Goal: Information Seeking & Learning: Check status

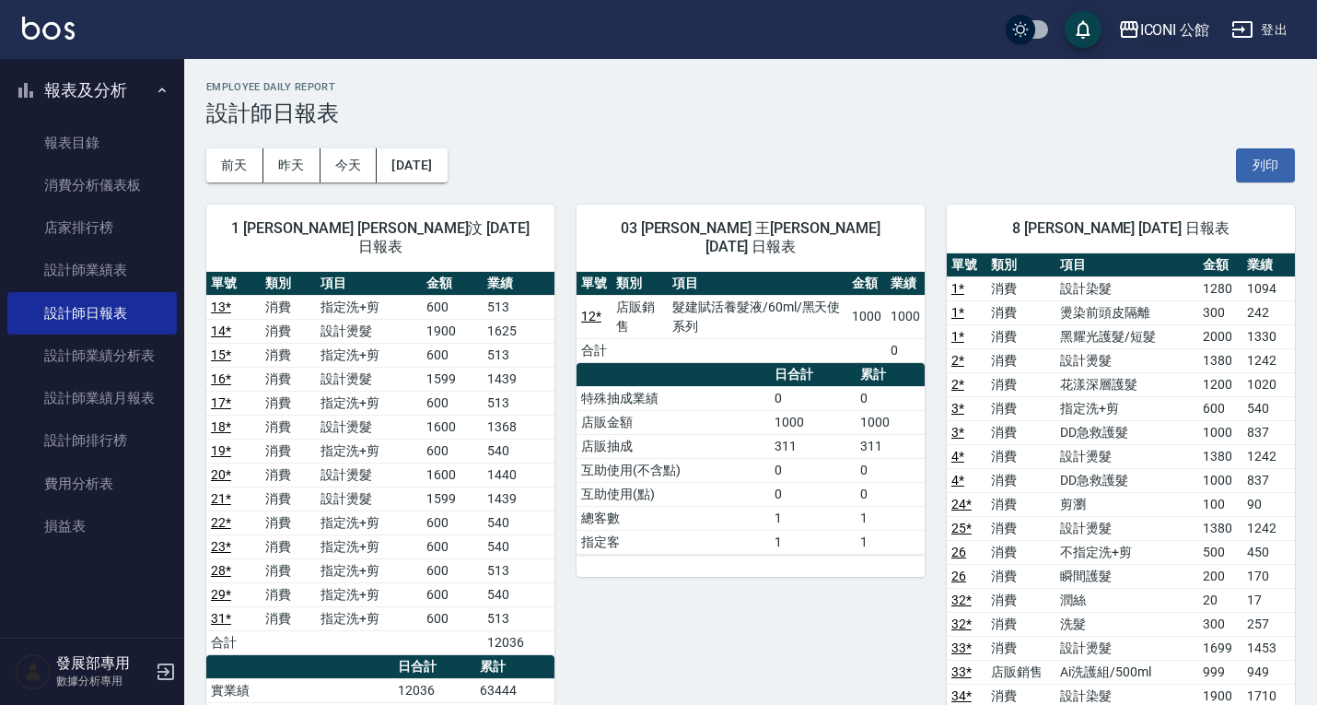
click at [1169, 37] on div "ICONI 公館" at bounding box center [1176, 29] width 70 height 23
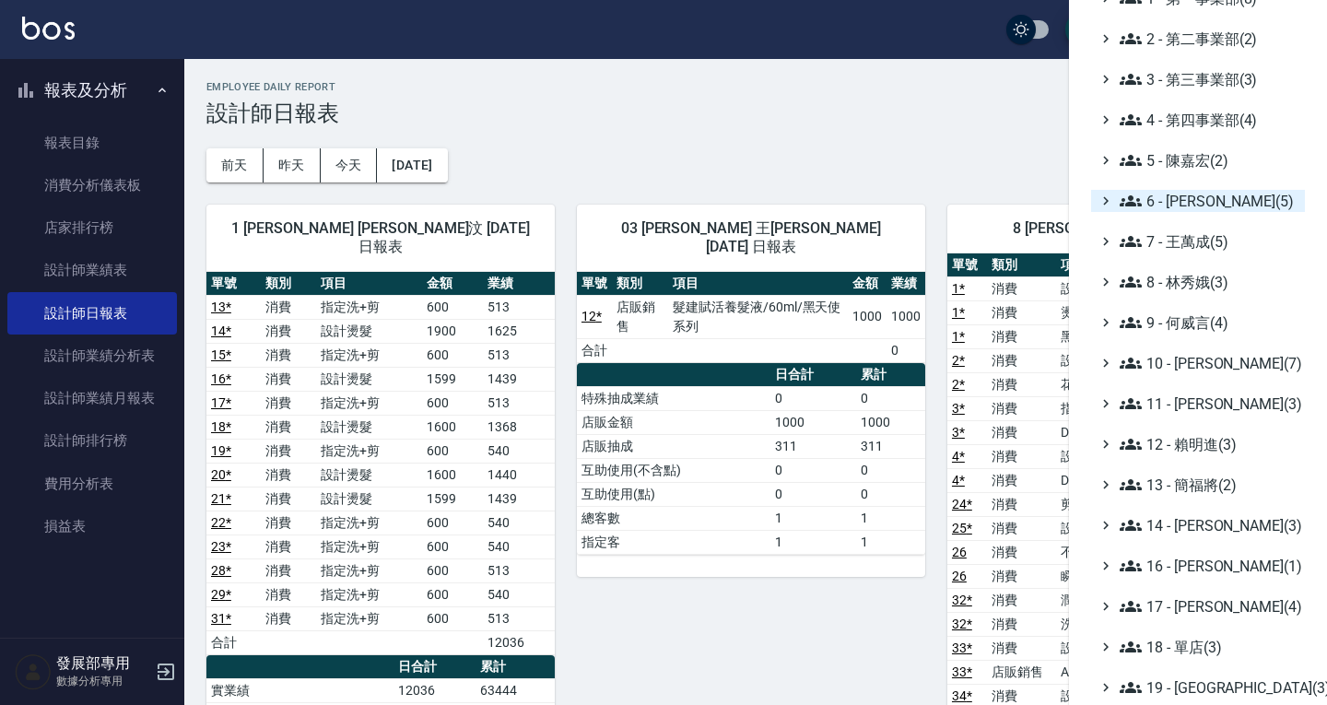
scroll to position [268, 0]
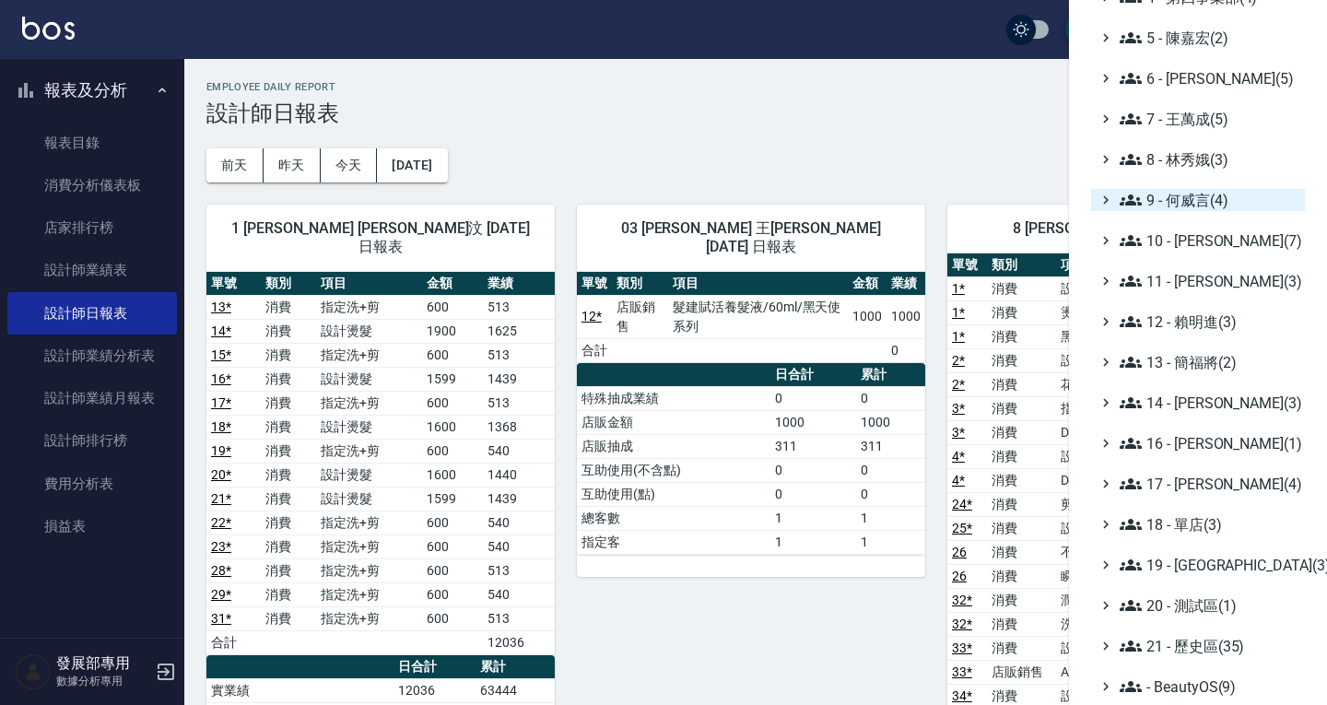
click at [1173, 208] on span "9 - 何威言(4)" at bounding box center [1208, 200] width 178 height 22
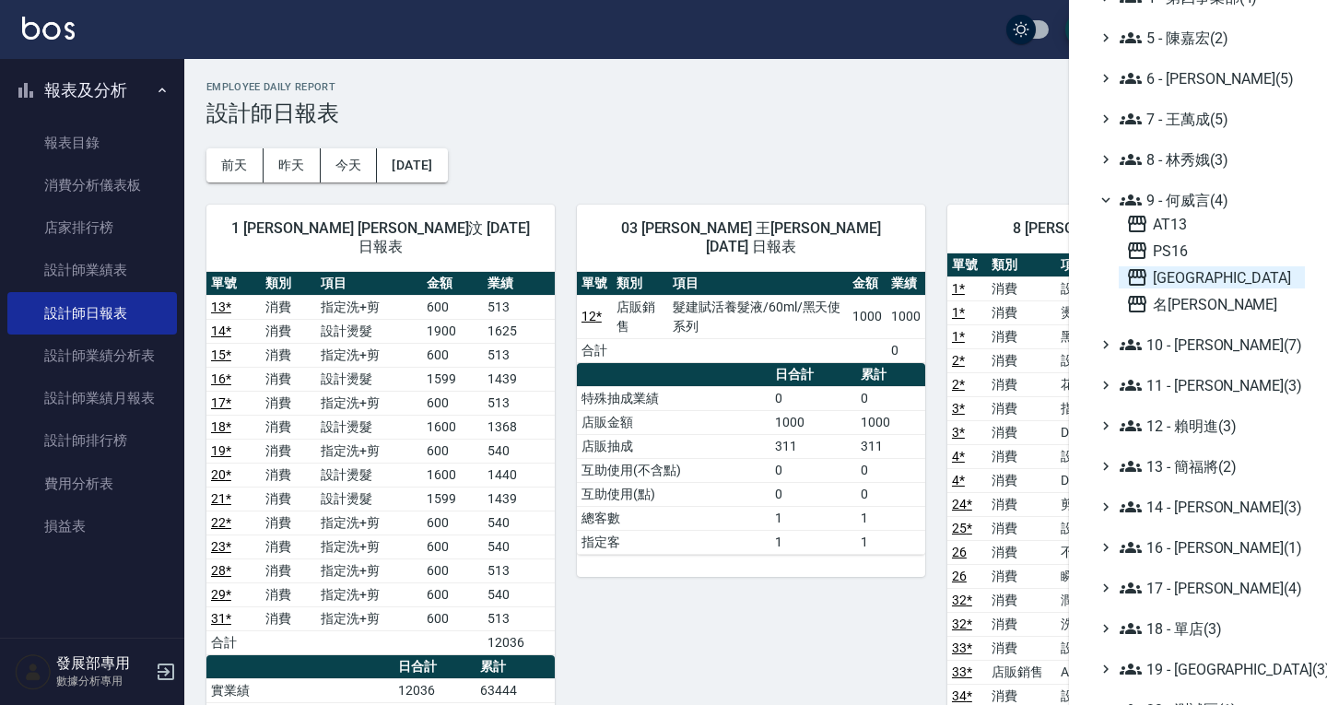
click at [1184, 271] on span "[GEOGRAPHIC_DATA]" at bounding box center [1211, 277] width 171 height 22
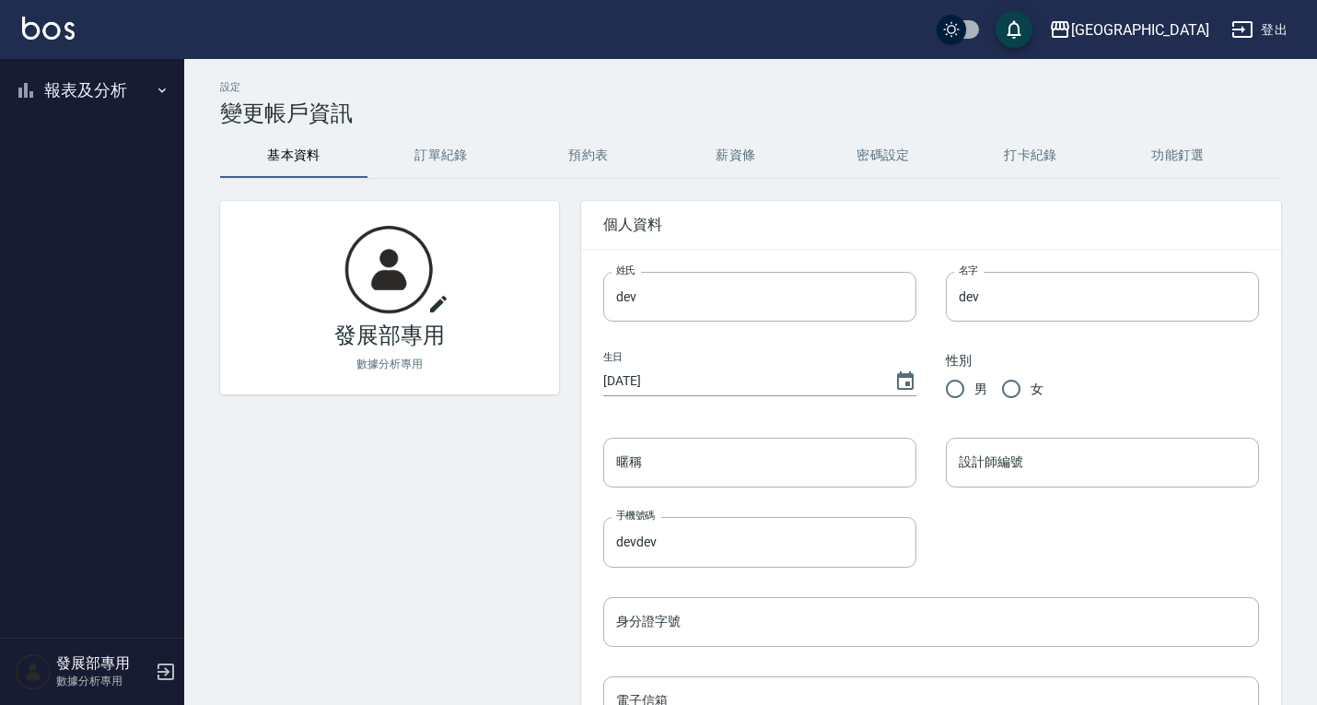
click at [65, 98] on button "報表及分析" at bounding box center [92, 90] width 170 height 48
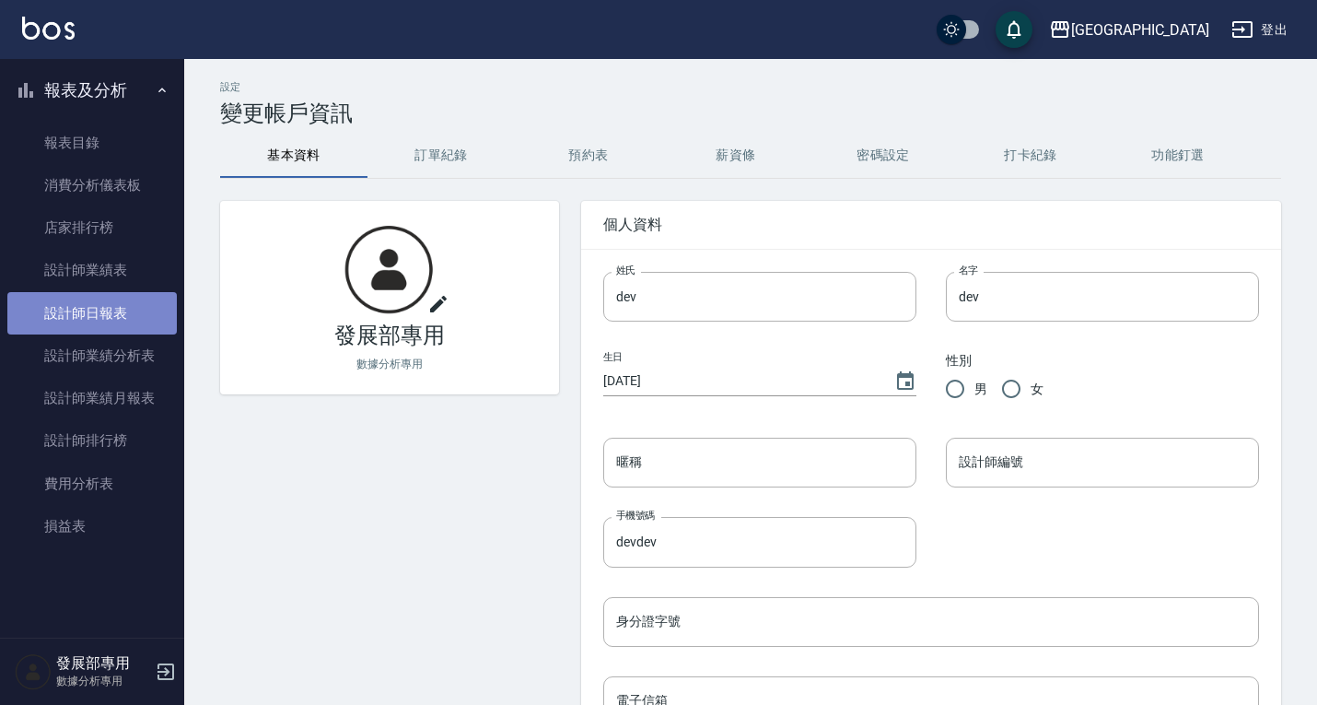
click at [91, 294] on link "設計師日報表" at bounding box center [92, 313] width 170 height 42
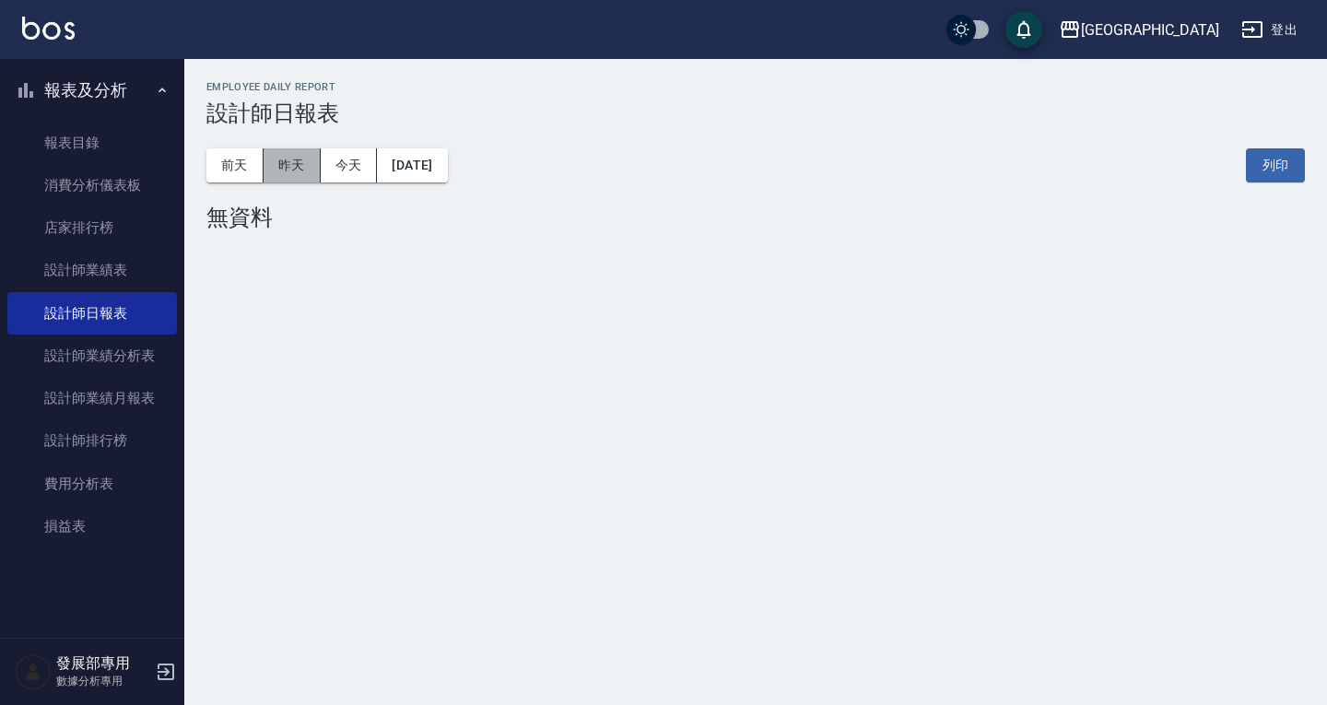
click at [303, 169] on button "昨天" at bounding box center [291, 165] width 57 height 34
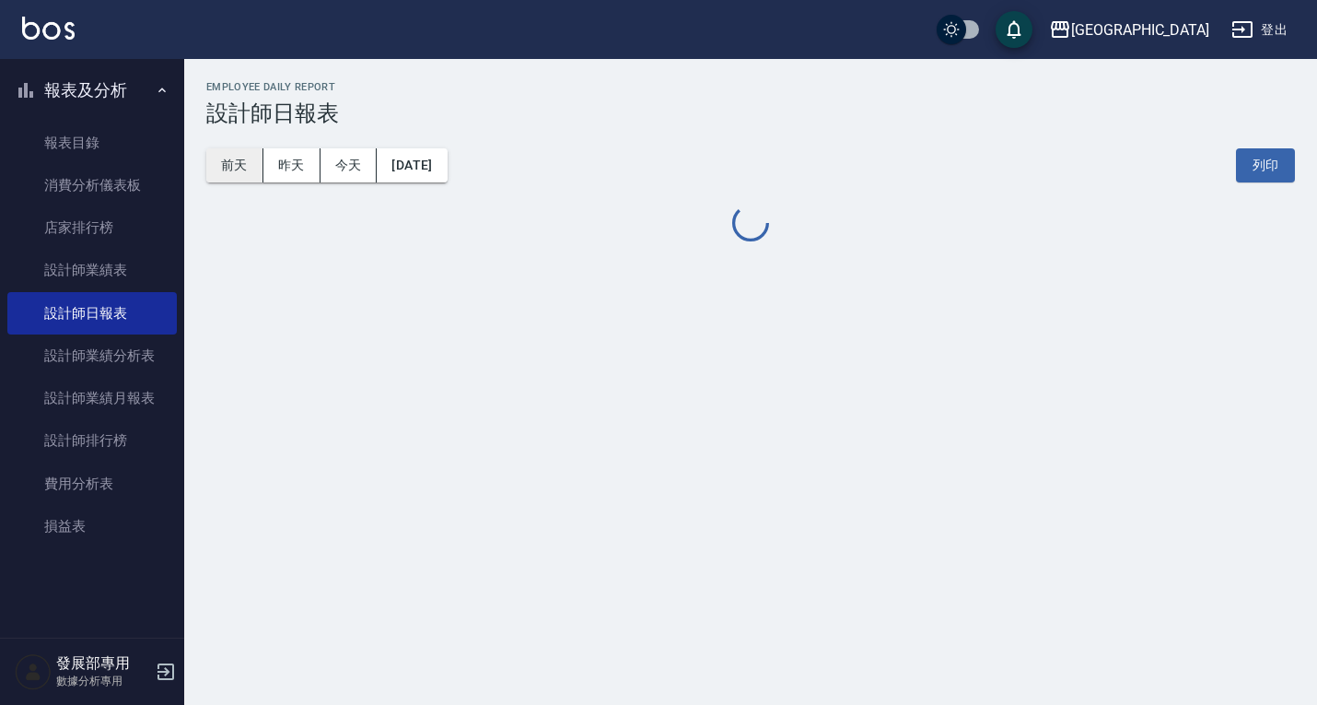
click at [230, 170] on button "前天" at bounding box center [234, 165] width 57 height 34
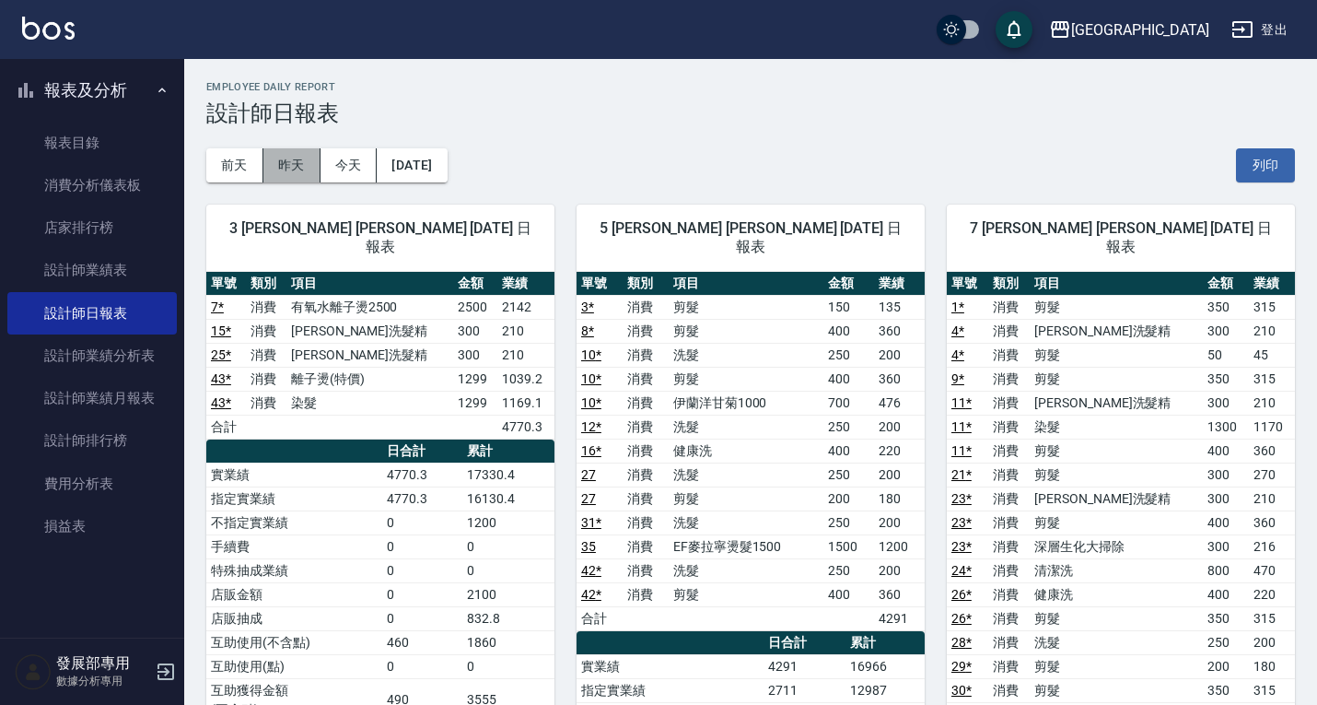
click at [290, 161] on button "昨天" at bounding box center [291, 165] width 57 height 34
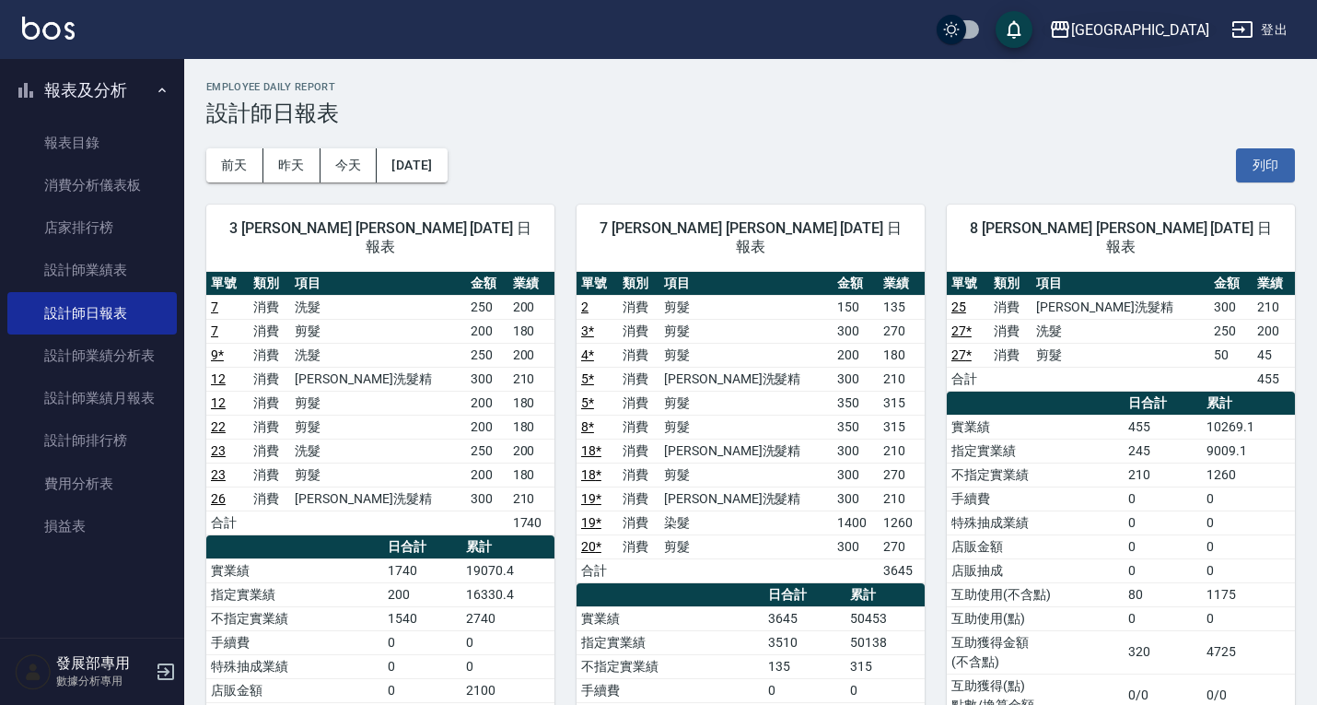
click at [1156, 28] on div "[GEOGRAPHIC_DATA]" at bounding box center [1140, 29] width 138 height 23
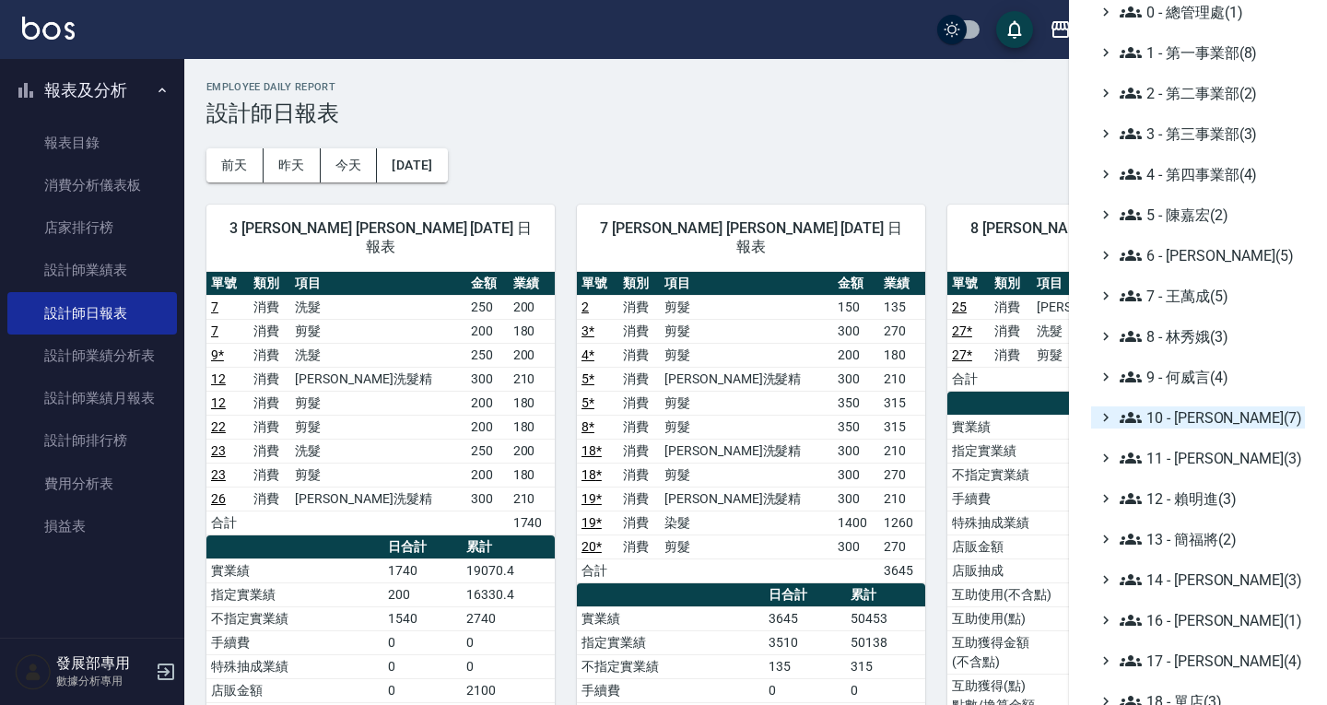
scroll to position [92, 0]
drag, startPoint x: 1184, startPoint y: 387, endPoint x: 1178, endPoint y: 378, distance: 10.7
click at [1184, 386] on ul "全部(232) 0 - 總管理處(1) 1 - 第一事業部(8) 2 - 第二事業部(2) 3 - 第三事業部(3) 4 - 第四事業部(4) 5 - [PE…" at bounding box center [1198, 416] width 214 height 914
click at [1178, 377] on span "9 - 何威言(4)" at bounding box center [1208, 376] width 178 height 22
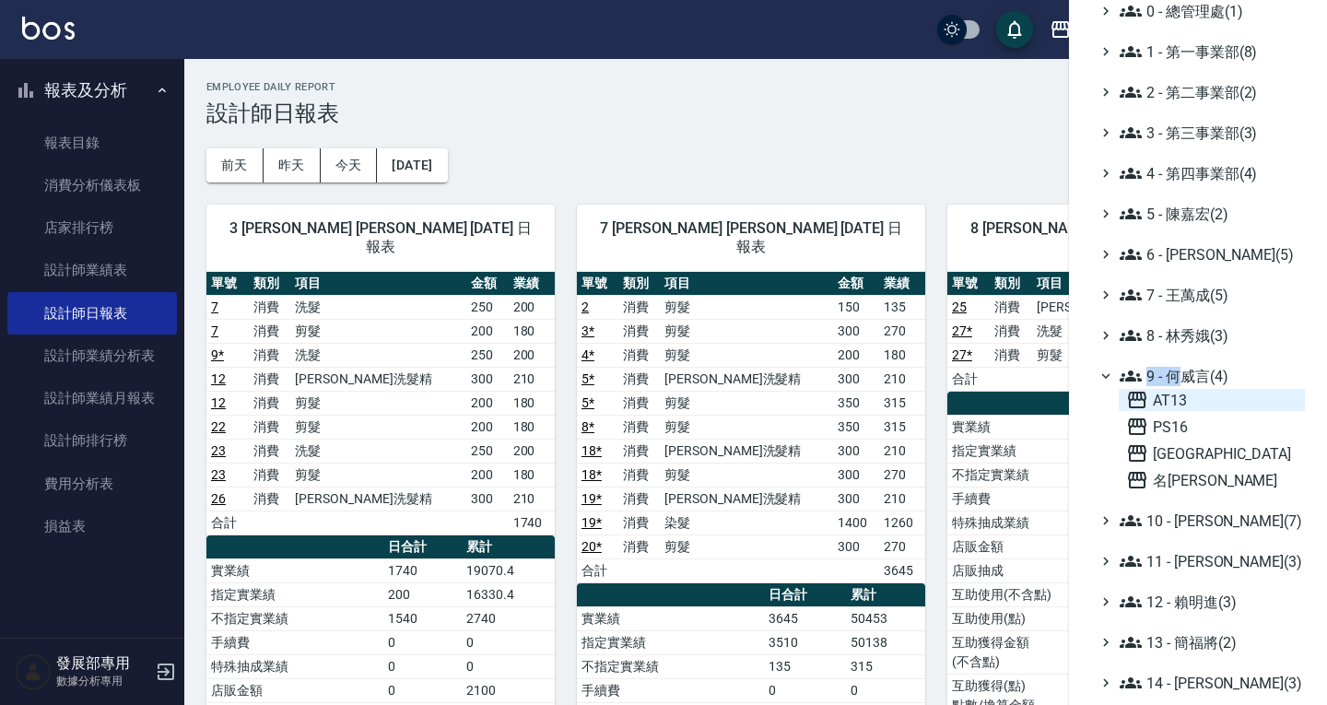
click at [1178, 404] on span "AT13" at bounding box center [1211, 400] width 171 height 22
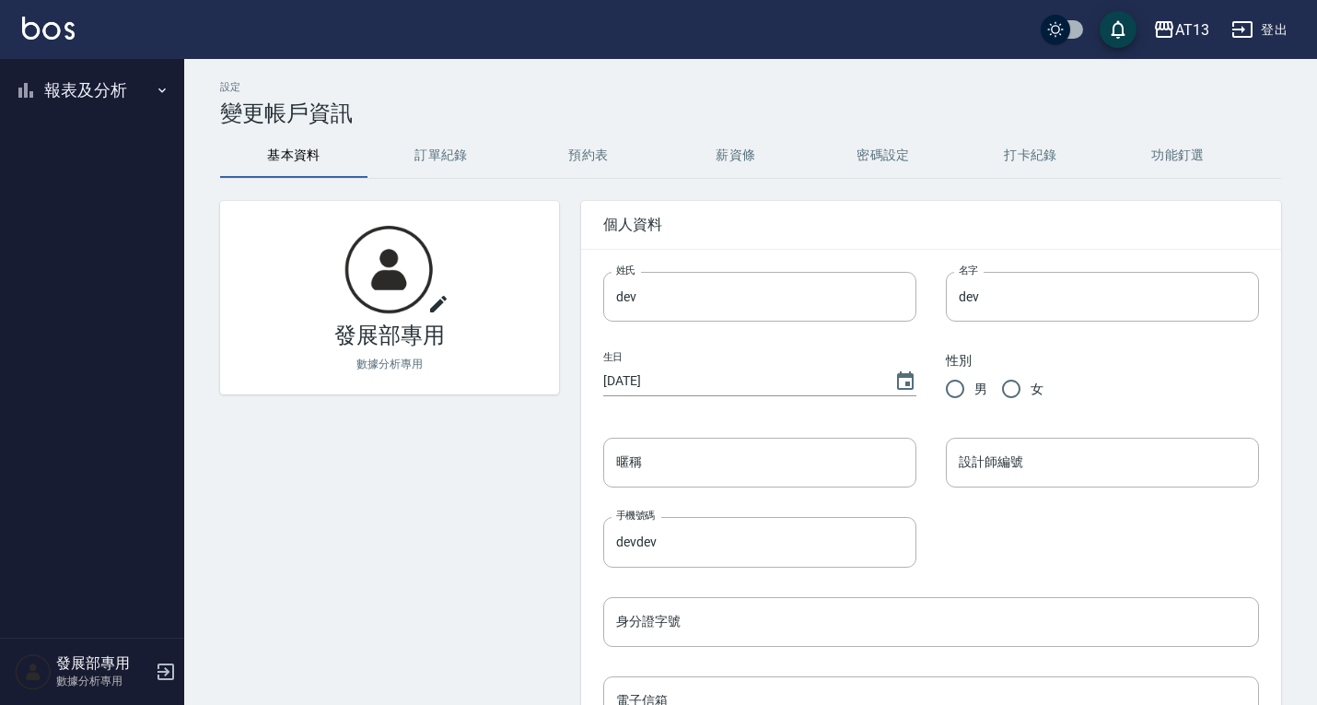
click at [94, 87] on button "報表及分析" at bounding box center [92, 90] width 170 height 48
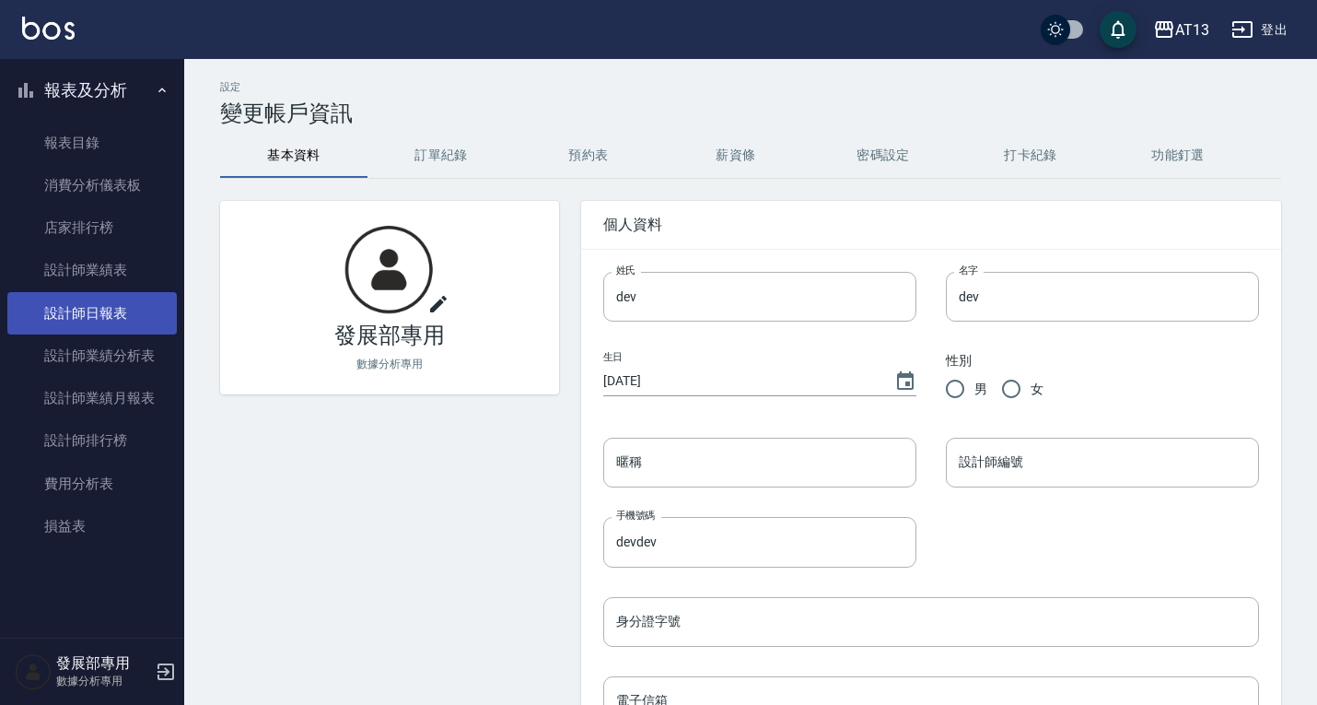
click at [81, 303] on link "設計師日報表" at bounding box center [92, 313] width 170 height 42
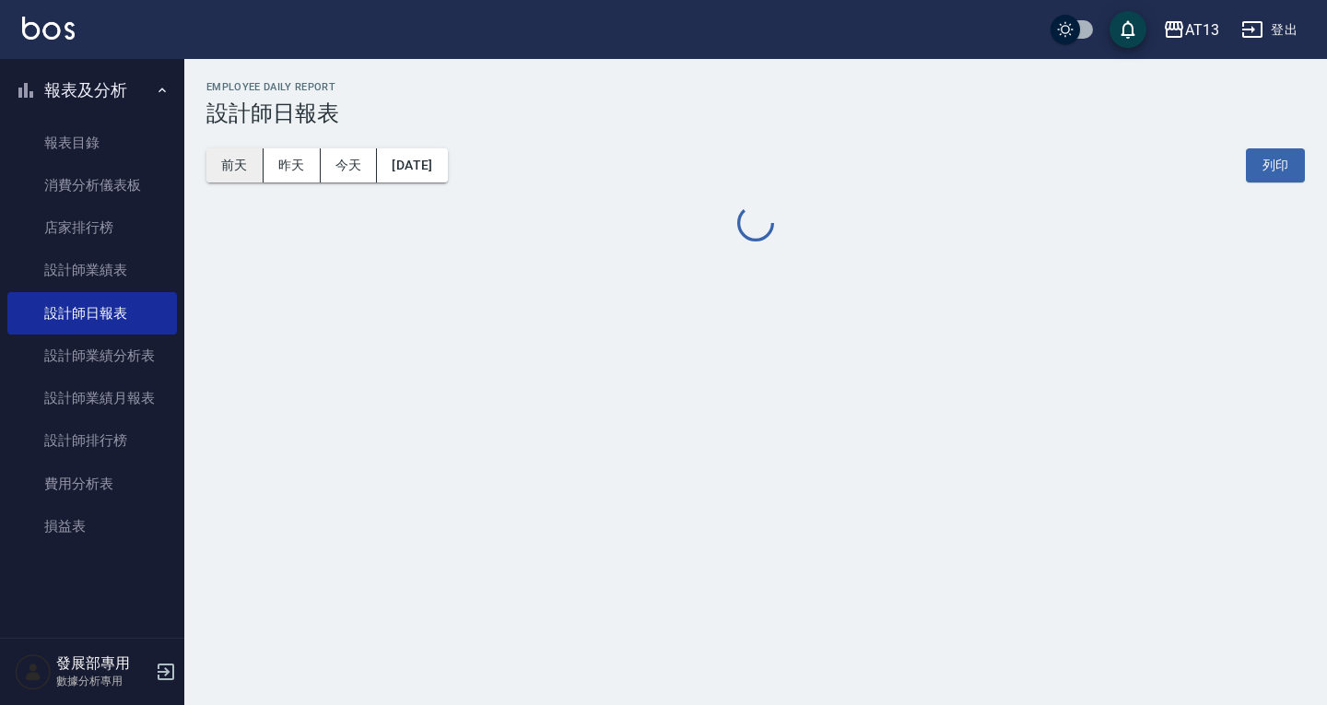
click at [237, 172] on button "前天" at bounding box center [234, 165] width 57 height 34
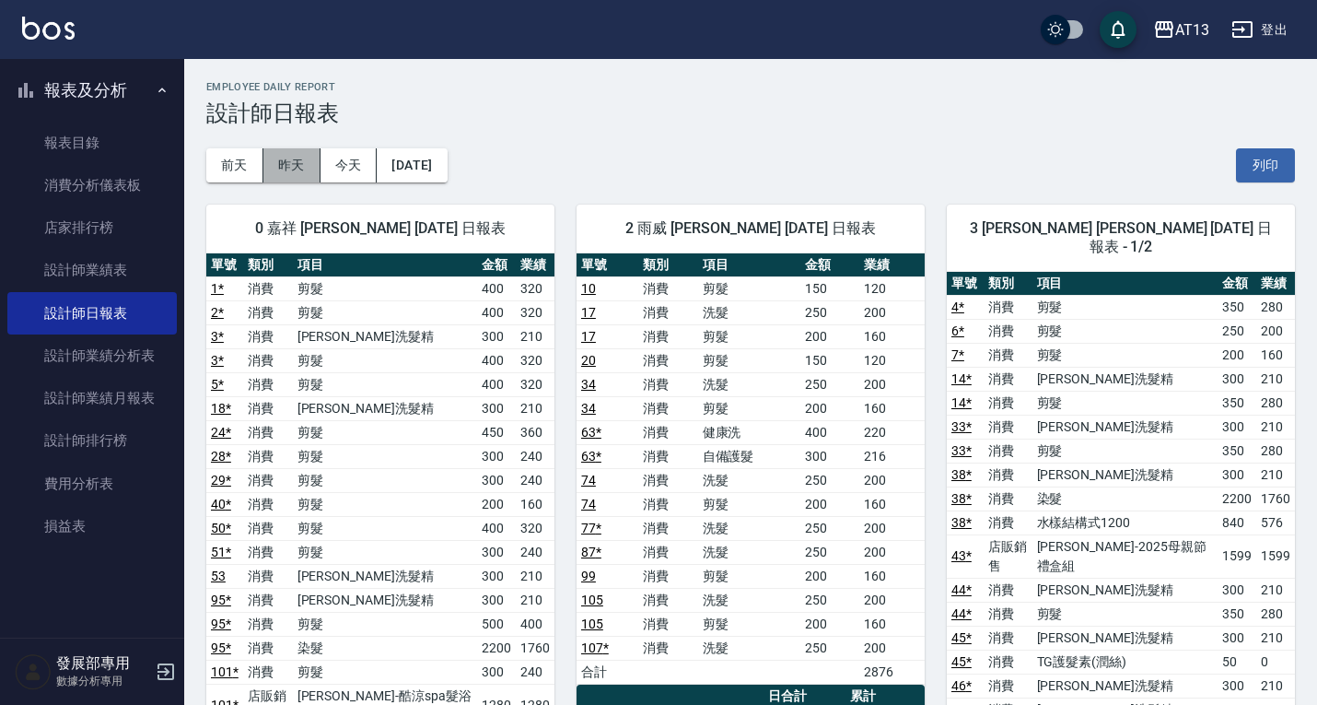
click at [284, 169] on button "昨天" at bounding box center [291, 165] width 57 height 34
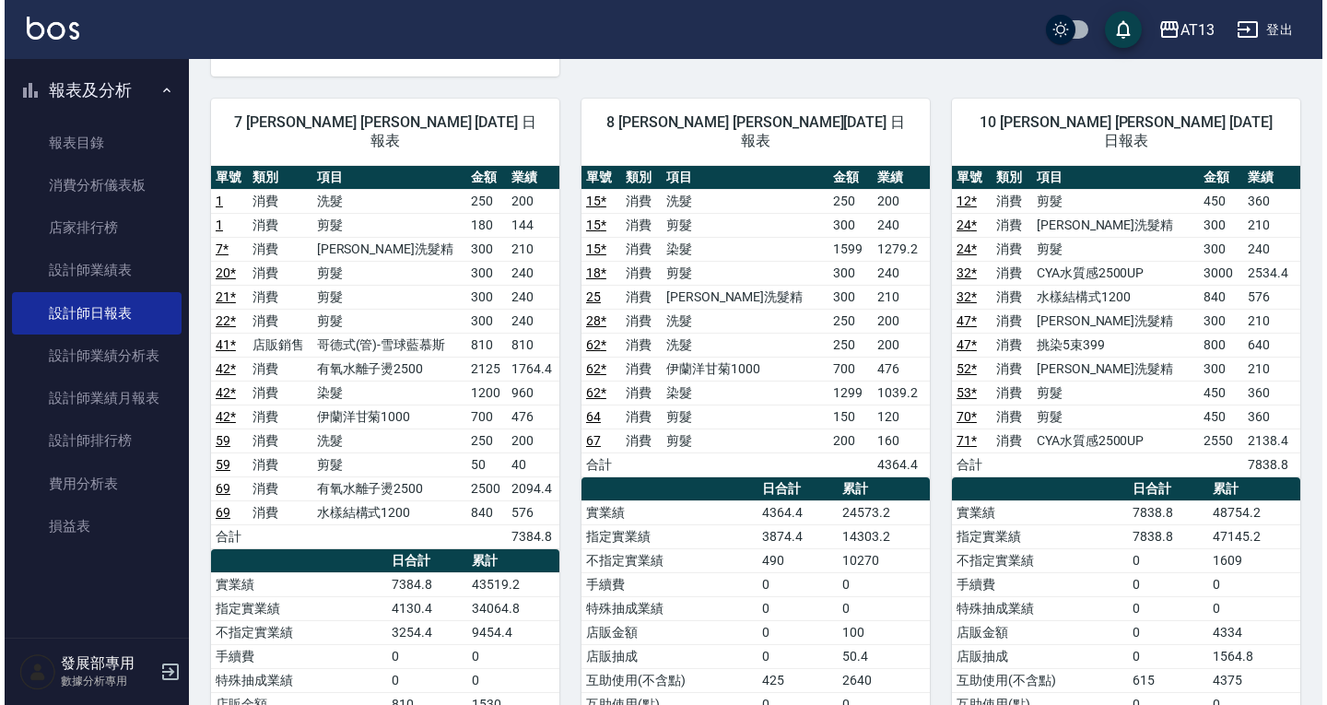
scroll to position [1290, 0]
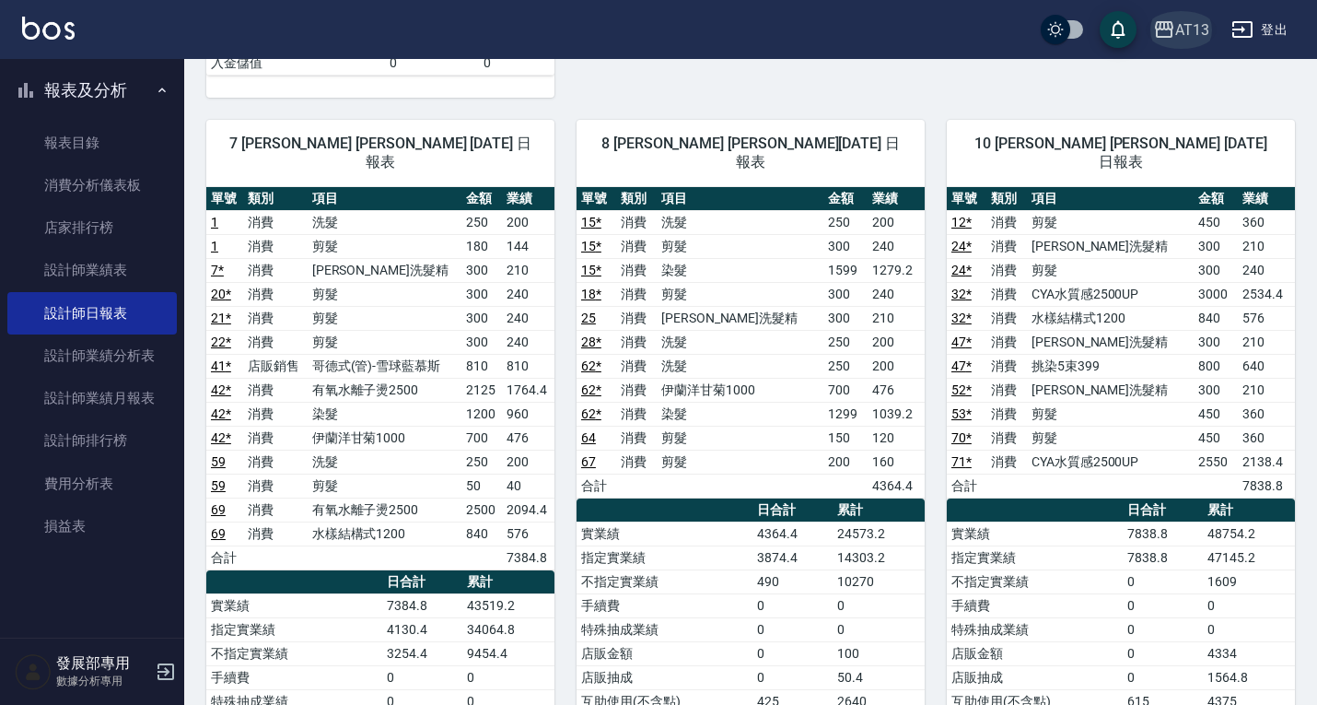
click at [1172, 18] on button "AT13" at bounding box center [1181, 30] width 71 height 38
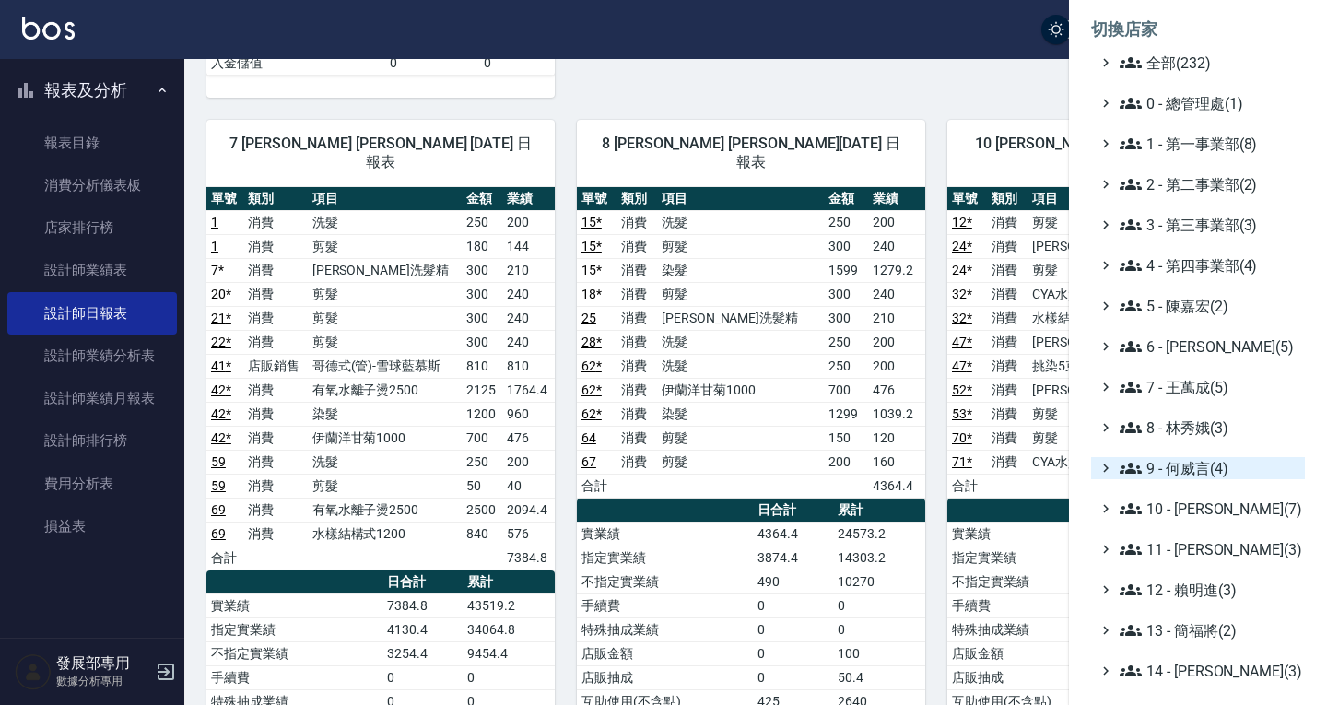
click at [1211, 462] on span "9 - 何威言(4)" at bounding box center [1208, 468] width 178 height 22
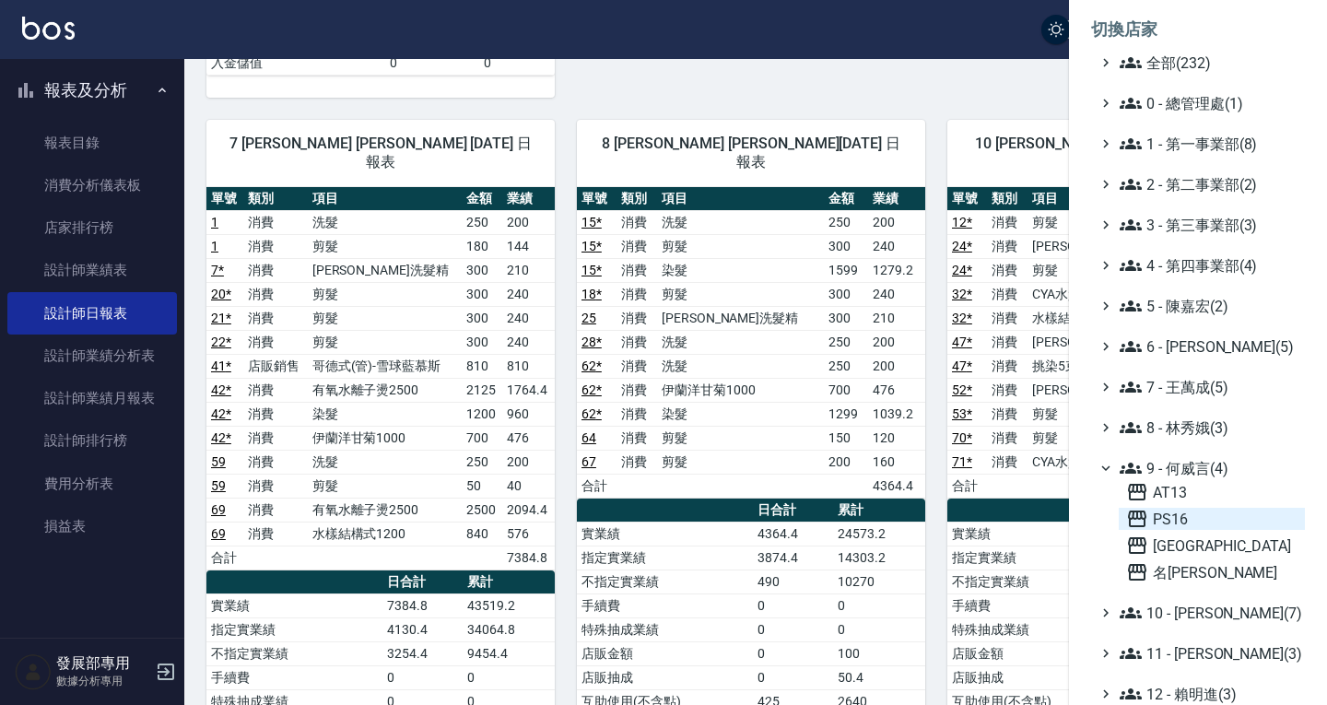
click at [1188, 518] on span "PS16" at bounding box center [1211, 519] width 171 height 22
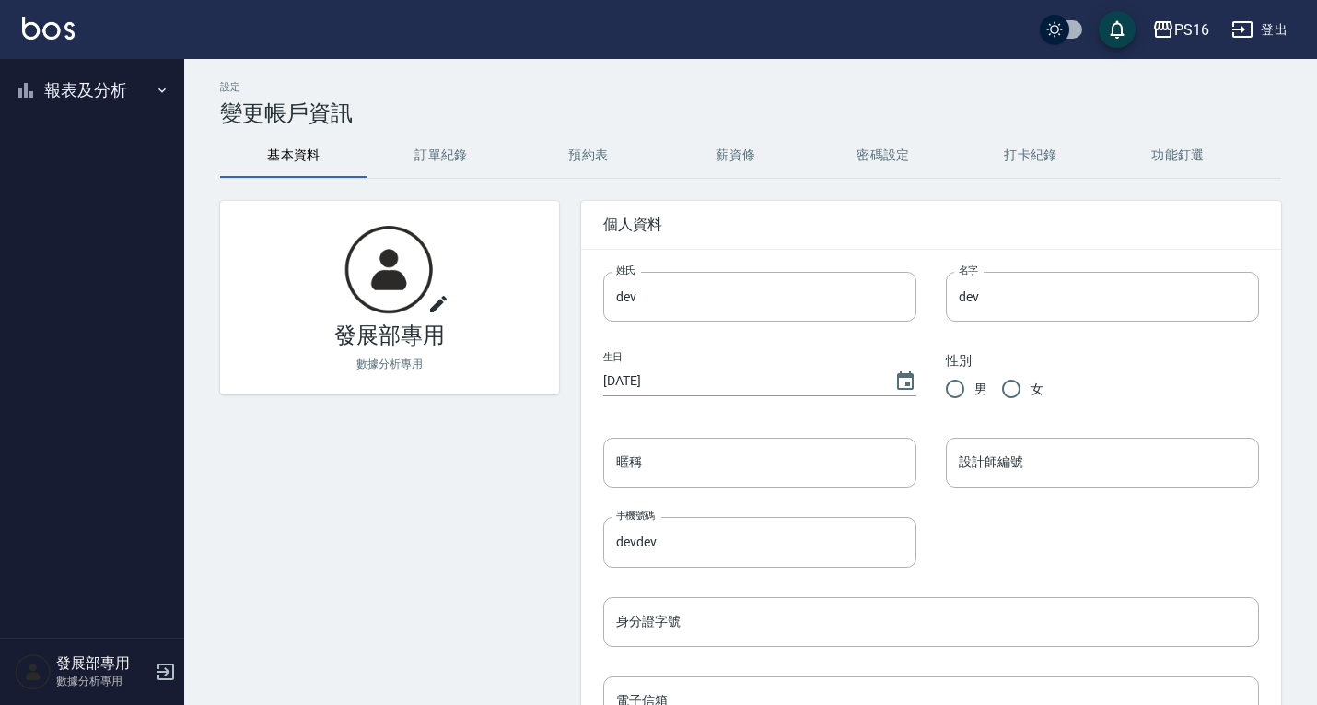
click at [99, 91] on button "報表及分析" at bounding box center [92, 90] width 170 height 48
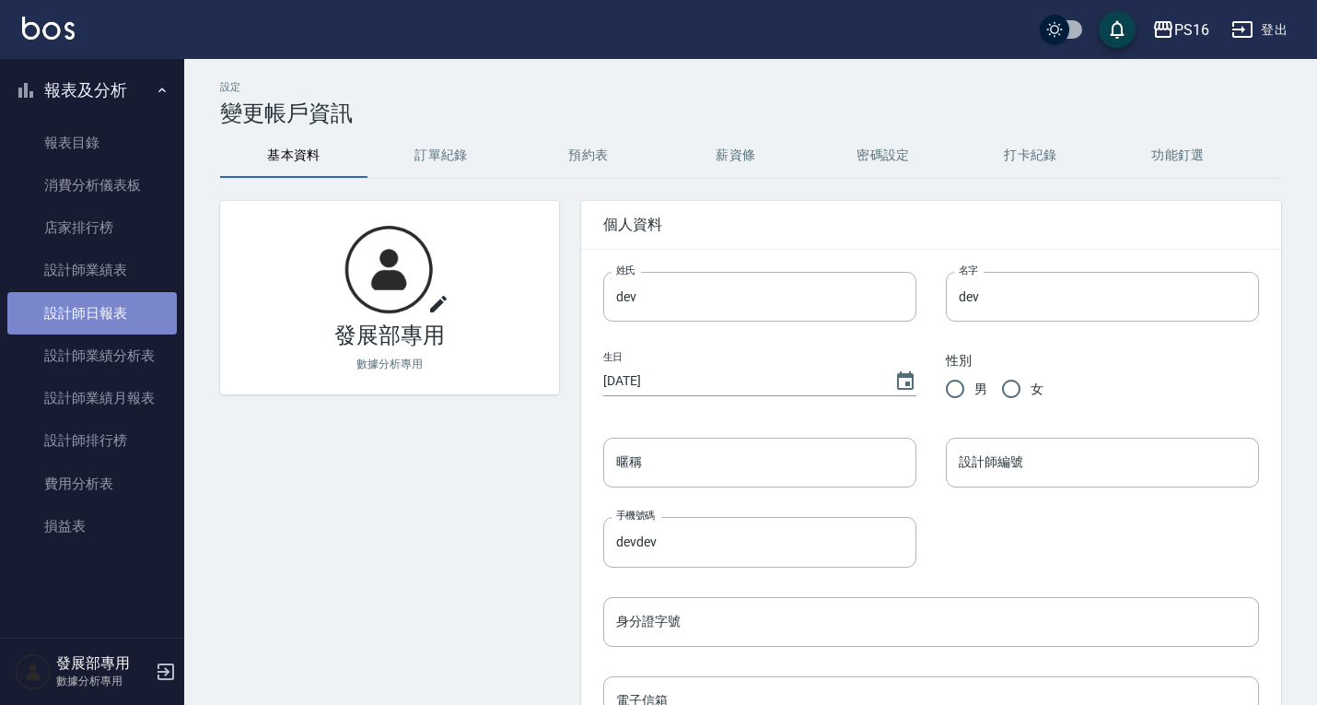
click at [110, 310] on link "設計師日報表" at bounding box center [92, 313] width 170 height 42
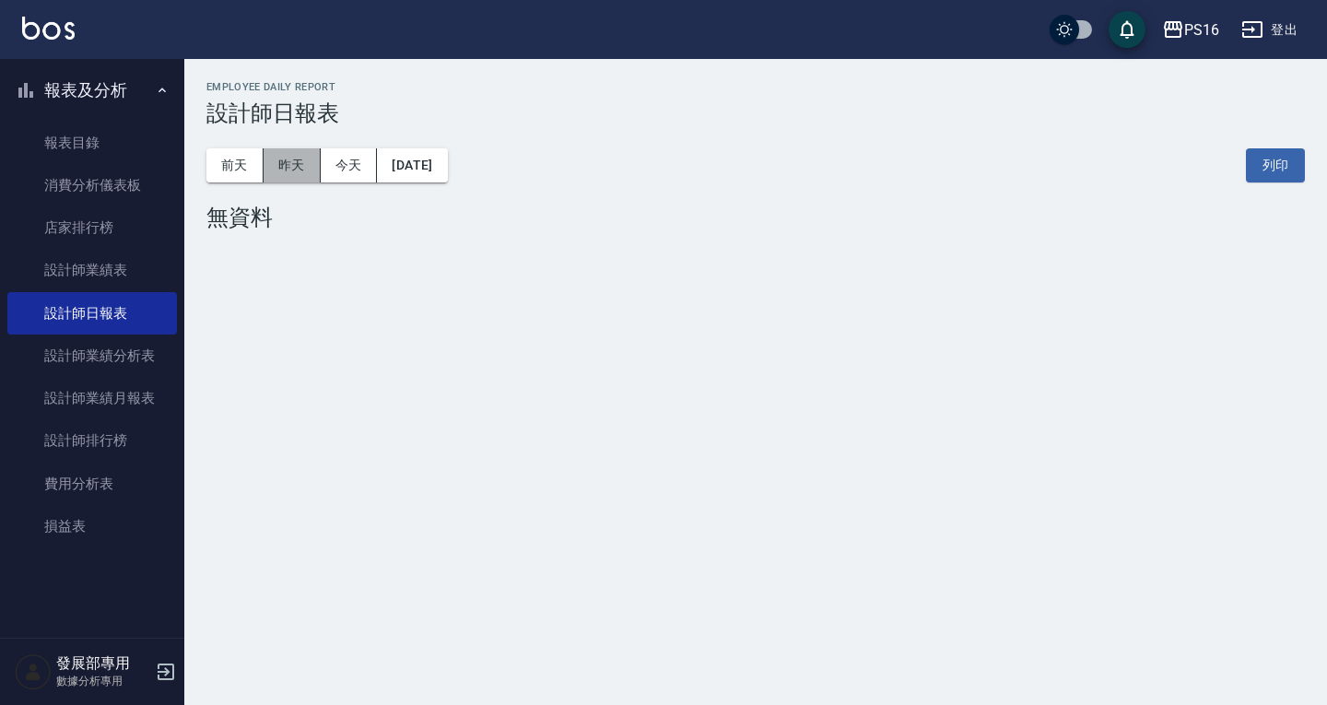
click at [294, 158] on button "昨天" at bounding box center [291, 165] width 57 height 34
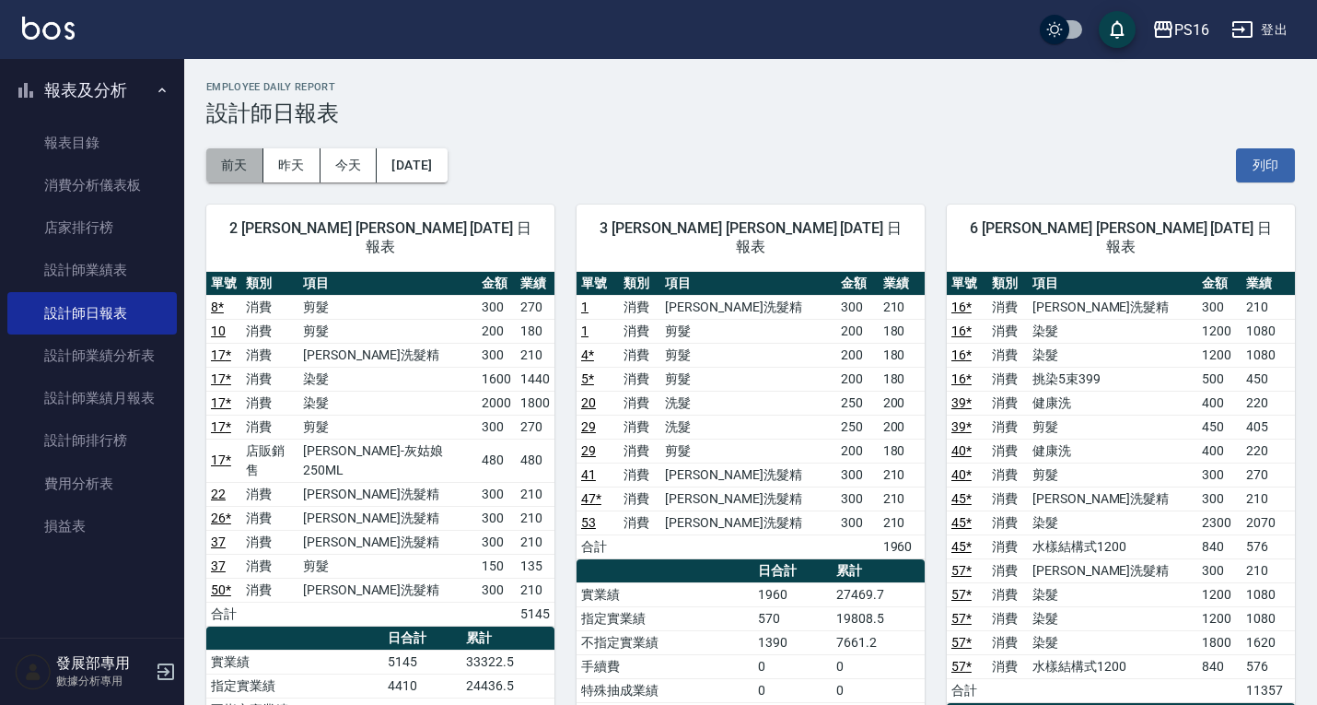
click at [247, 169] on button "前天" at bounding box center [234, 165] width 57 height 34
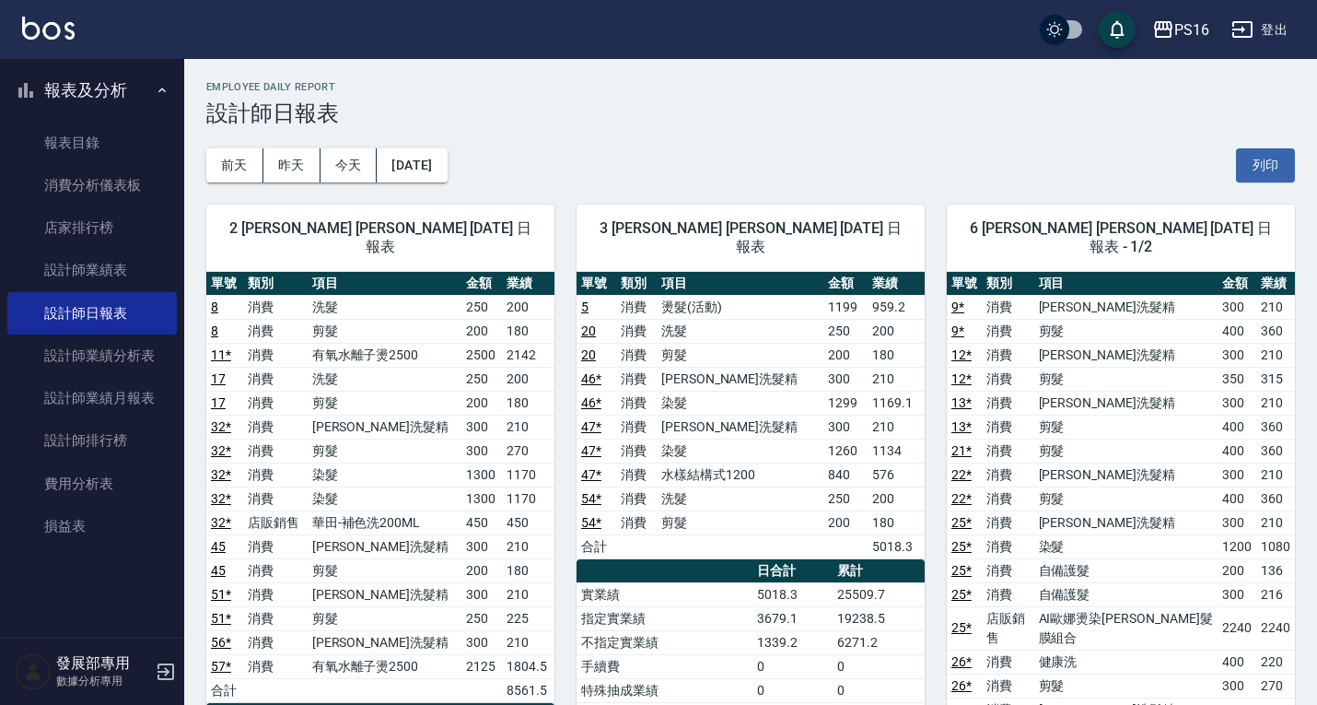
click at [1184, 26] on div "PS16" at bounding box center [1192, 29] width 35 height 23
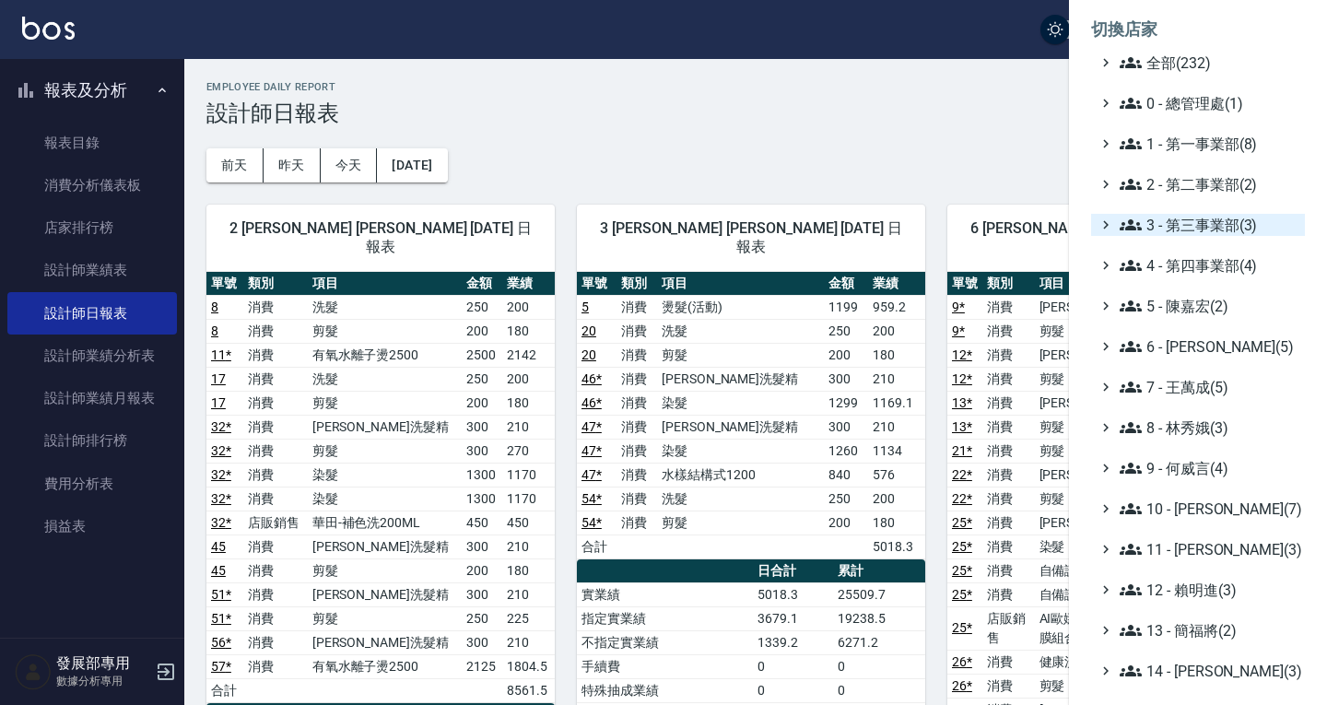
click at [1223, 220] on span "3 - 第三事業部(3)" at bounding box center [1208, 225] width 178 height 22
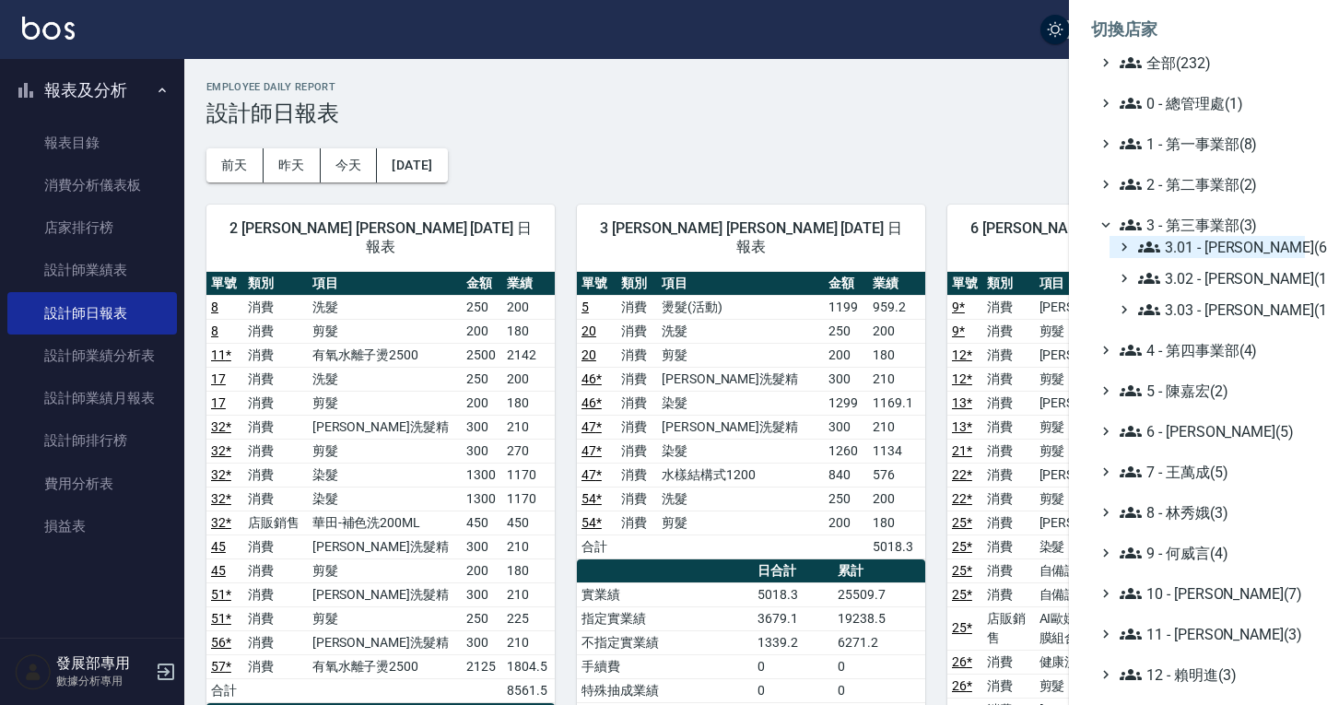
click at [1218, 236] on span "3.01 - 蔡承翰(6)" at bounding box center [1217, 247] width 159 height 22
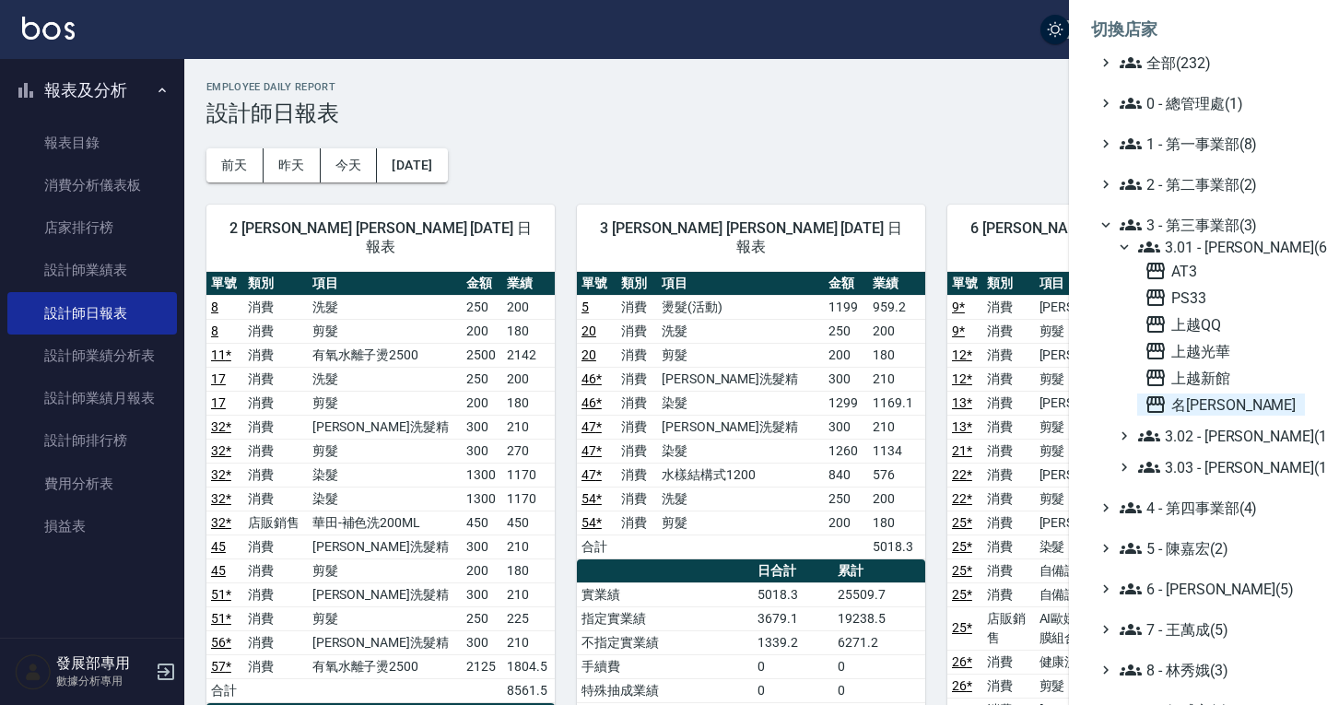
click at [1213, 400] on span "名[PERSON_NAME]" at bounding box center [1220, 404] width 153 height 22
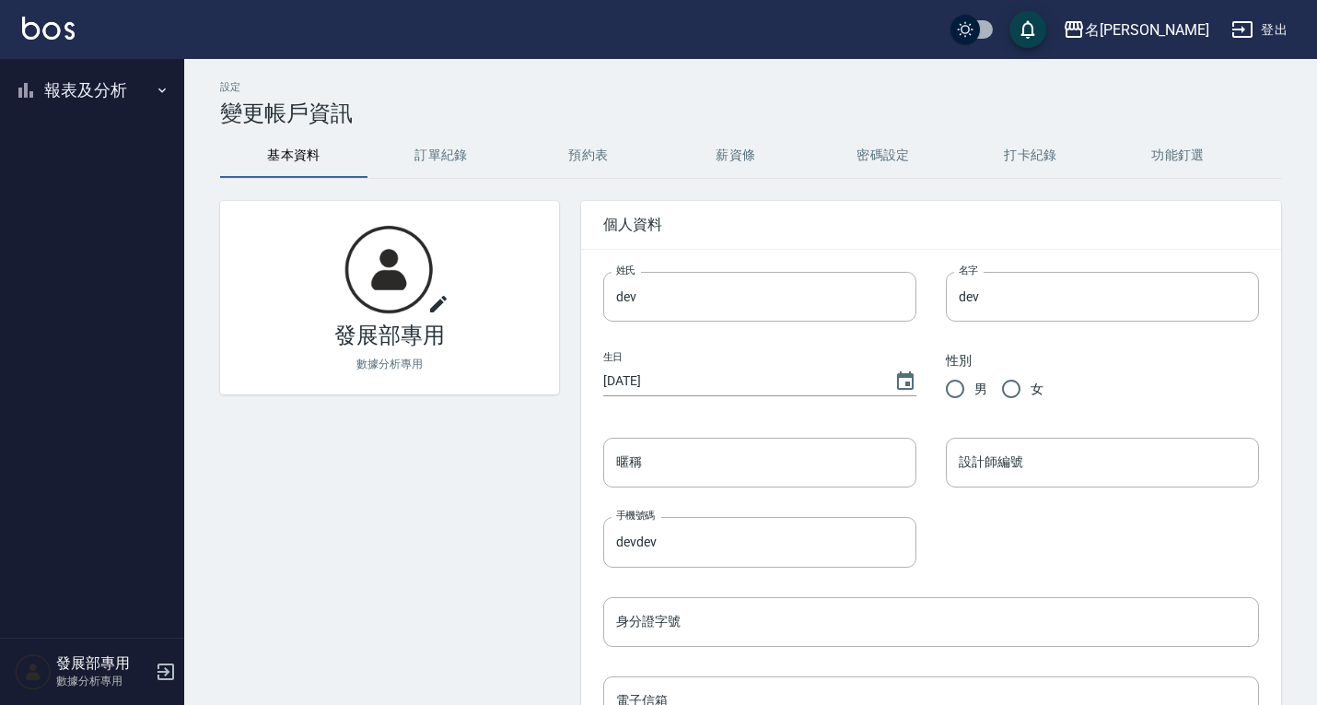
click at [106, 91] on button "報表及分析" at bounding box center [92, 90] width 170 height 48
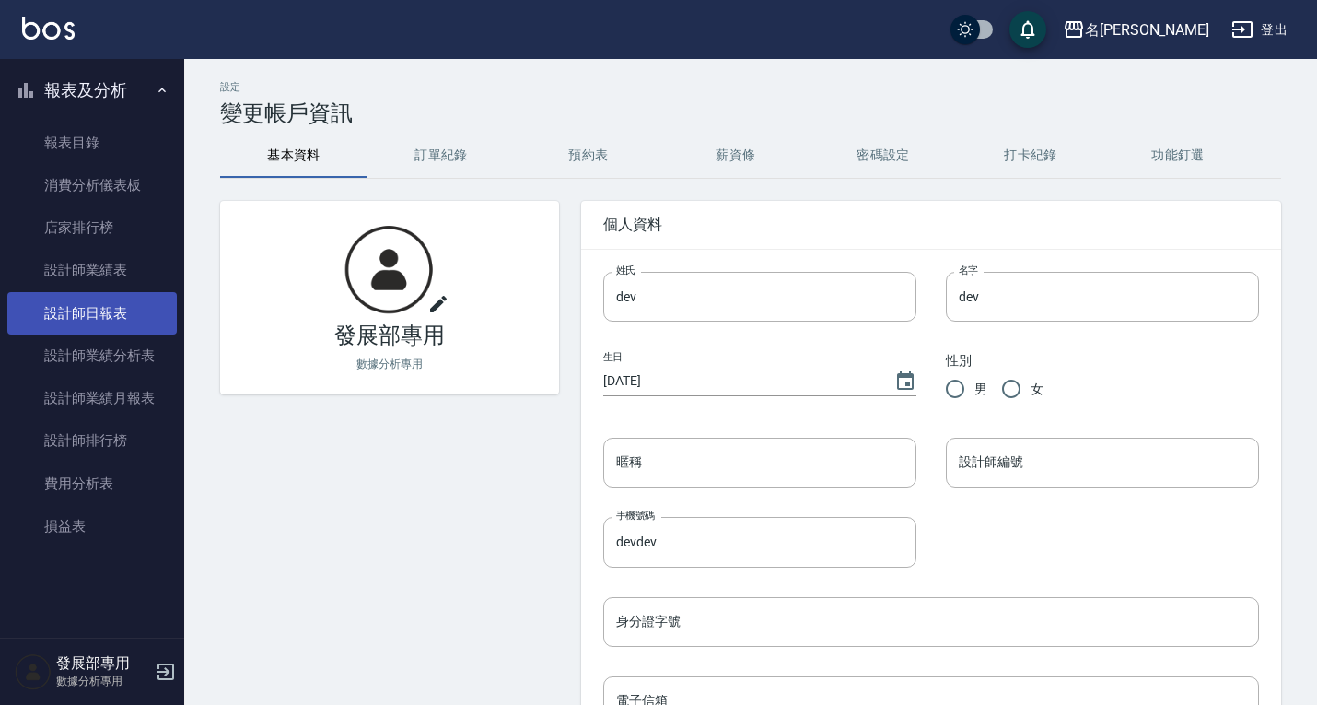
click at [107, 299] on link "設計師日報表" at bounding box center [92, 313] width 170 height 42
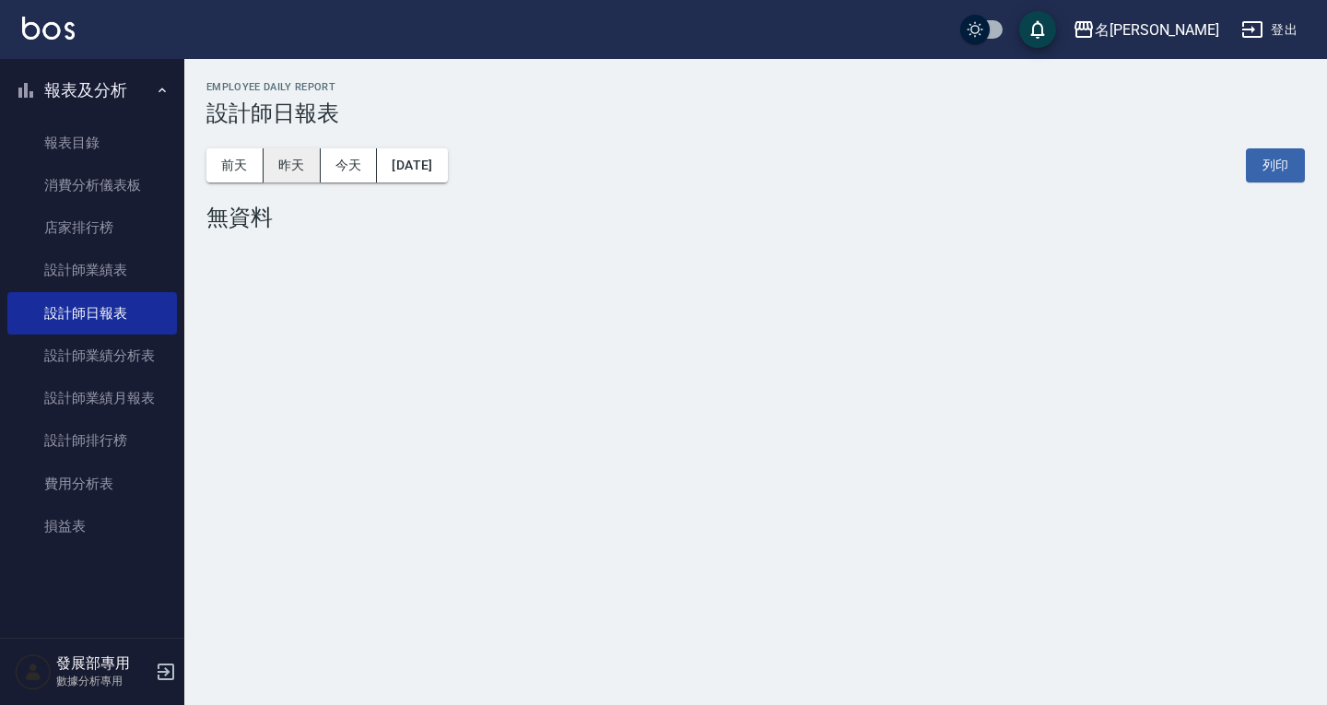
click at [297, 152] on button "昨天" at bounding box center [291, 165] width 57 height 34
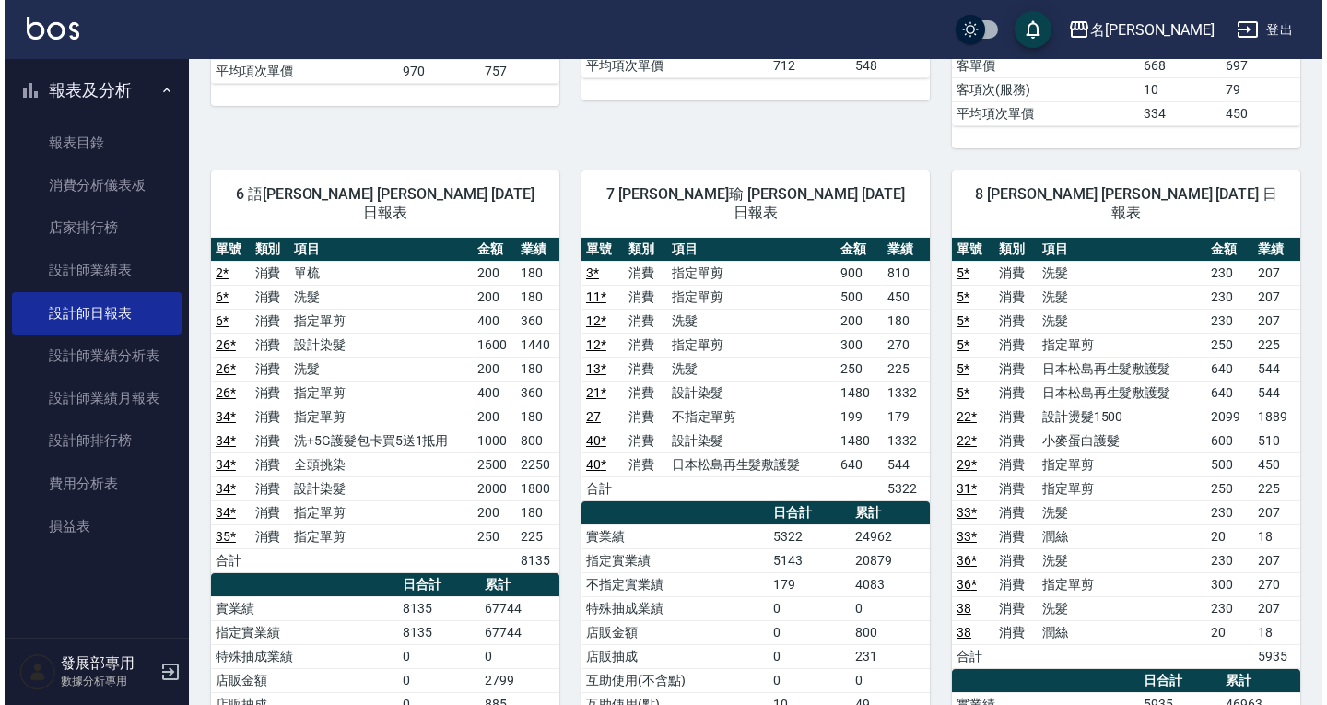
scroll to position [645, 0]
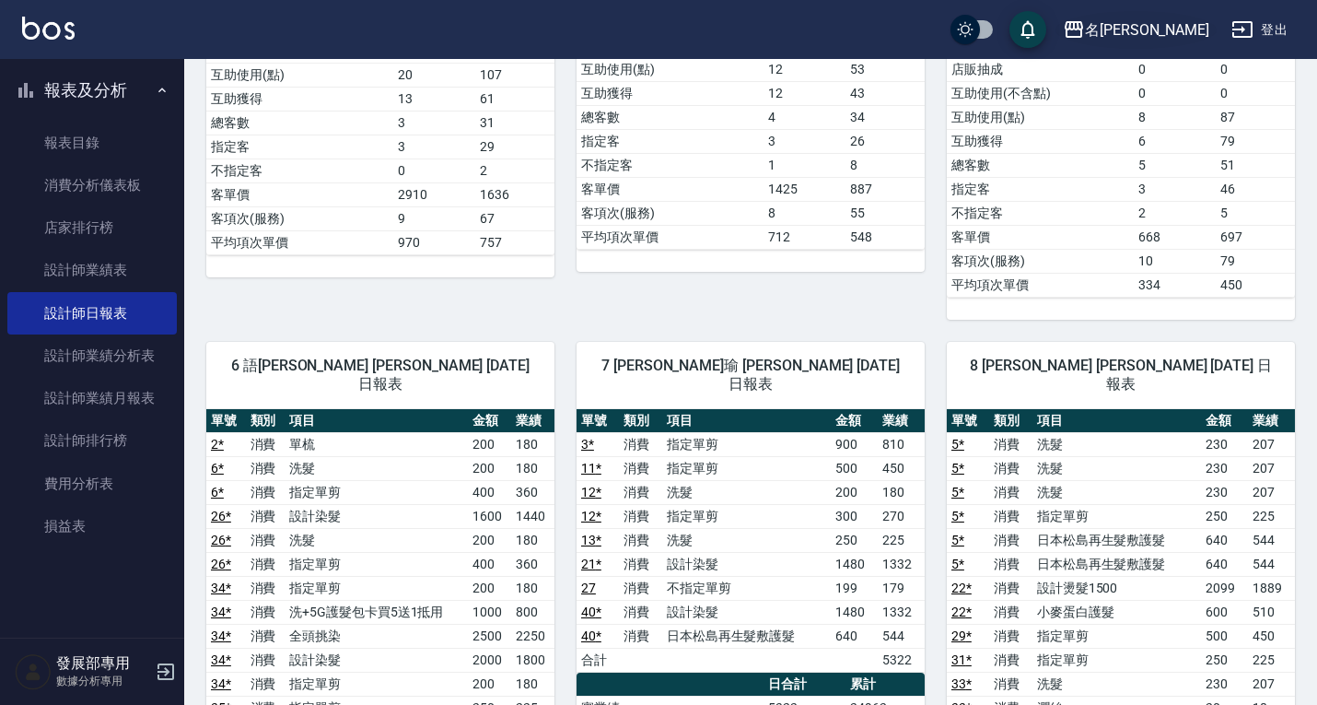
click at [1155, 33] on div "名留幸福" at bounding box center [1147, 29] width 124 height 23
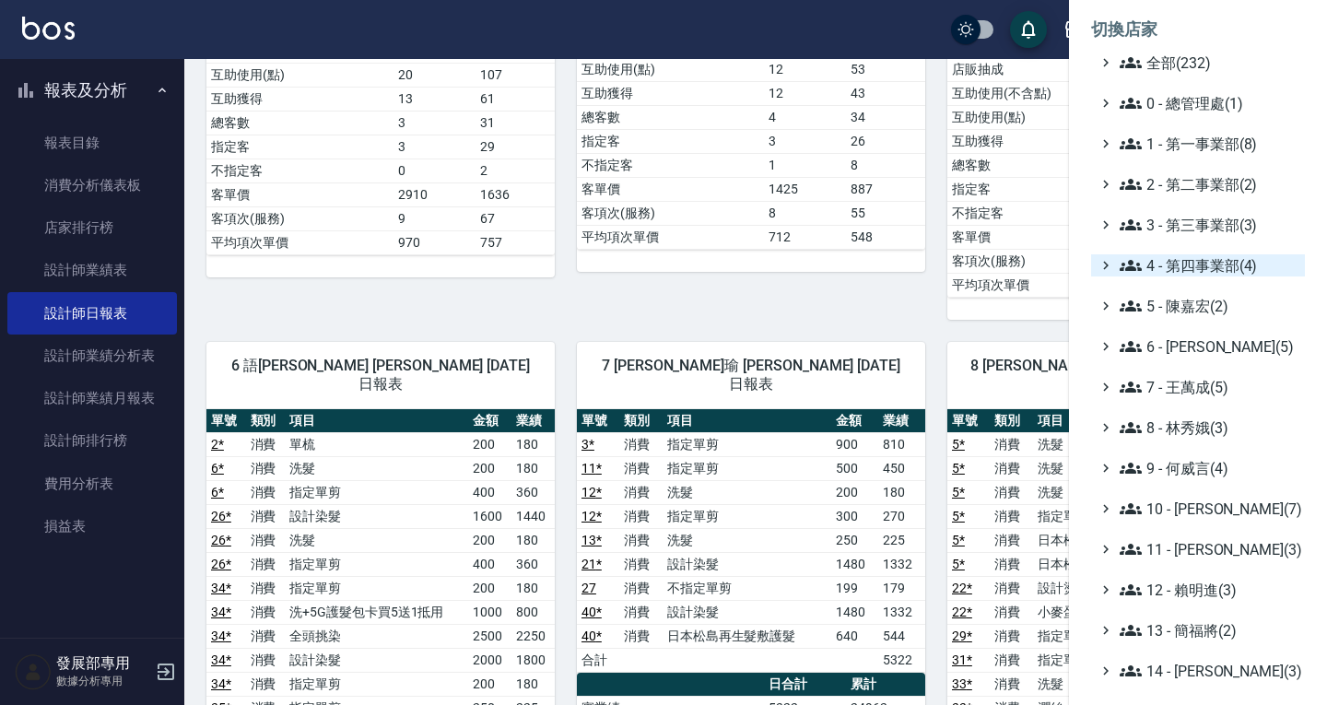
click at [1209, 263] on span "4 - 第四事業部(4)" at bounding box center [1208, 265] width 178 height 22
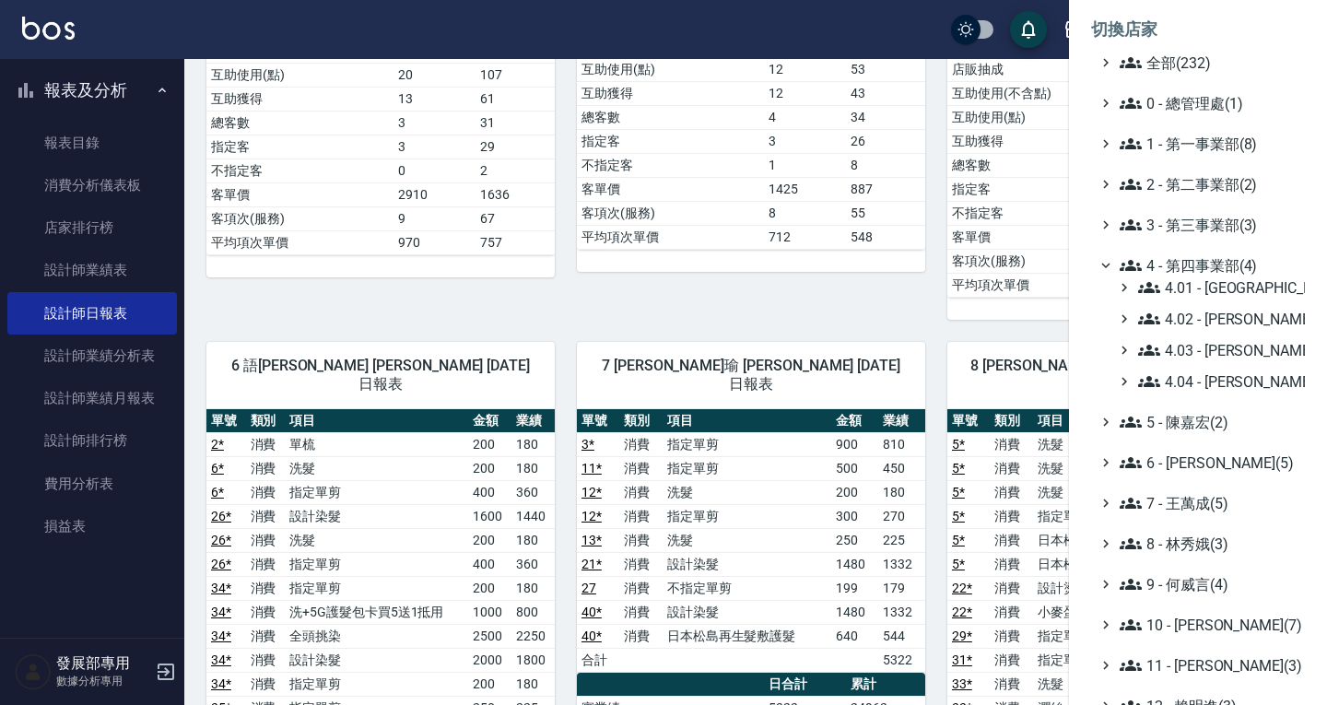
click at [1209, 263] on span "4 - 第四事業部(4)" at bounding box center [1208, 265] width 178 height 22
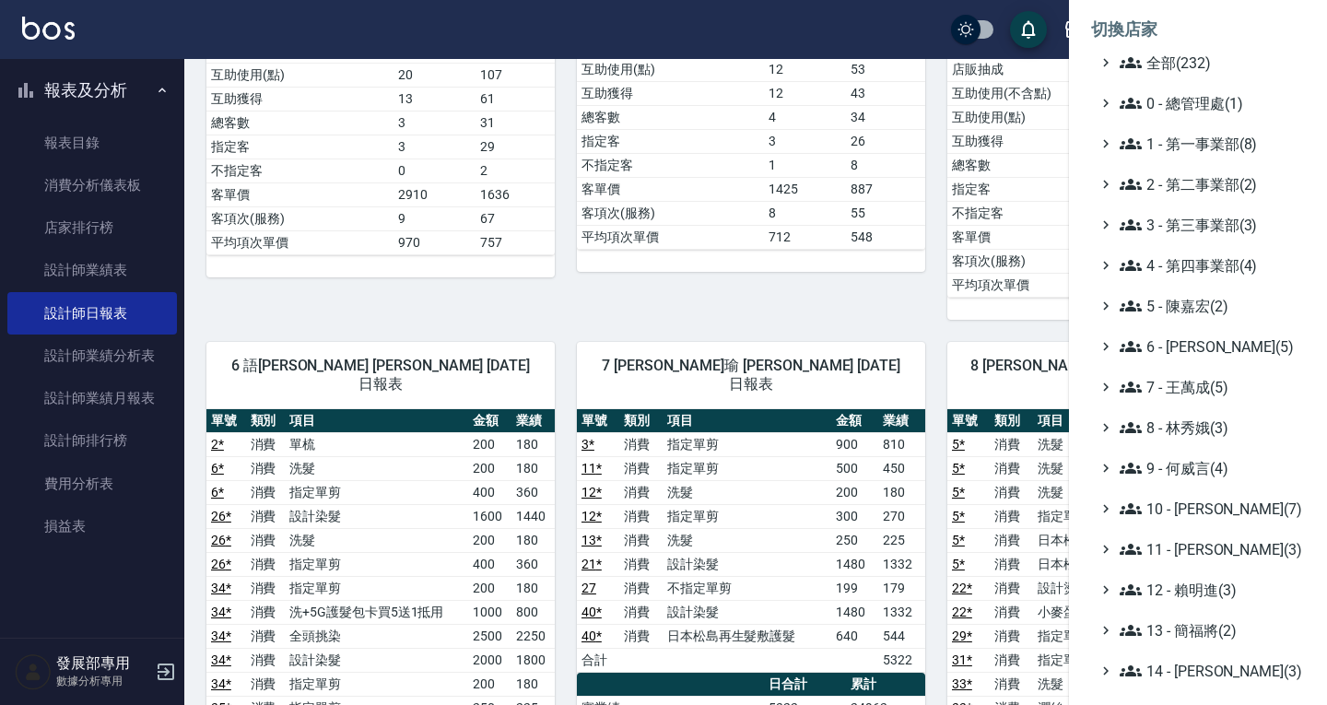
click at [1201, 212] on ul "全部(232) 0 - 總管理處(1) 1 - 第一事業部(8) 2 - 第二事業部(2) 3 - 第三事業部(3) 4 - 第四事業部(4) 4.01 - …" at bounding box center [1198, 509] width 214 height 914
click at [1206, 226] on span "3 - 第三事業部(3)" at bounding box center [1208, 225] width 178 height 22
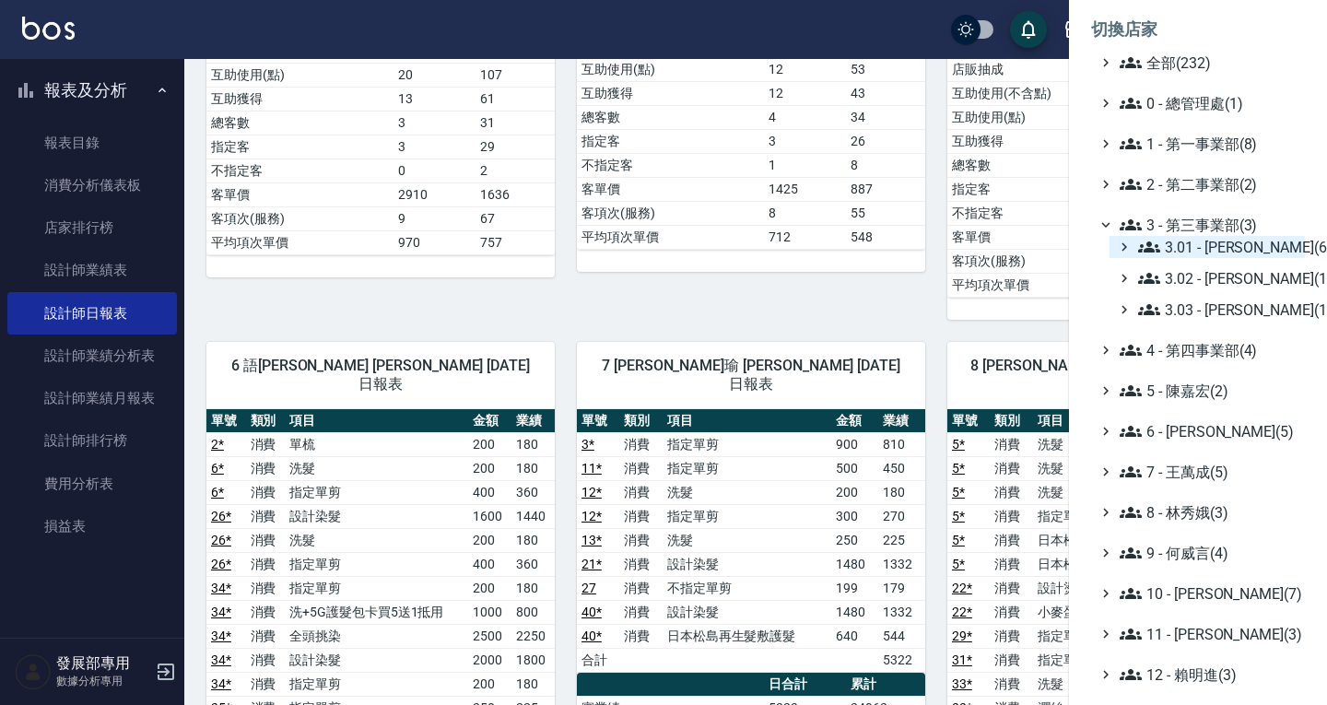
click at [1211, 240] on span "3.01 - 蔡承翰(6)" at bounding box center [1217, 247] width 159 height 22
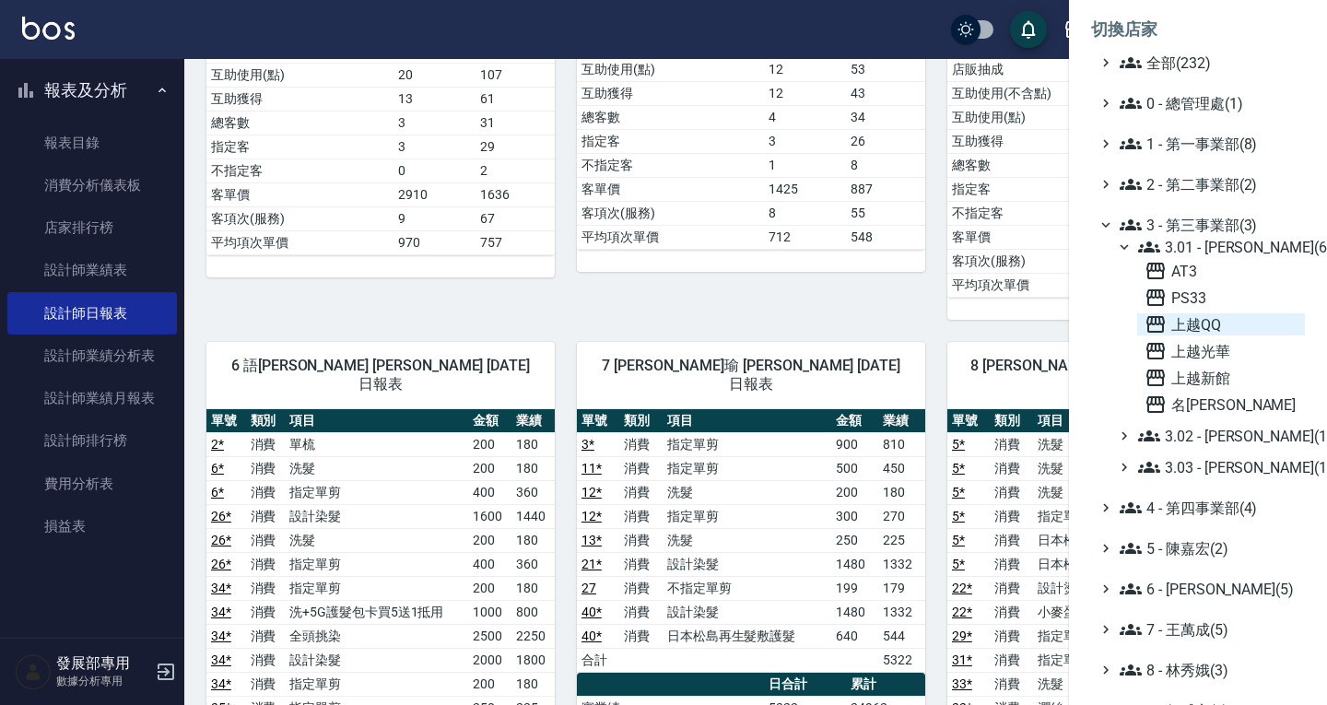
click at [1211, 321] on span "上越QQ" at bounding box center [1220, 324] width 153 height 22
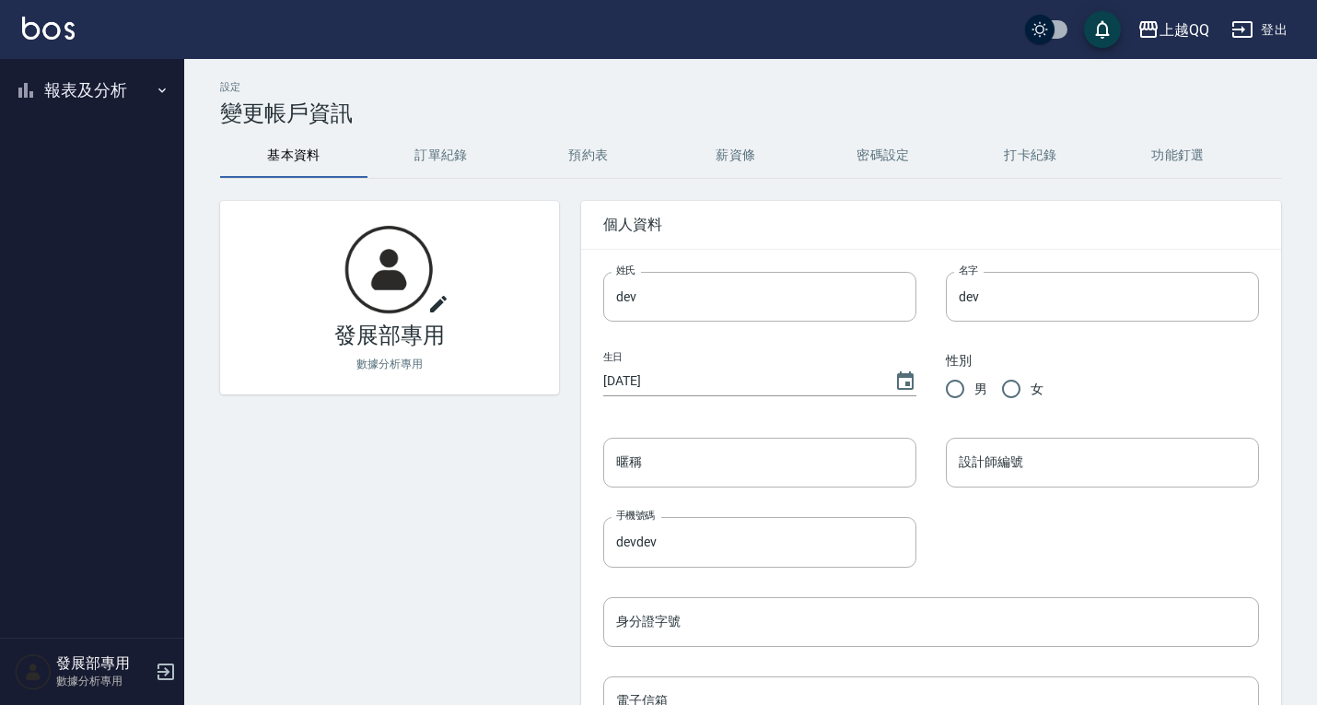
click at [116, 91] on button "報表及分析" at bounding box center [92, 90] width 170 height 48
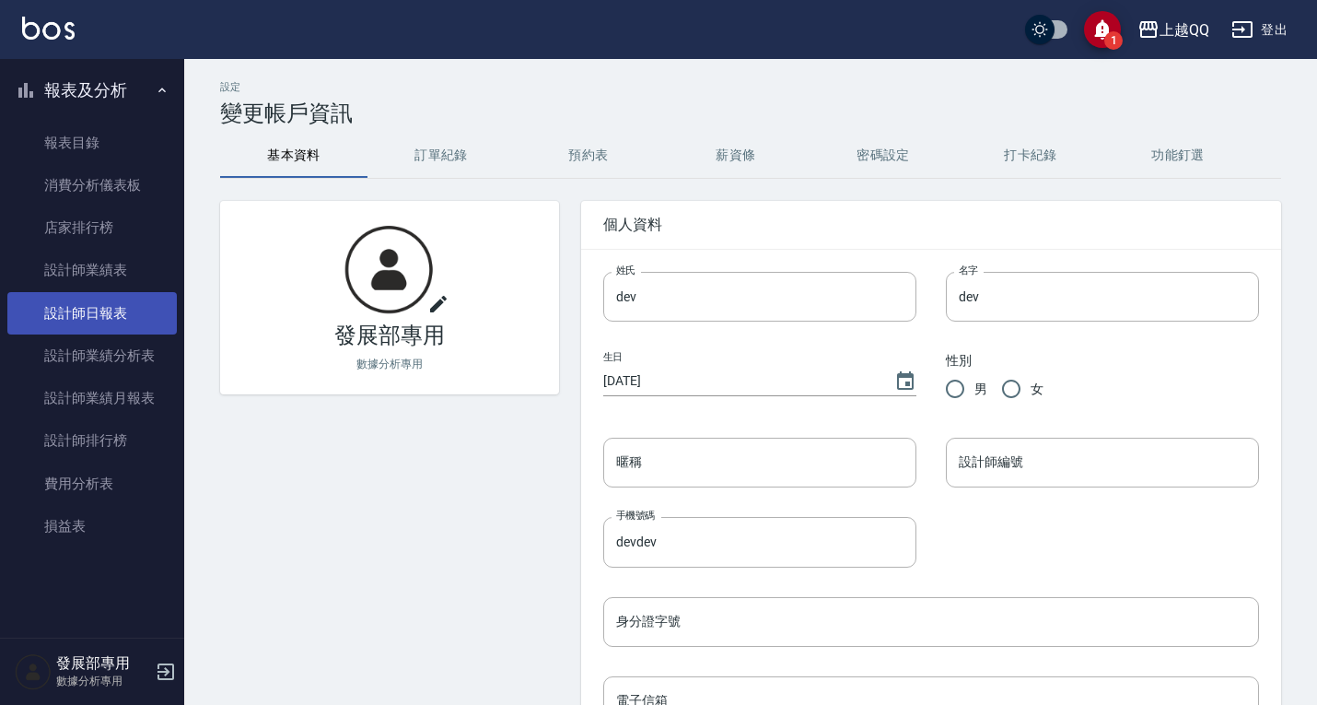
click at [115, 312] on link "設計師日報表" at bounding box center [92, 313] width 170 height 42
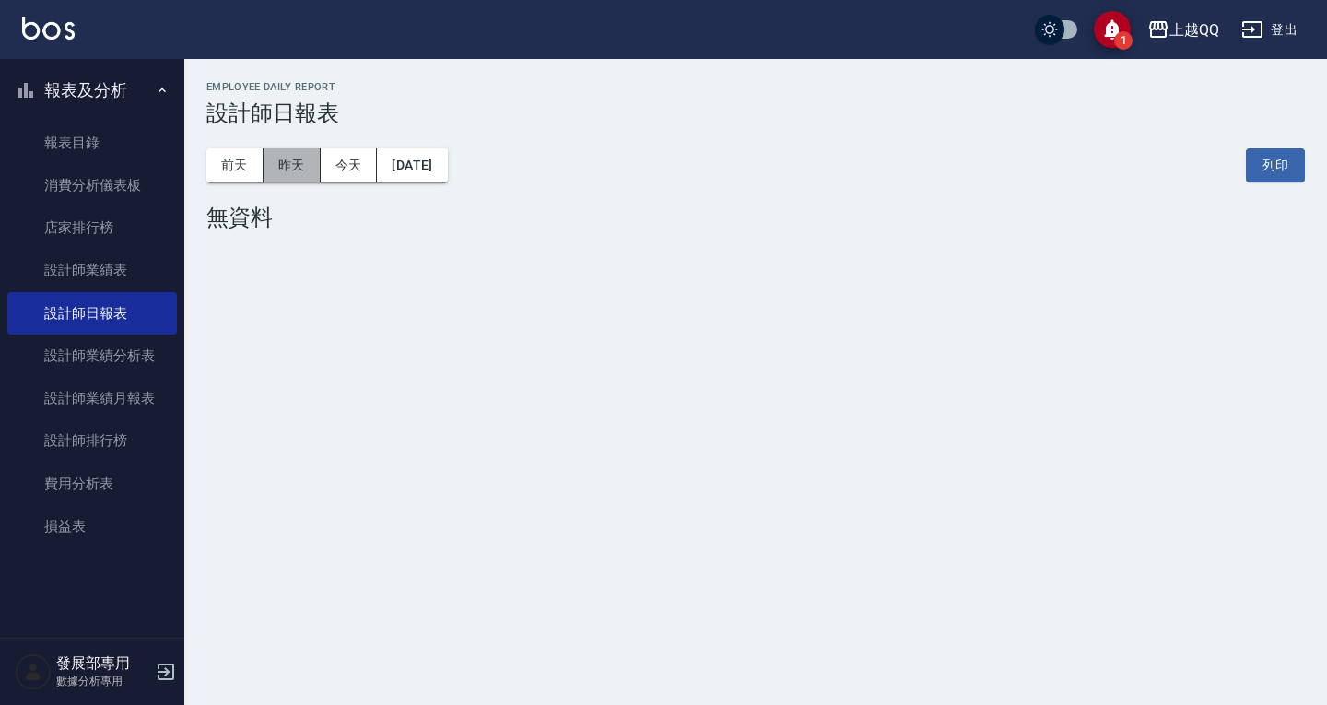
click at [298, 153] on button "昨天" at bounding box center [291, 165] width 57 height 34
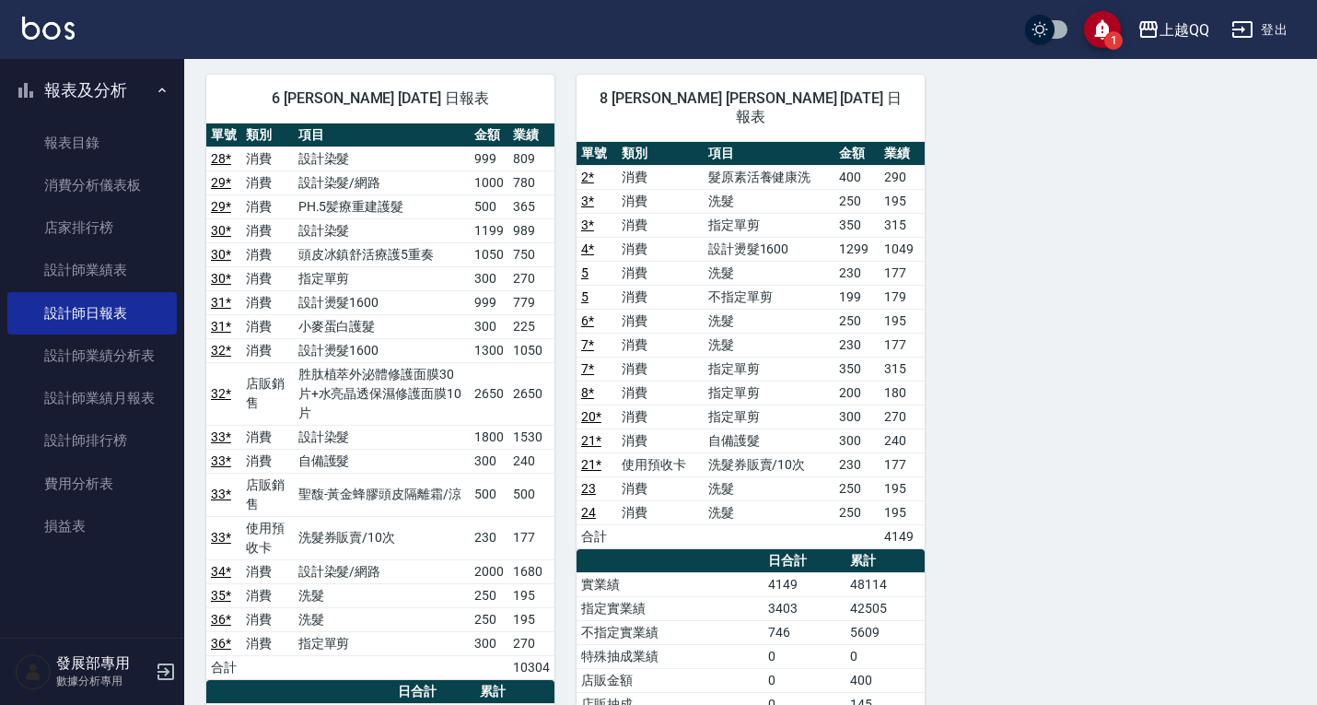
scroll to position [645, 0]
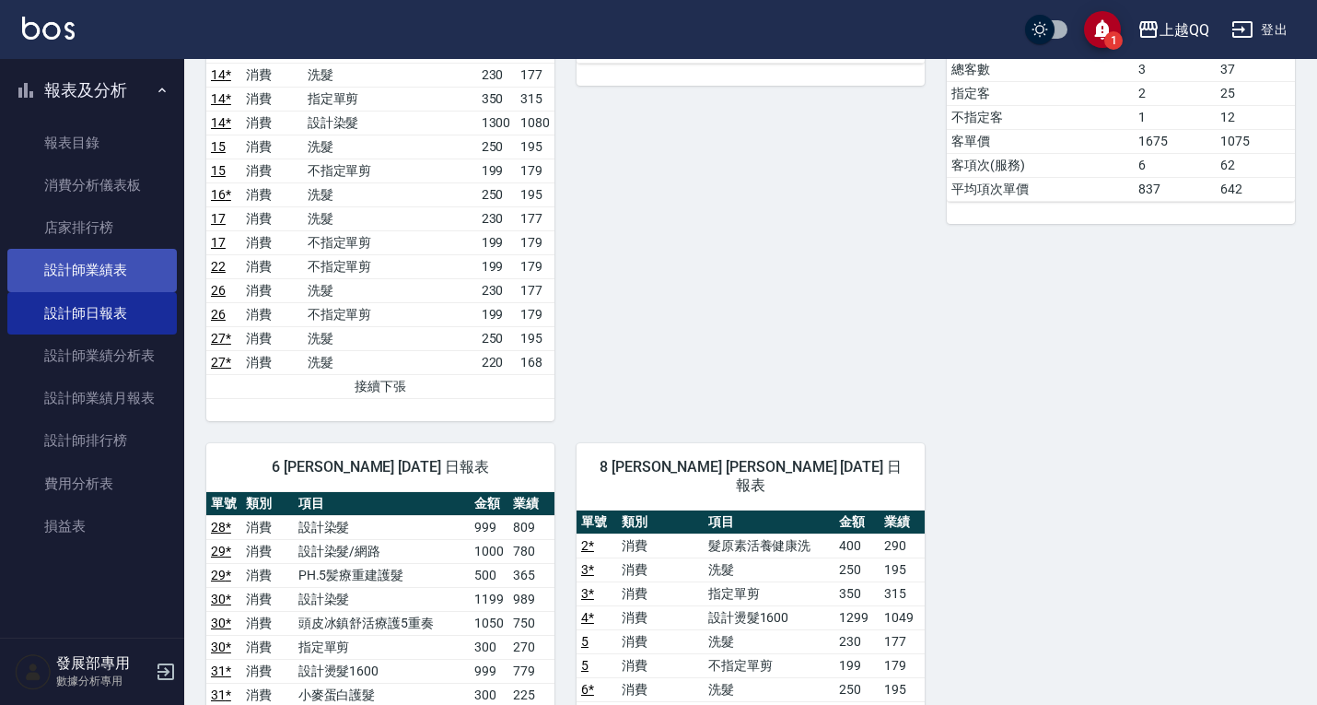
click at [129, 265] on link "設計師業績表" at bounding box center [92, 270] width 170 height 42
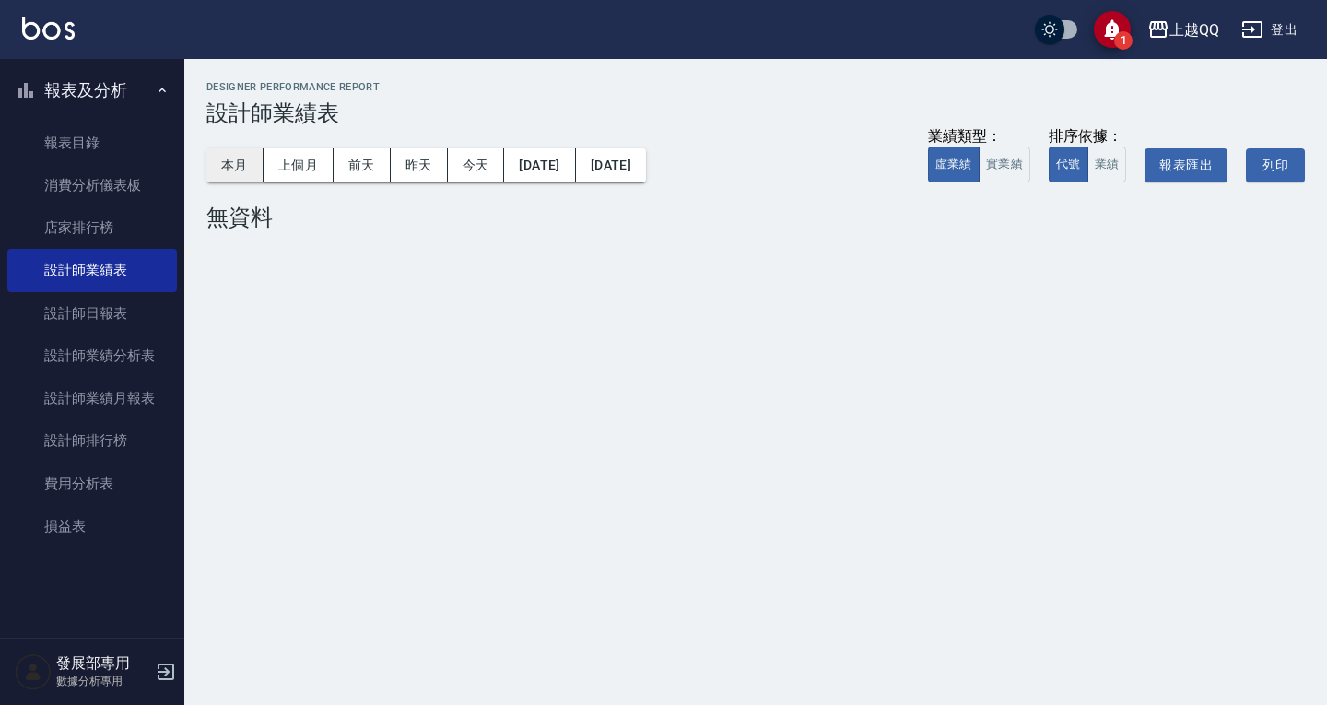
click at [263, 156] on div "本月 上個月 前天 昨天 今天 2025/08/11 2025/08/11" at bounding box center [425, 165] width 439 height 34
click at [243, 156] on button "本月" at bounding box center [234, 165] width 57 height 34
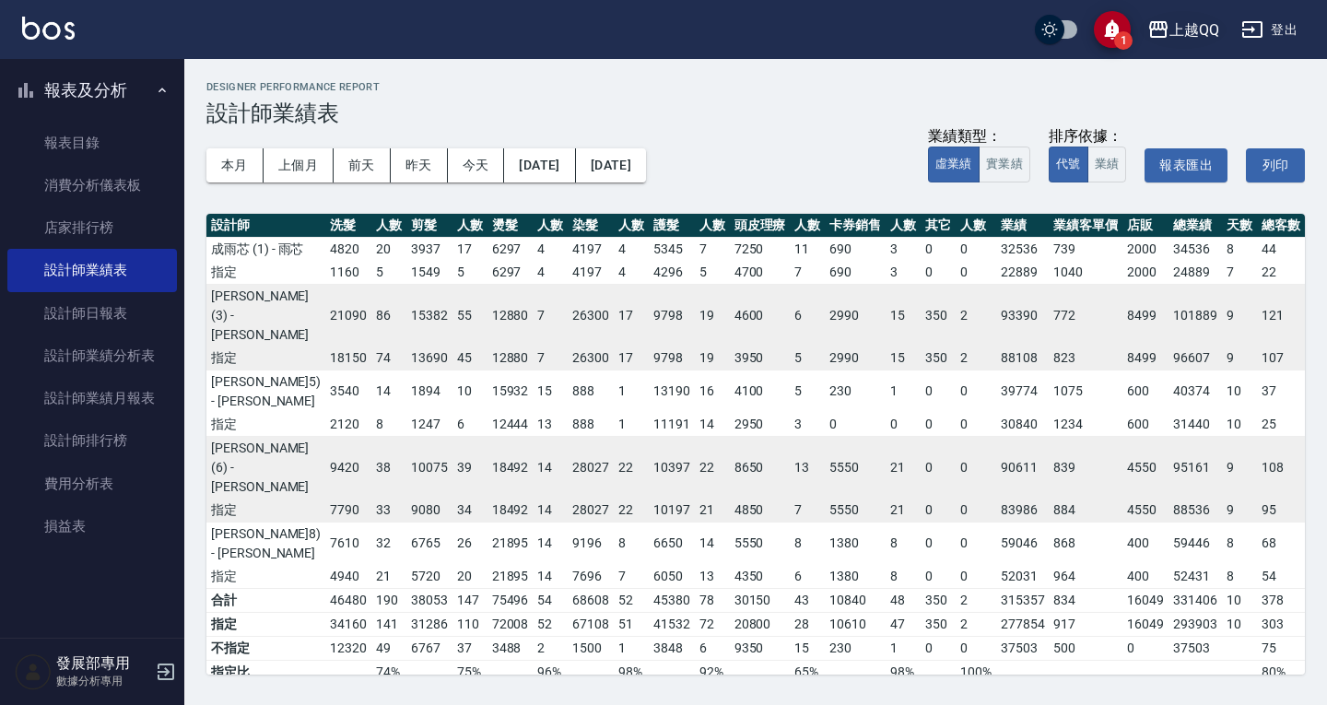
click at [1182, 34] on div "上越QQ" at bounding box center [1194, 29] width 50 height 23
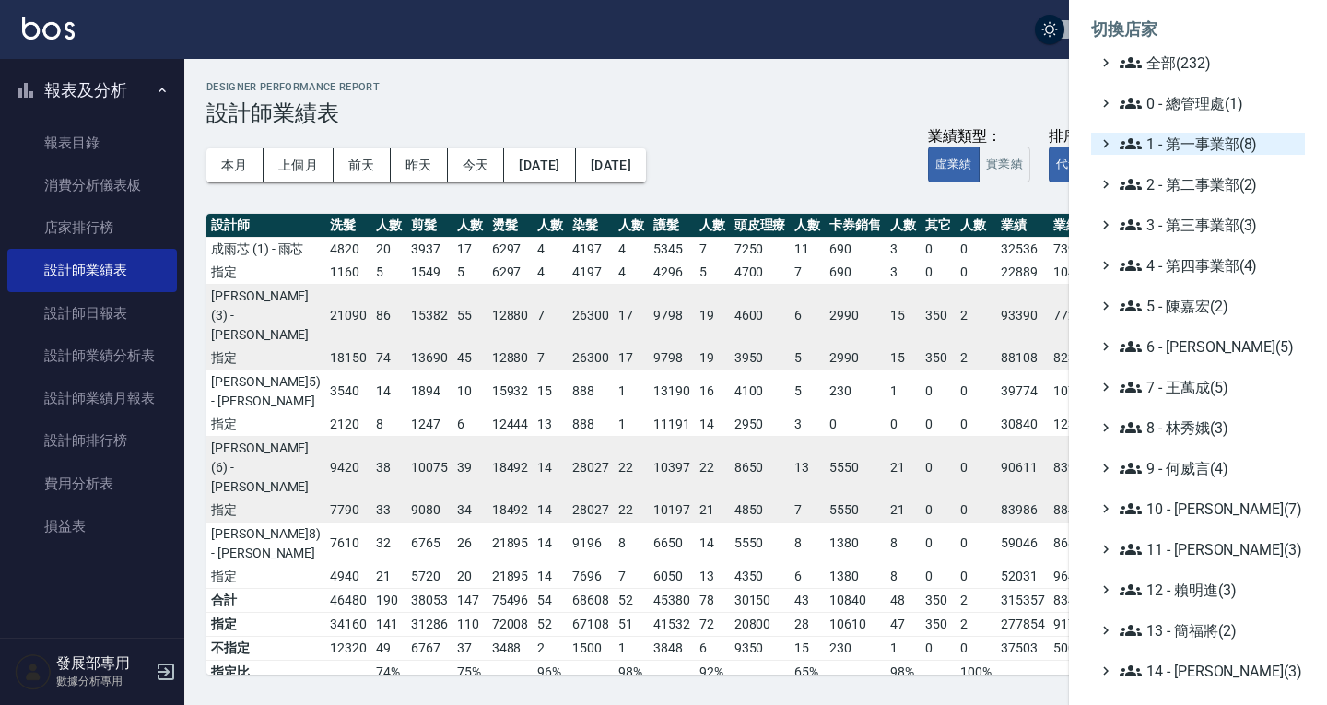
click at [1226, 149] on span "1 - 第一事業部(8)" at bounding box center [1208, 144] width 178 height 22
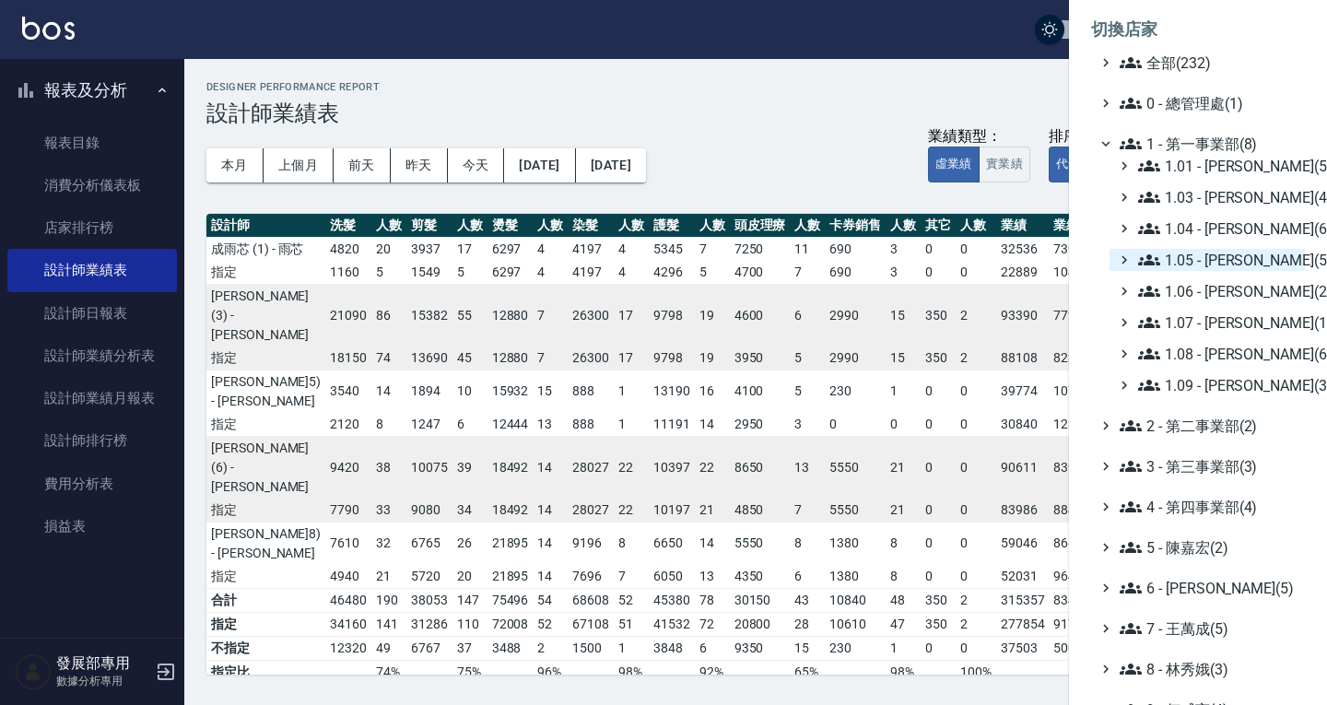
click at [1235, 263] on span "1.05 - [PERSON_NAME](5)" at bounding box center [1217, 260] width 159 height 22
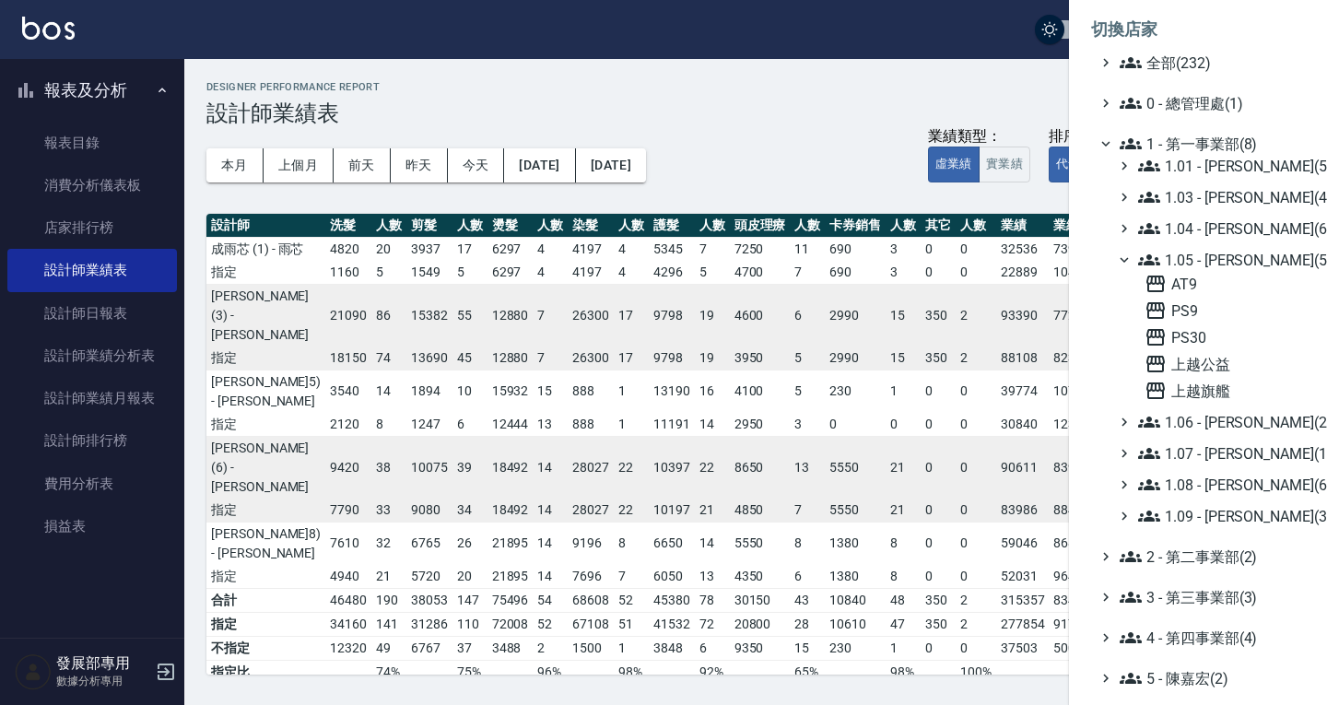
click at [1235, 263] on span "1.05 - [PERSON_NAME](5)" at bounding box center [1217, 260] width 159 height 22
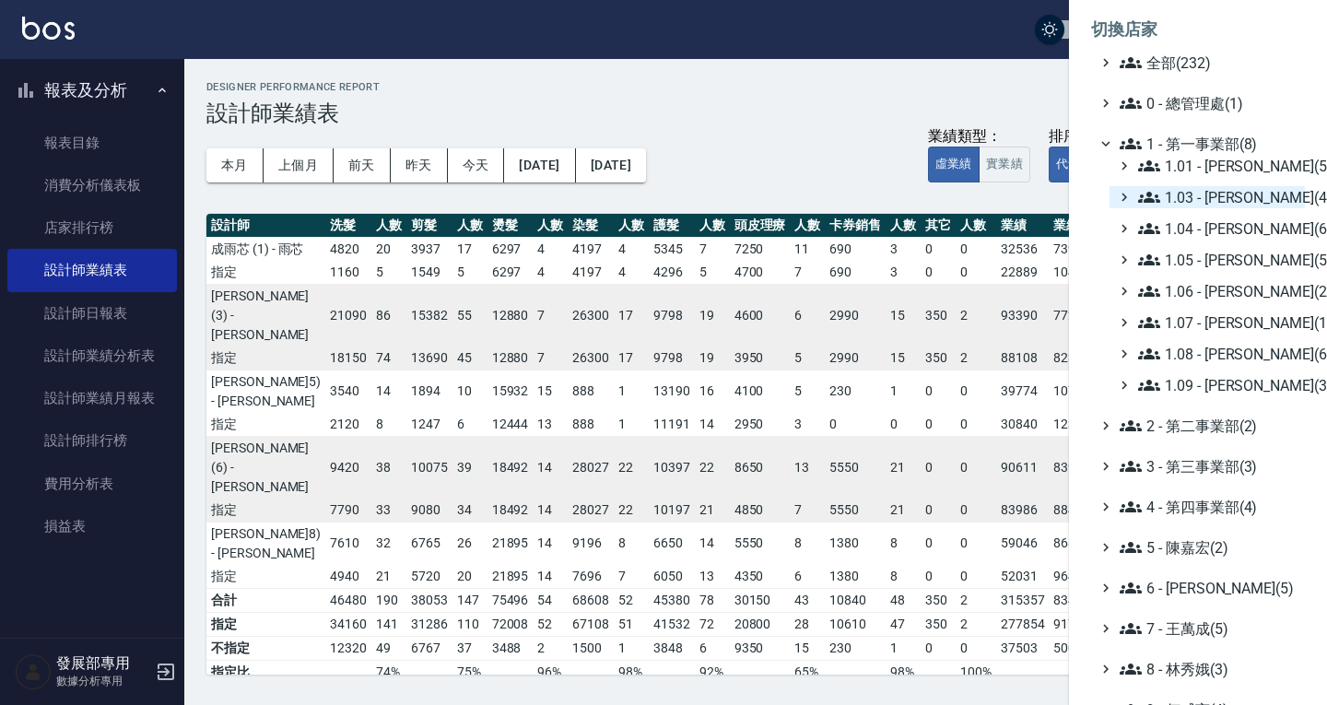
click at [1205, 207] on span "1.03 - [PERSON_NAME](4)" at bounding box center [1217, 197] width 159 height 22
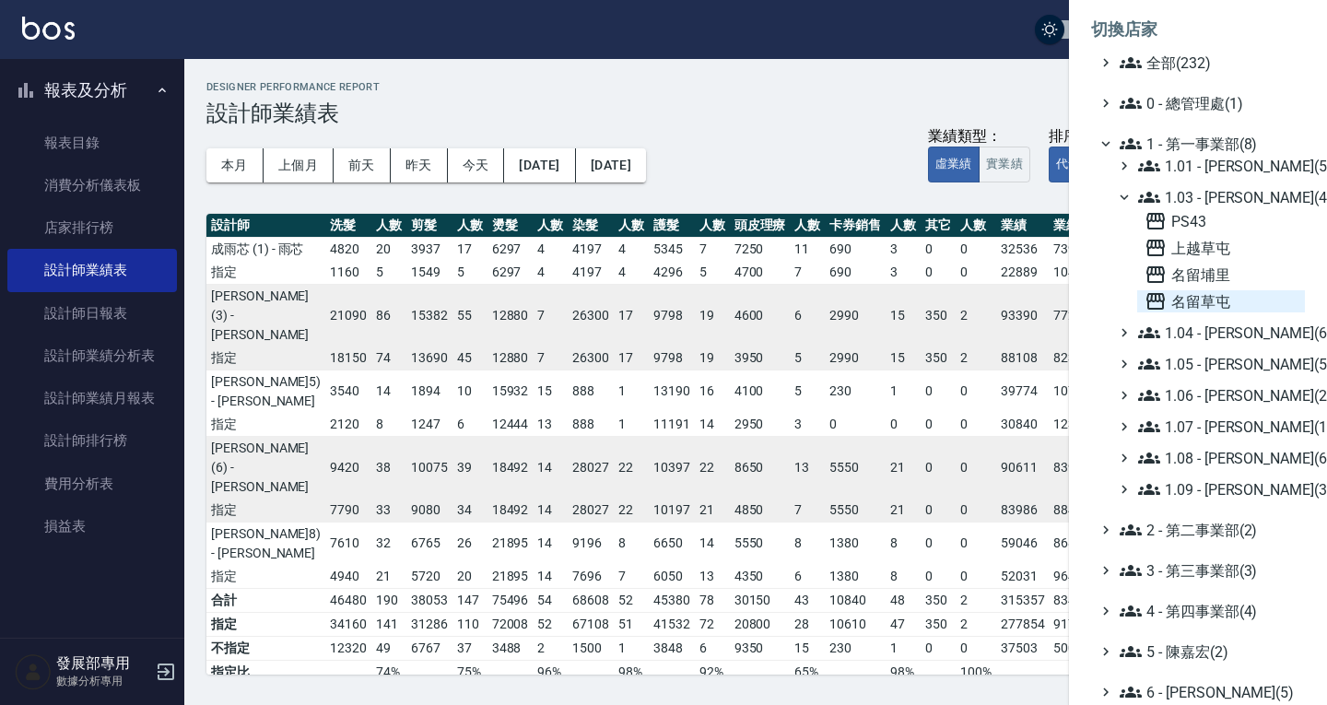
click at [1217, 292] on span "名留草屯" at bounding box center [1220, 301] width 153 height 22
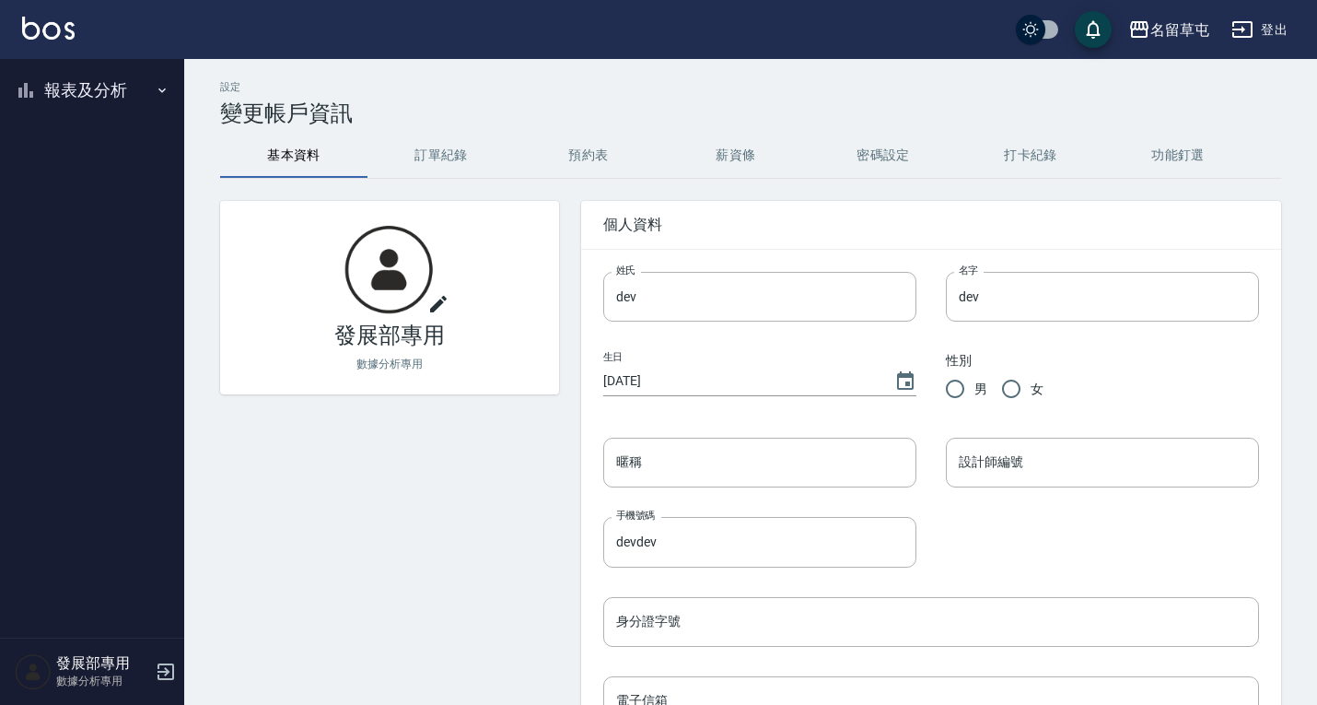
click at [111, 88] on button "報表及分析" at bounding box center [92, 90] width 170 height 48
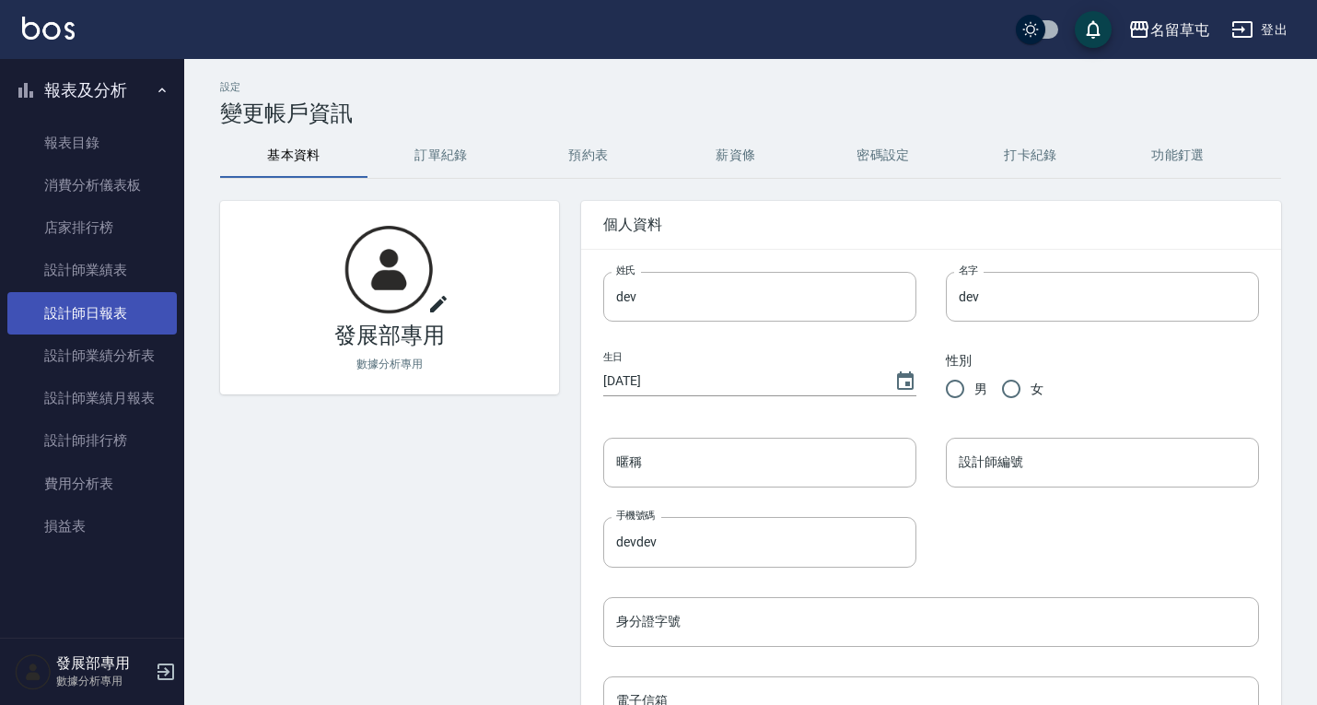
click at [101, 314] on link "設計師日報表" at bounding box center [92, 313] width 170 height 42
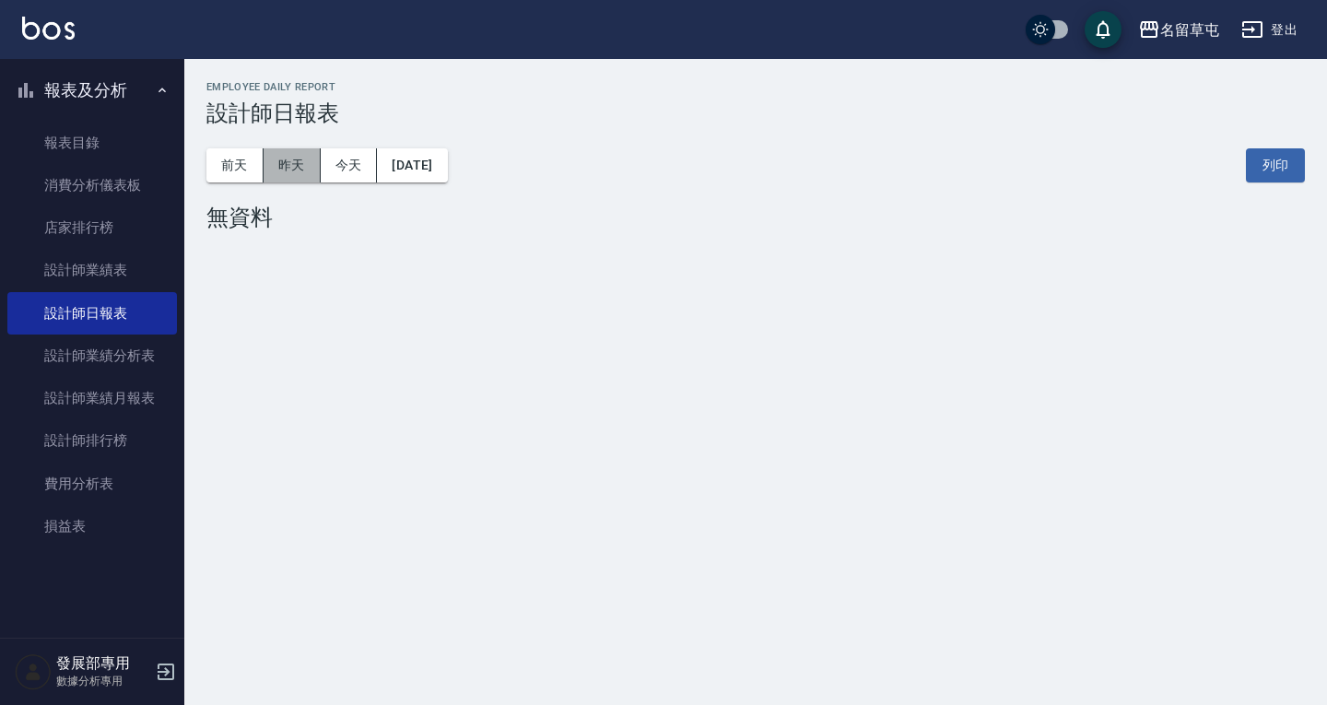
click at [278, 170] on button "昨天" at bounding box center [291, 165] width 57 height 34
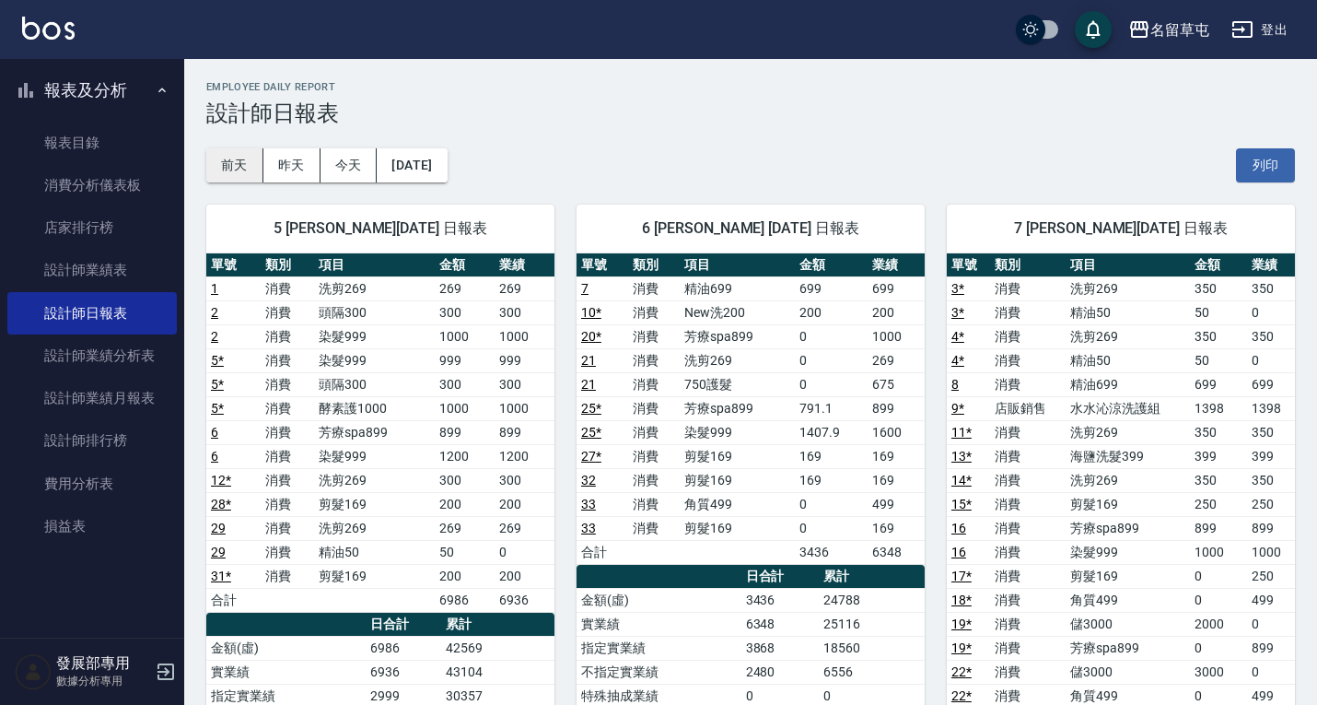
click at [237, 164] on button "前天" at bounding box center [234, 165] width 57 height 34
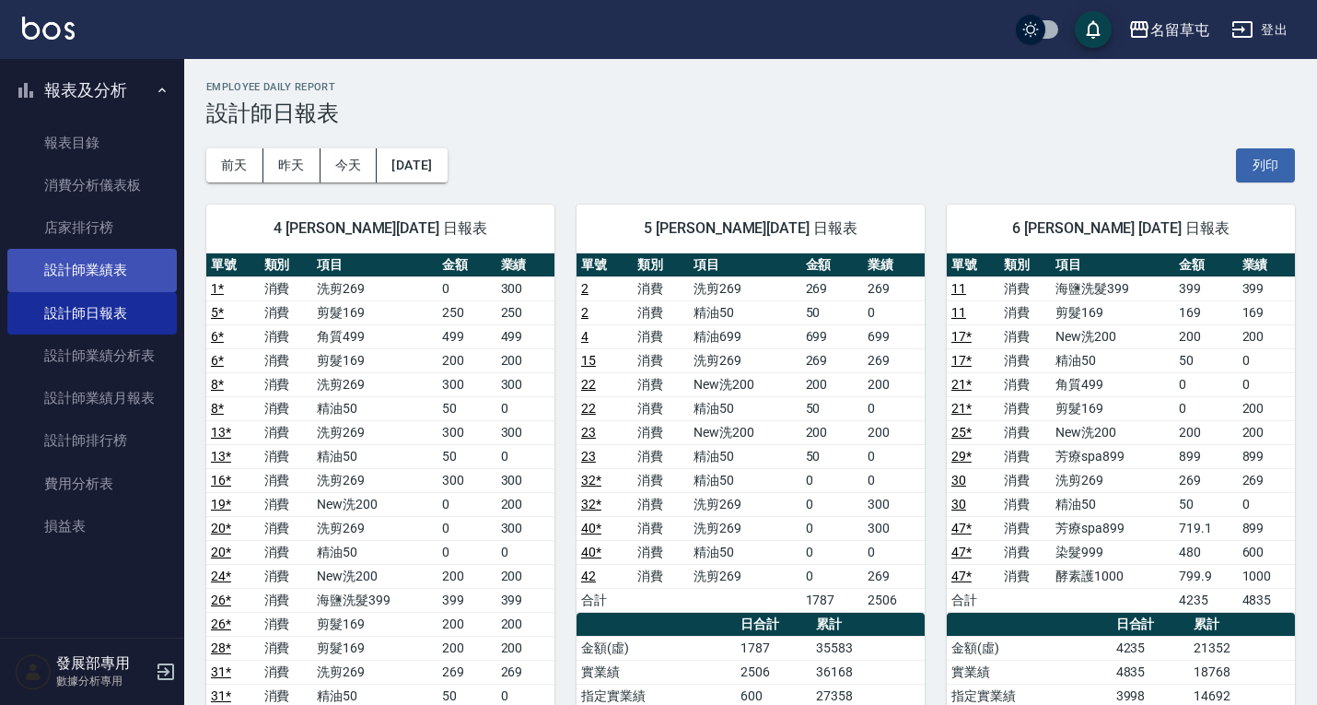
click at [131, 267] on link "設計師業績表" at bounding box center [92, 270] width 170 height 42
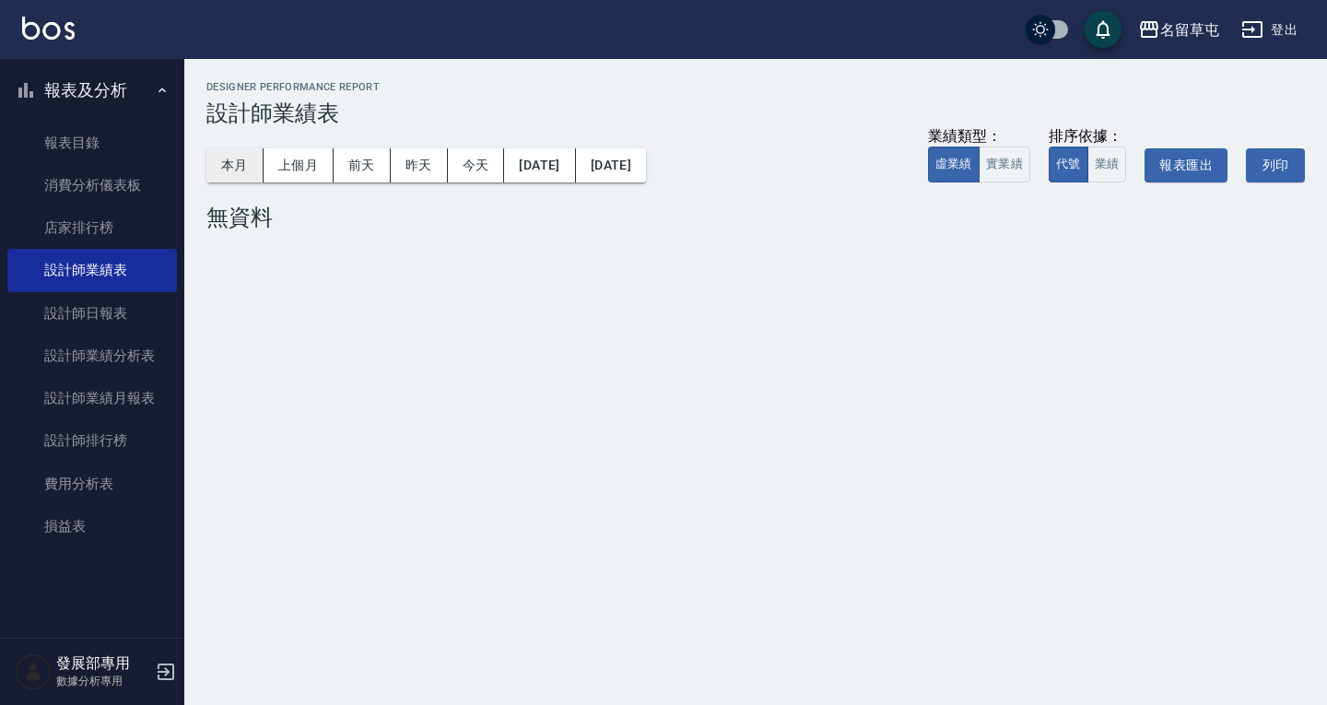
click at [233, 167] on button "本月" at bounding box center [234, 165] width 57 height 34
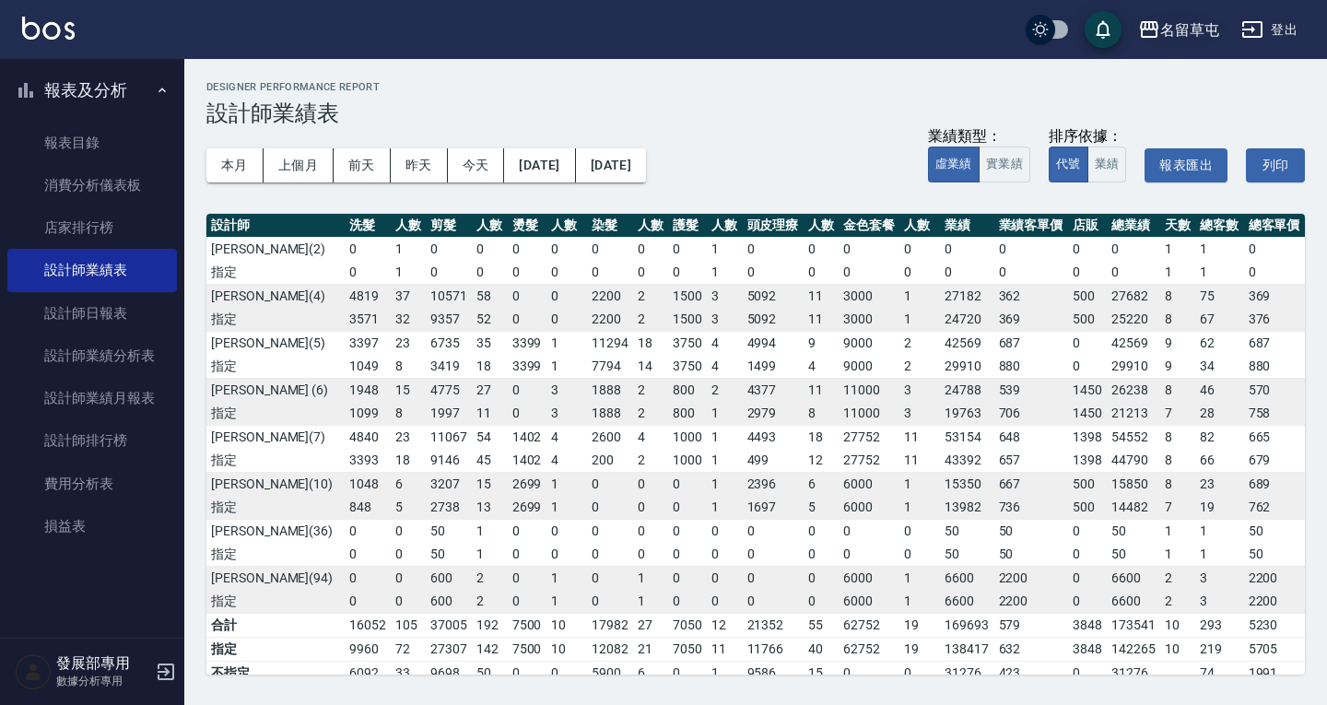
click at [1185, 33] on div "名留草屯" at bounding box center [1189, 29] width 59 height 23
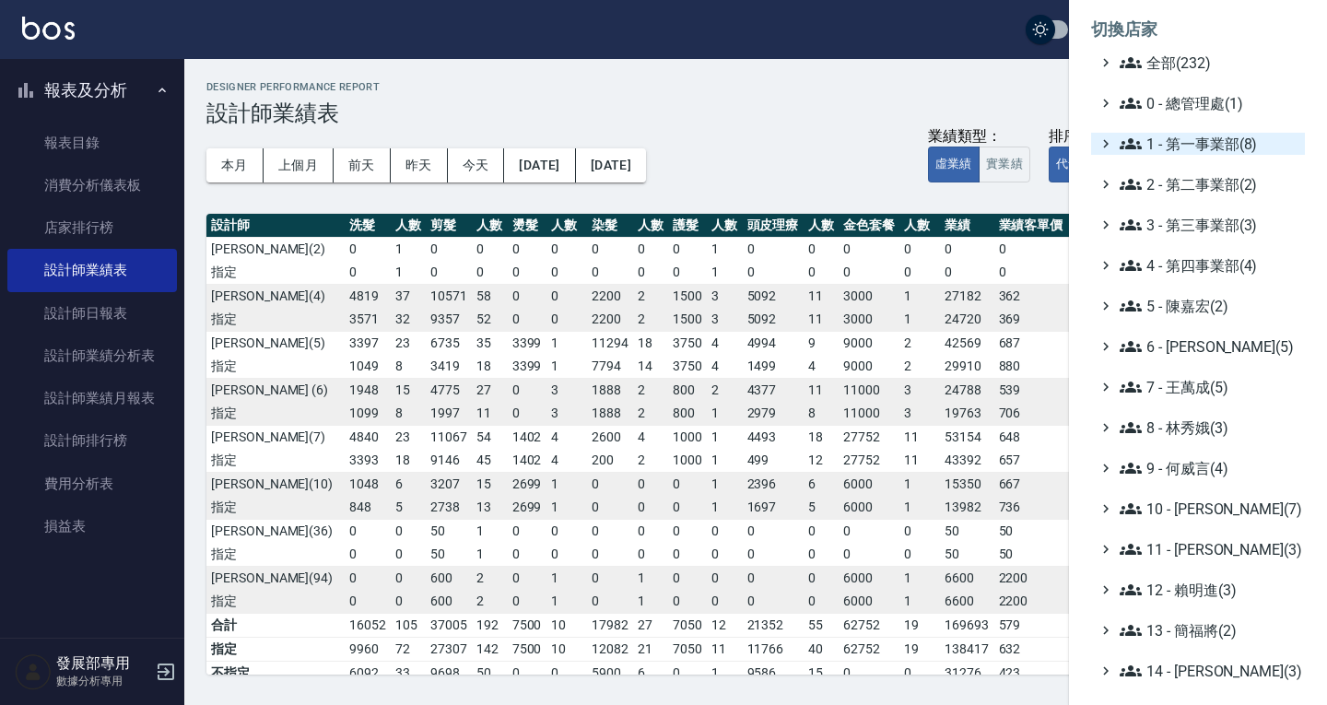
click at [1180, 154] on span "1 - 第一事業部(8)" at bounding box center [1208, 144] width 178 height 22
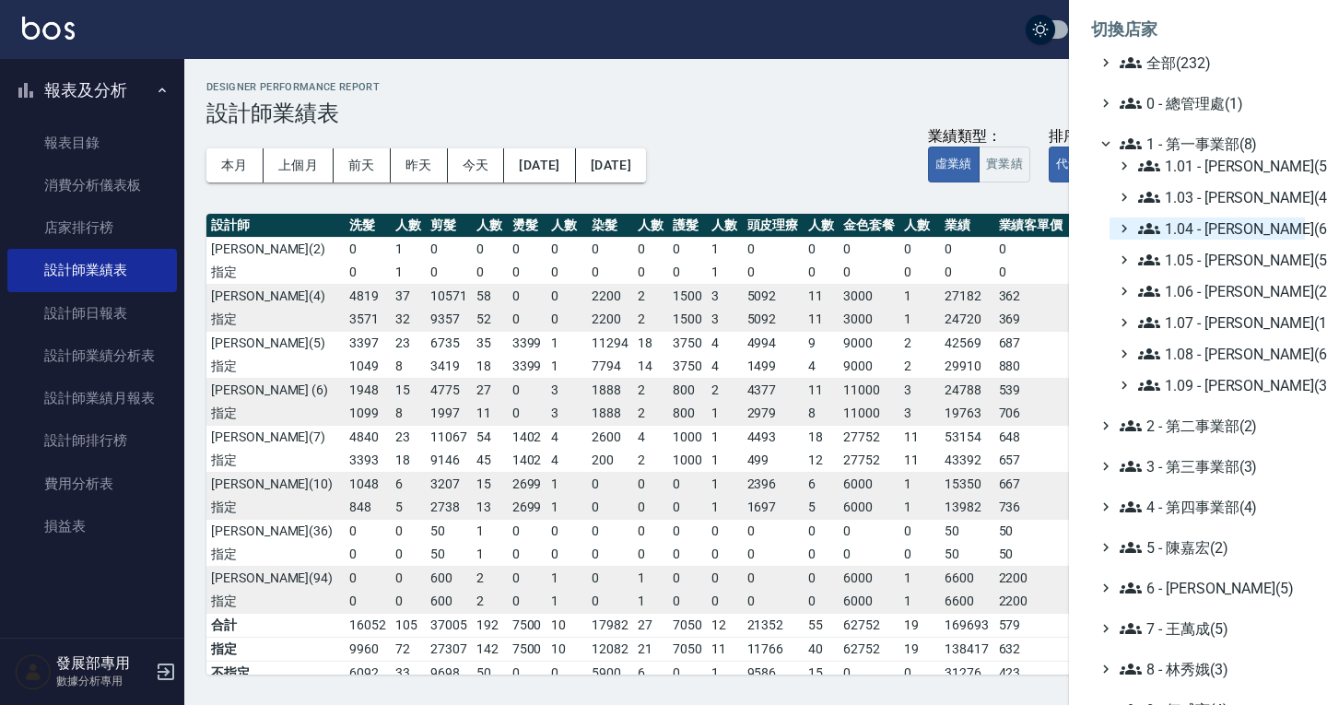
click at [1209, 231] on span "1.04 - [PERSON_NAME](6)" at bounding box center [1217, 228] width 159 height 22
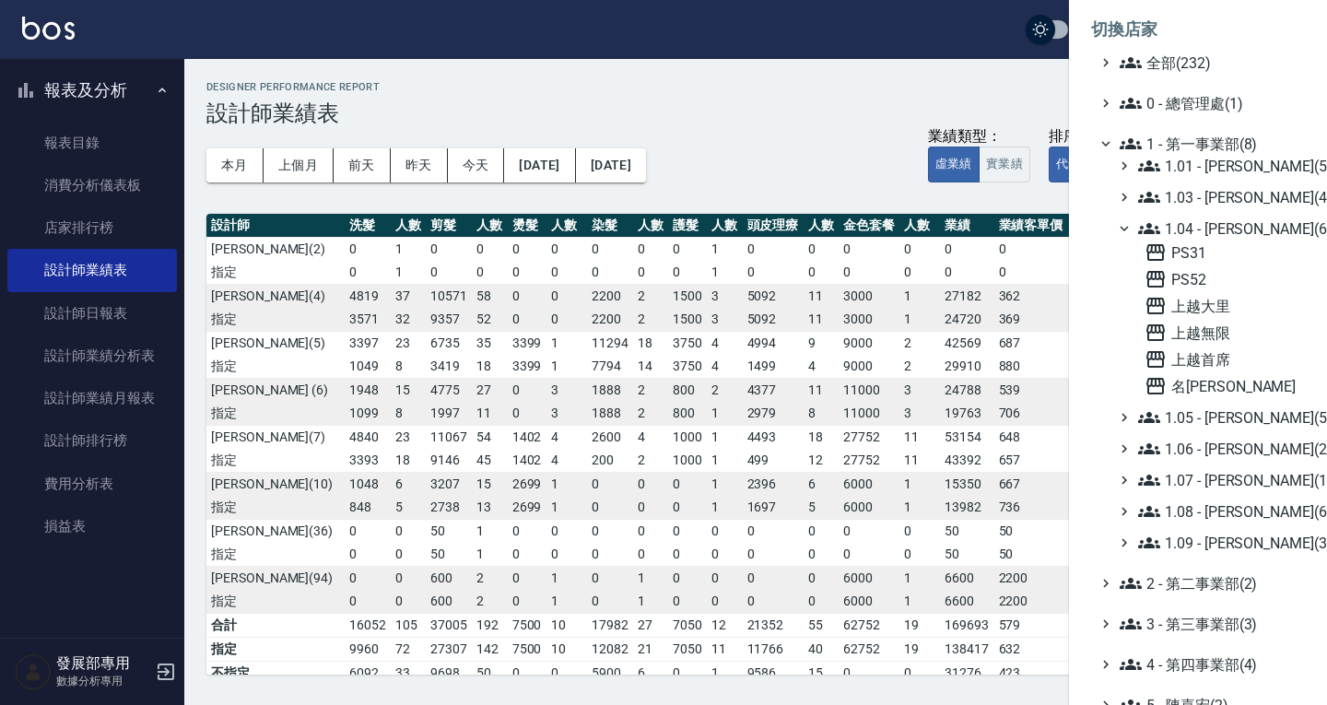
click at [1220, 222] on span "1.04 - [PERSON_NAME](6)" at bounding box center [1217, 228] width 159 height 22
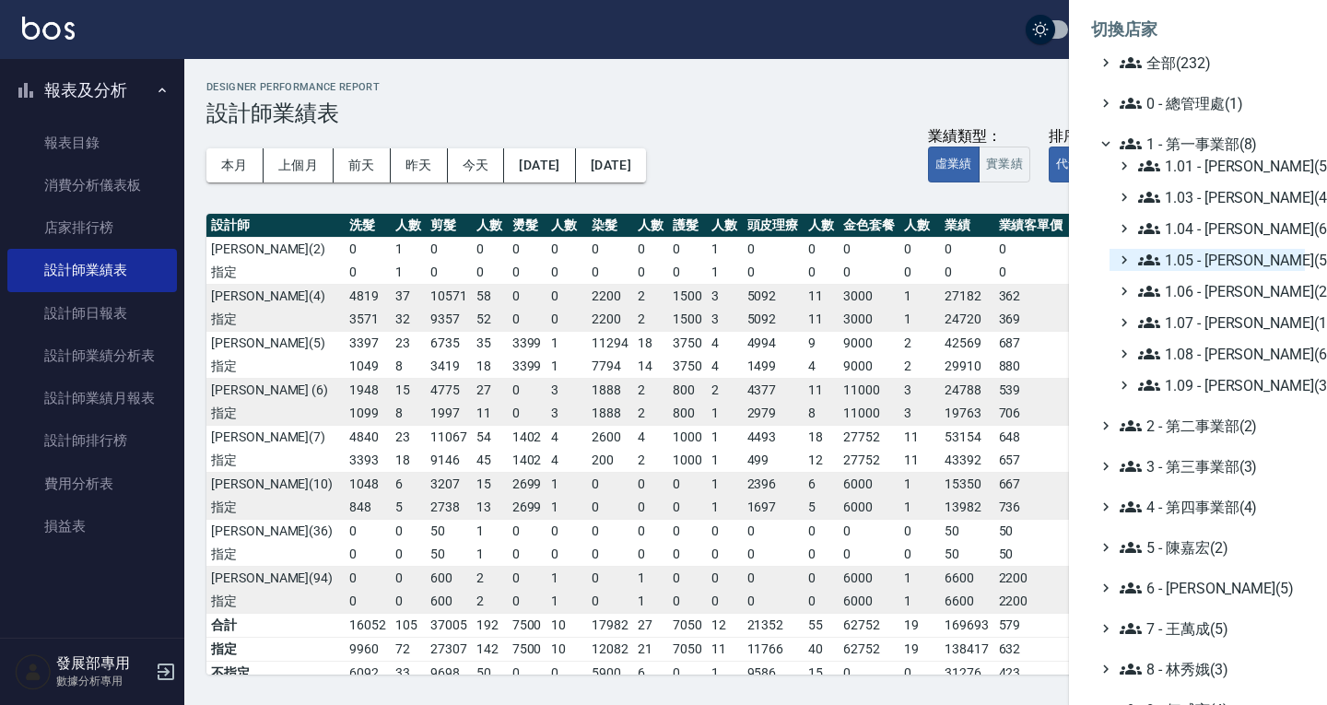
click at [1224, 263] on span "1.05 - [PERSON_NAME](5)" at bounding box center [1217, 260] width 159 height 22
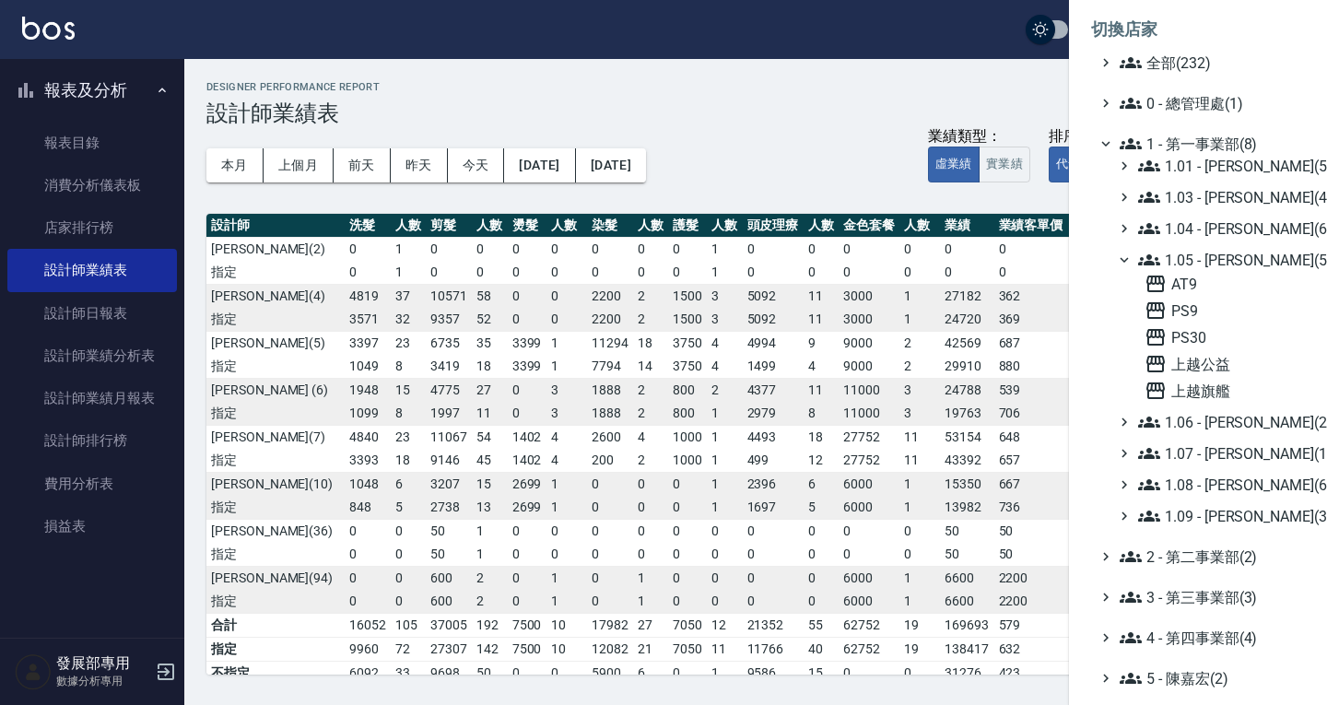
click at [1224, 263] on span "1.05 - [PERSON_NAME](5)" at bounding box center [1217, 260] width 159 height 22
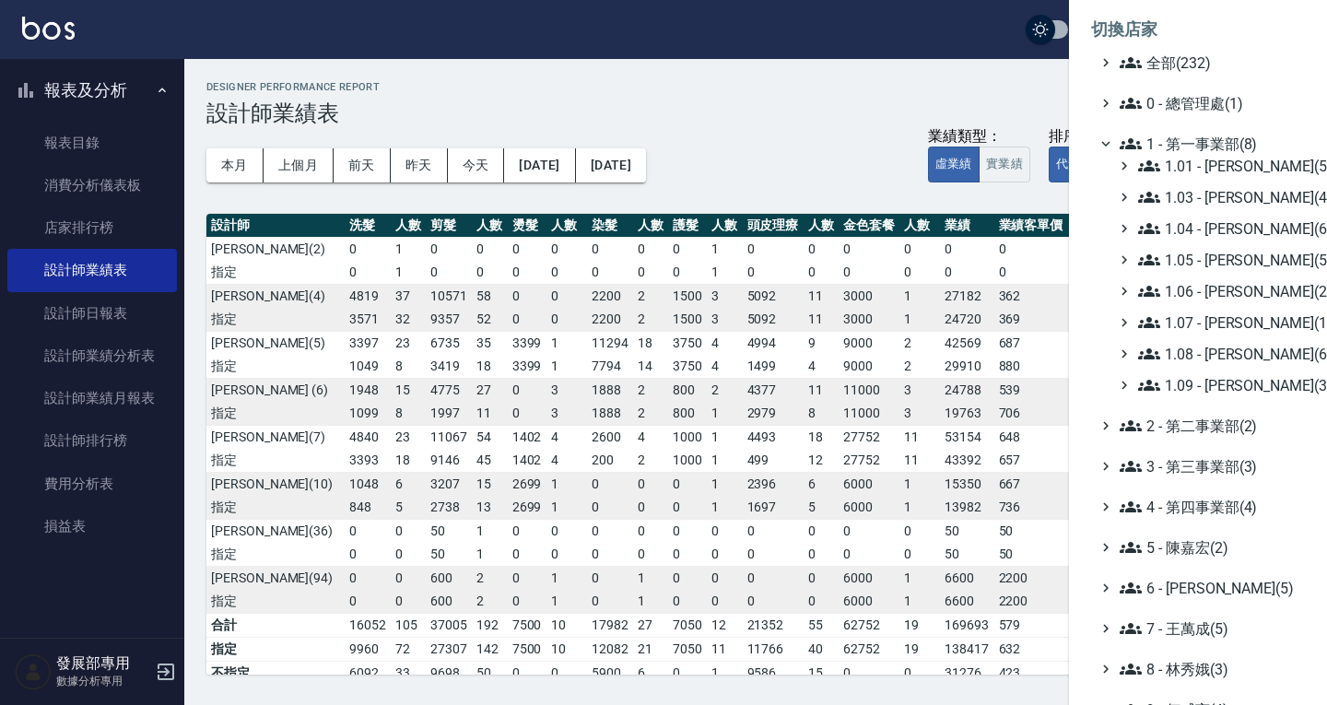
click at [1172, 145] on span "1 - 第一事業部(8)" at bounding box center [1208, 144] width 178 height 22
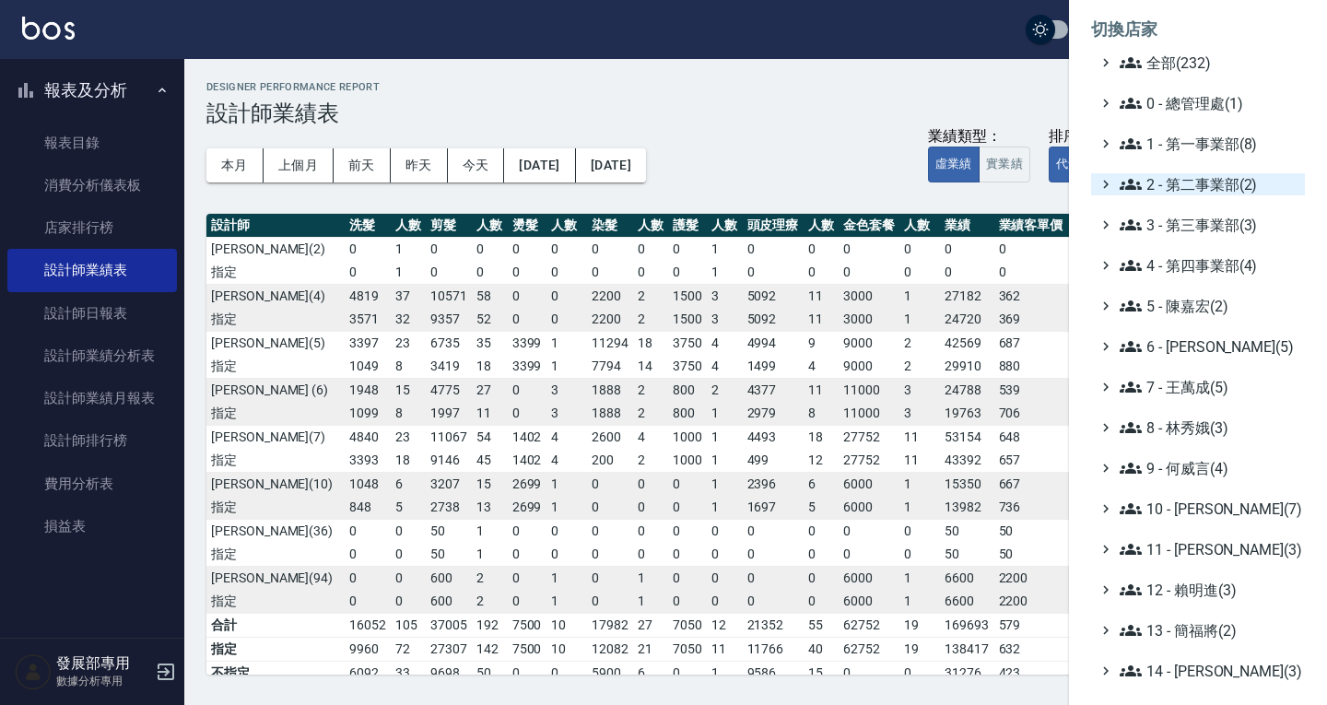
click at [1186, 188] on span "2 - 第二事業部(2)" at bounding box center [1208, 184] width 178 height 22
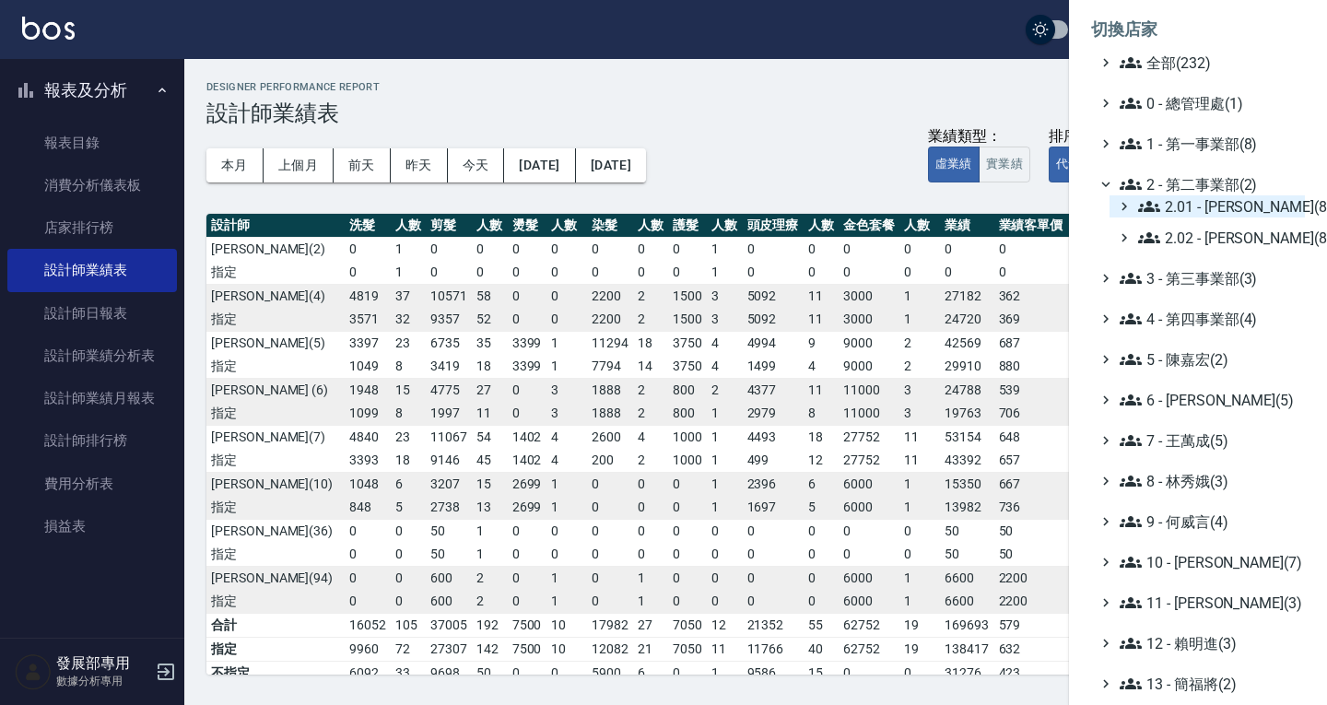
click at [1201, 215] on span "2.01 - 李思敏(8)" at bounding box center [1217, 206] width 159 height 22
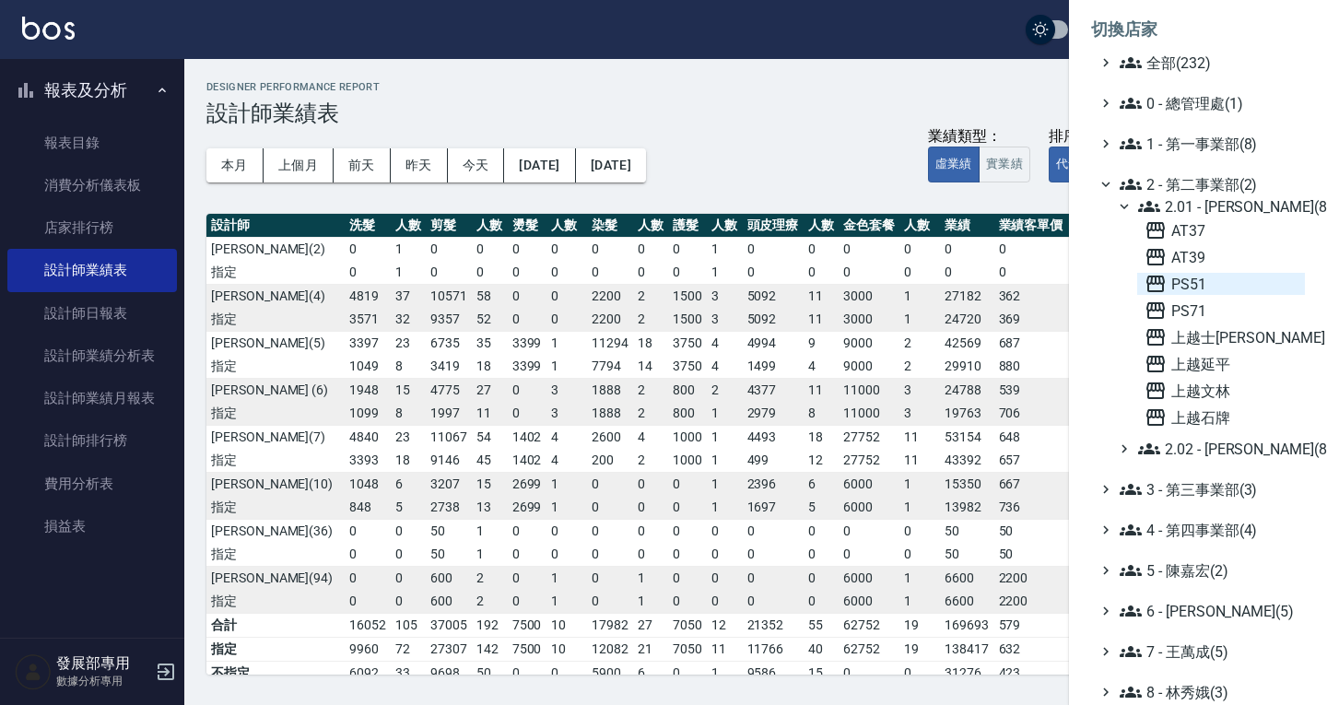
click at [1214, 287] on span "PS51" at bounding box center [1220, 284] width 153 height 22
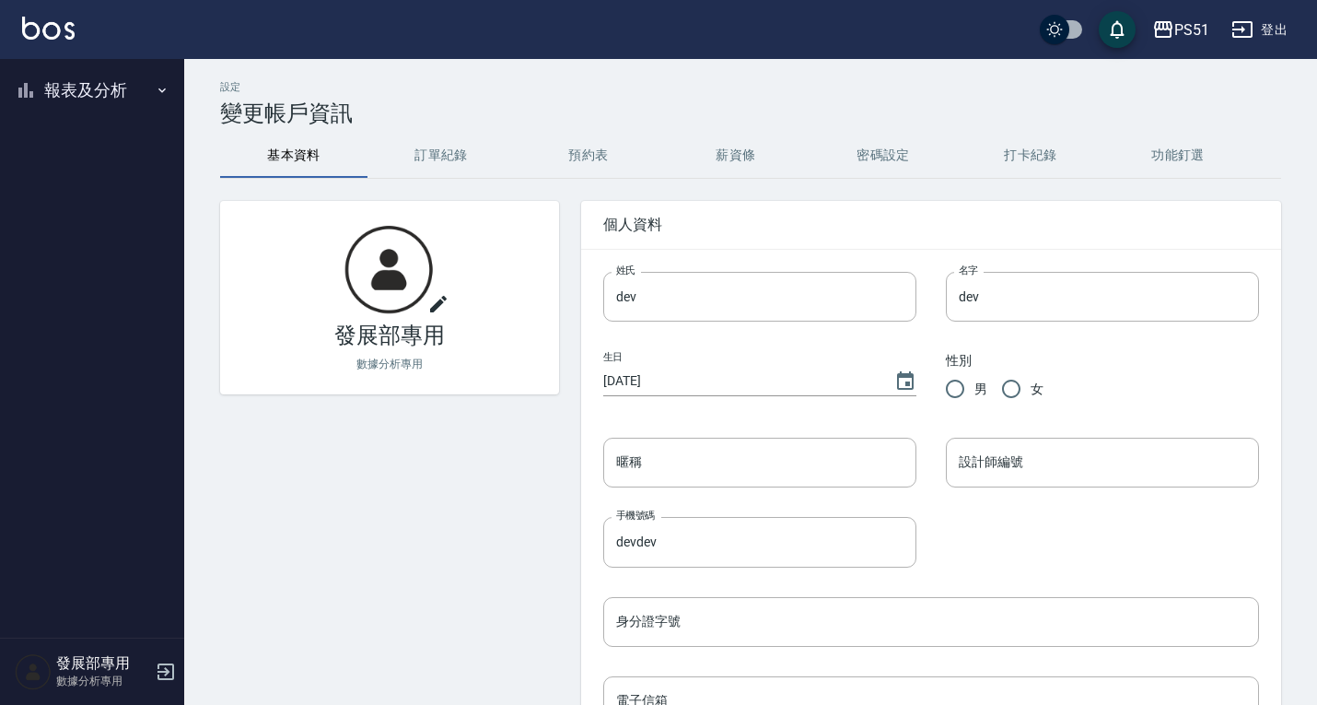
click at [106, 88] on button "報表及分析" at bounding box center [92, 90] width 170 height 48
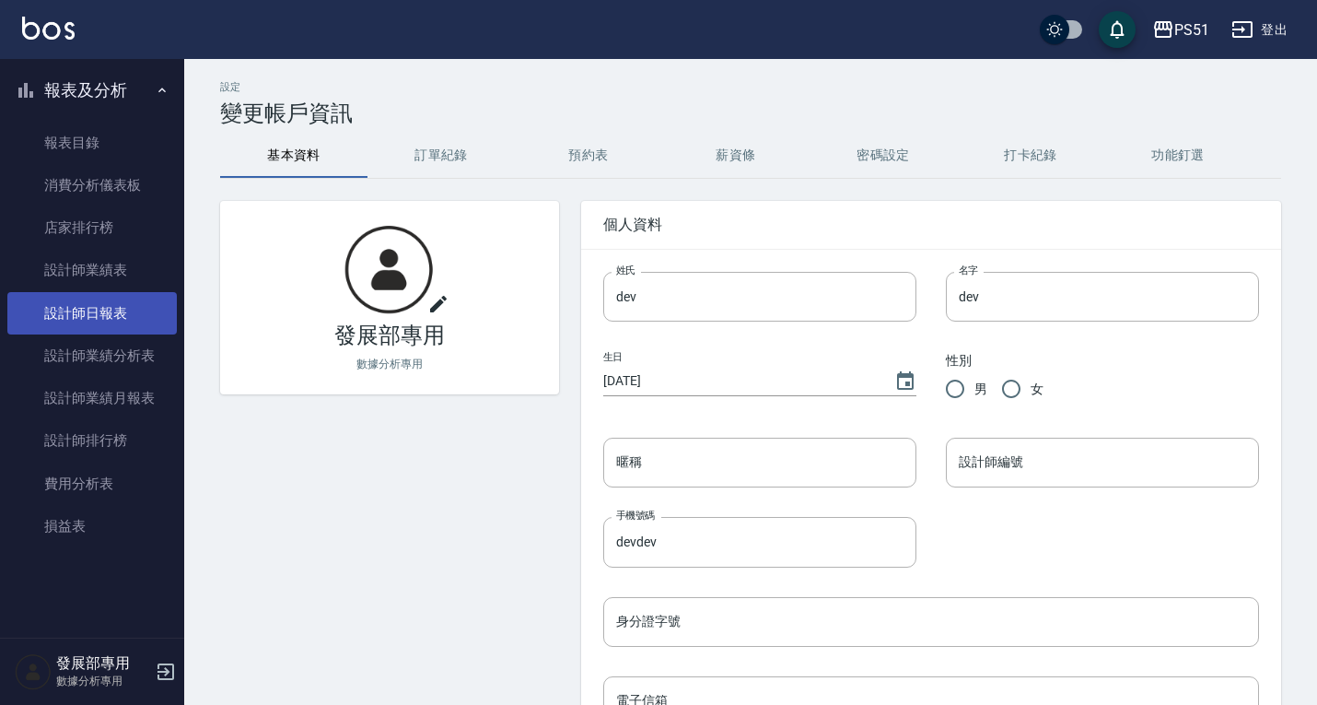
click at [128, 301] on link "設計師日報表" at bounding box center [92, 313] width 170 height 42
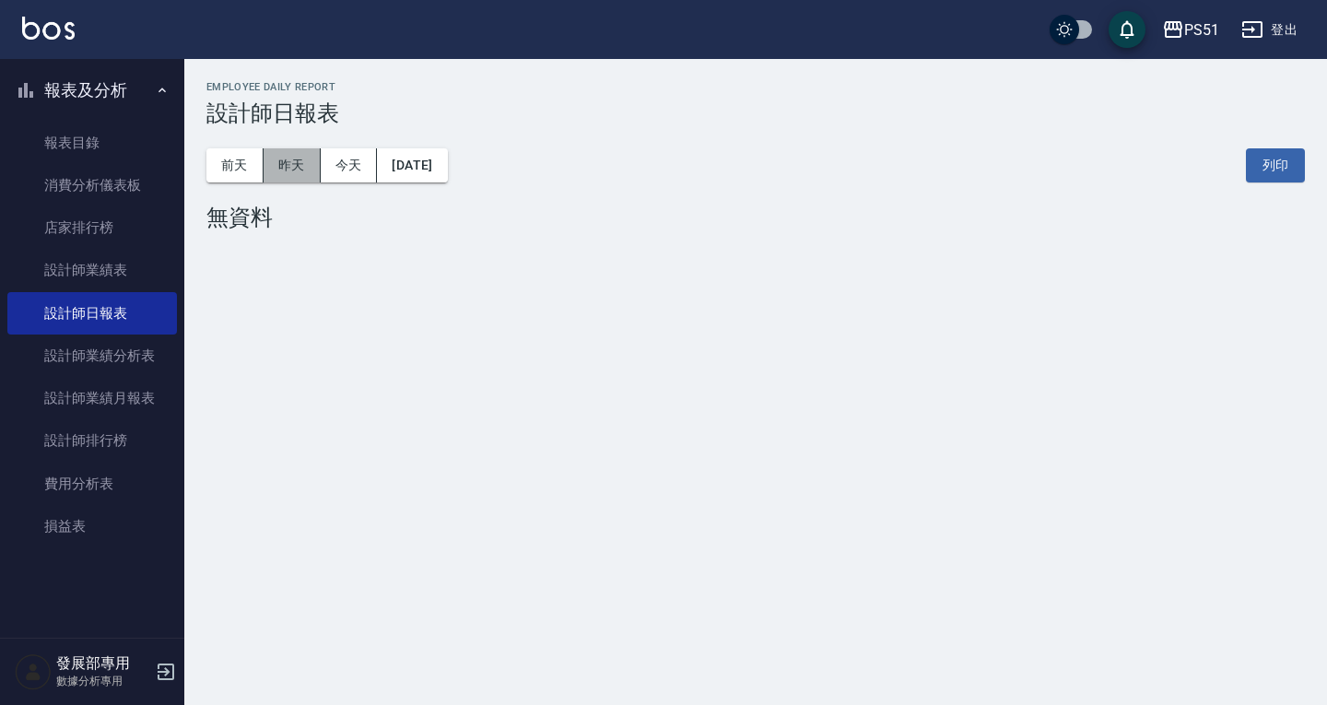
drag, startPoint x: 278, startPoint y: 160, endPoint x: 291, endPoint y: 150, distance: 16.4
click at [278, 159] on button "昨天" at bounding box center [291, 165] width 57 height 34
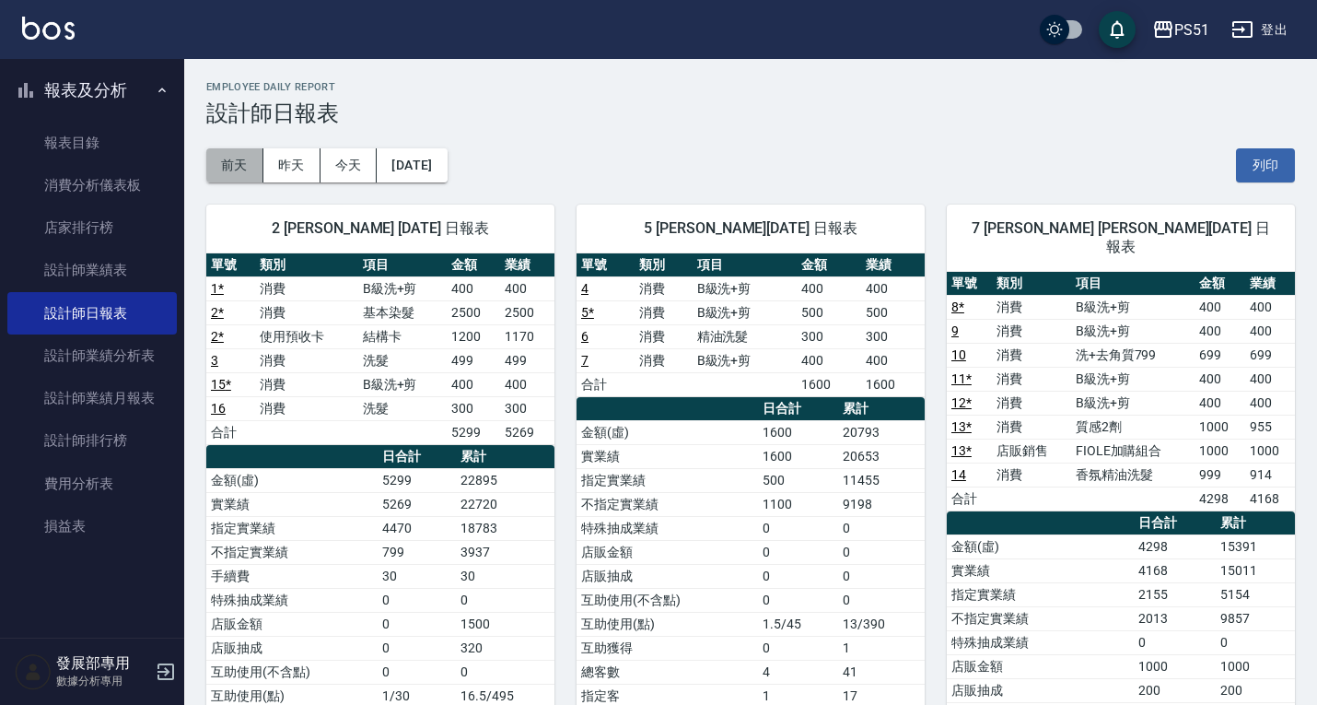
click at [246, 165] on button "前天" at bounding box center [234, 165] width 57 height 34
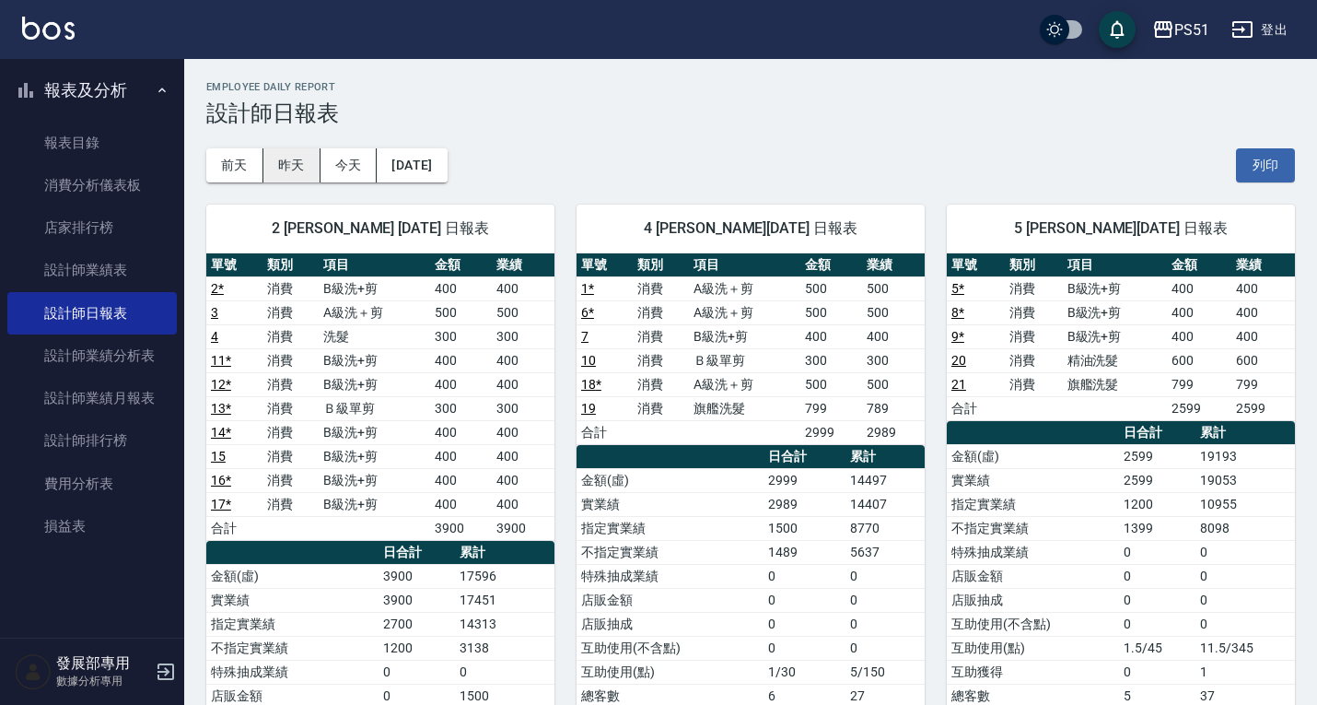
click at [301, 165] on button "昨天" at bounding box center [291, 165] width 57 height 34
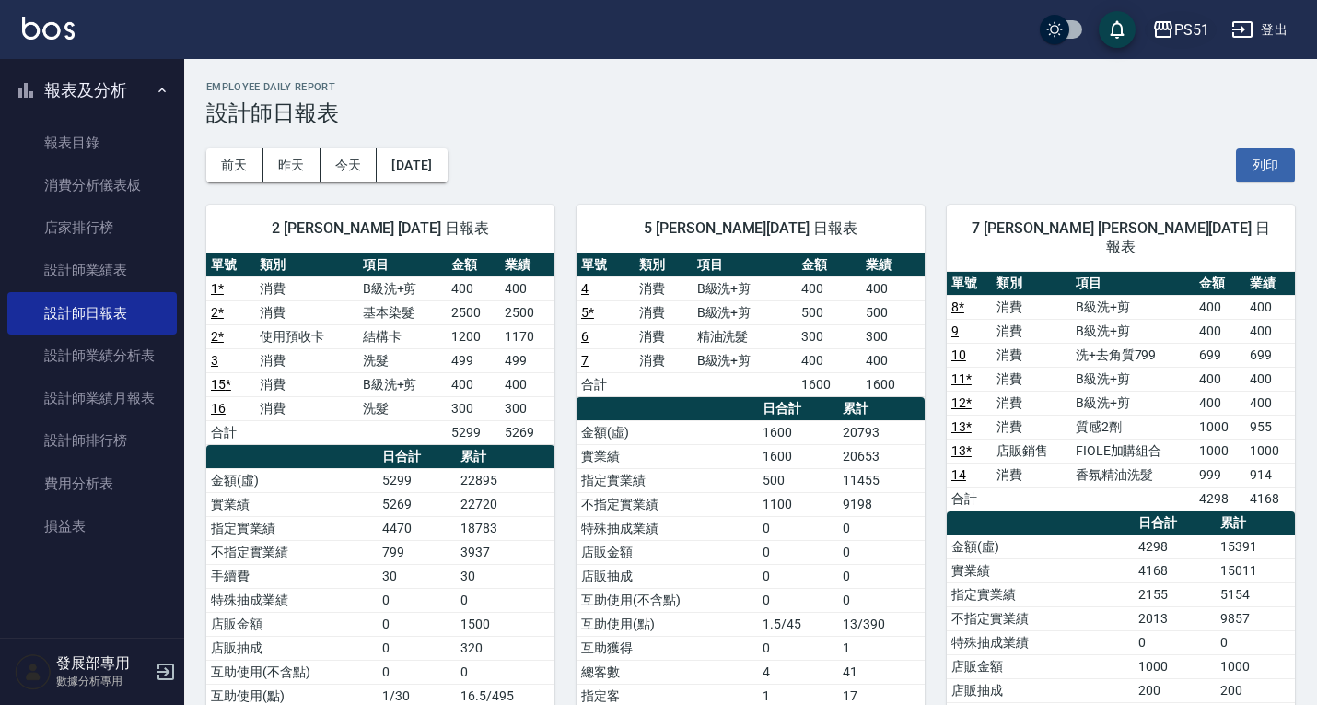
click at [1201, 28] on div "PS51" at bounding box center [1192, 29] width 35 height 23
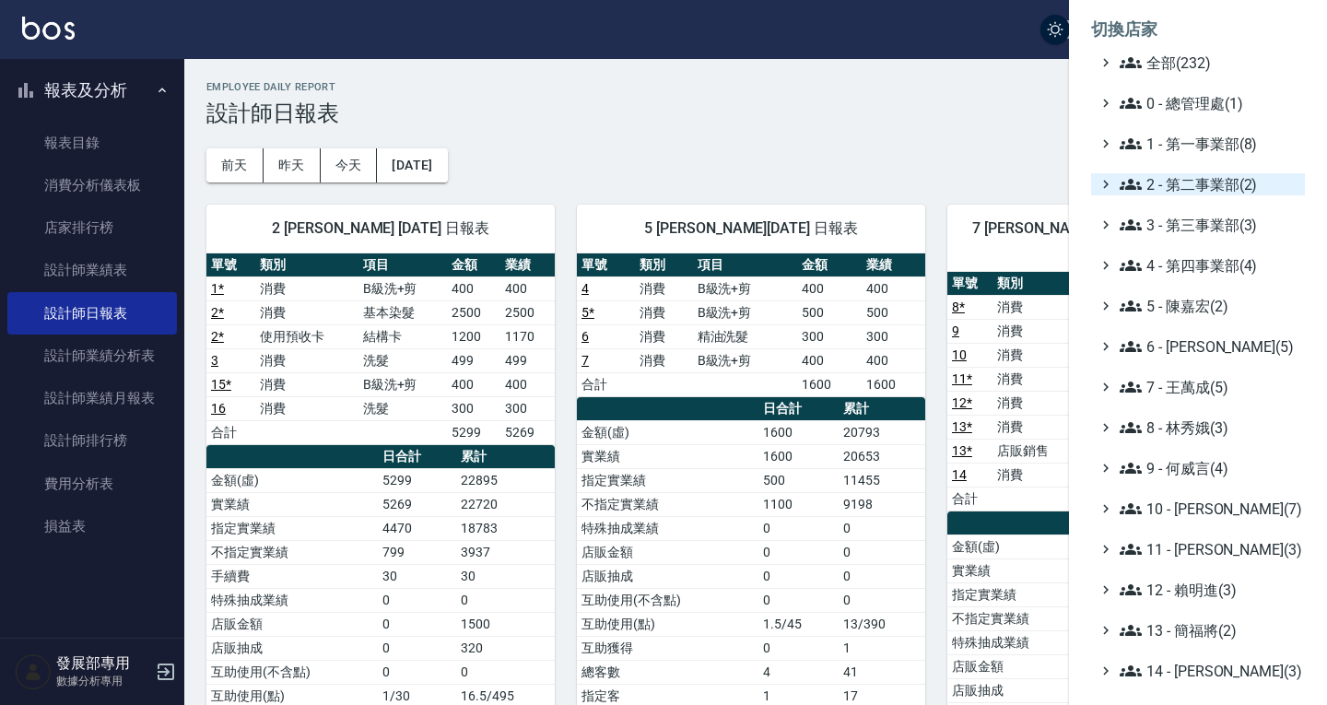
click at [1176, 190] on span "2 - 第二事業部(2)" at bounding box center [1208, 184] width 178 height 22
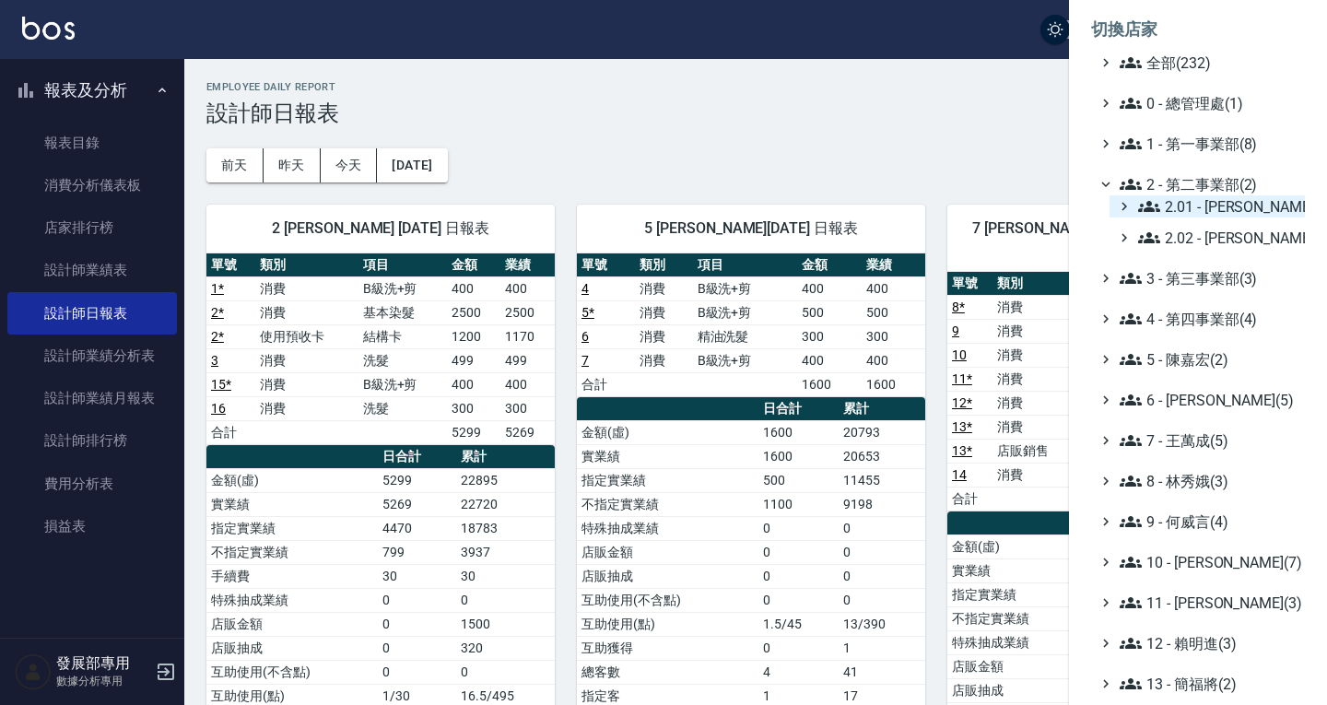
click at [1189, 204] on span "2.01 - 李思敏(8)" at bounding box center [1217, 206] width 159 height 22
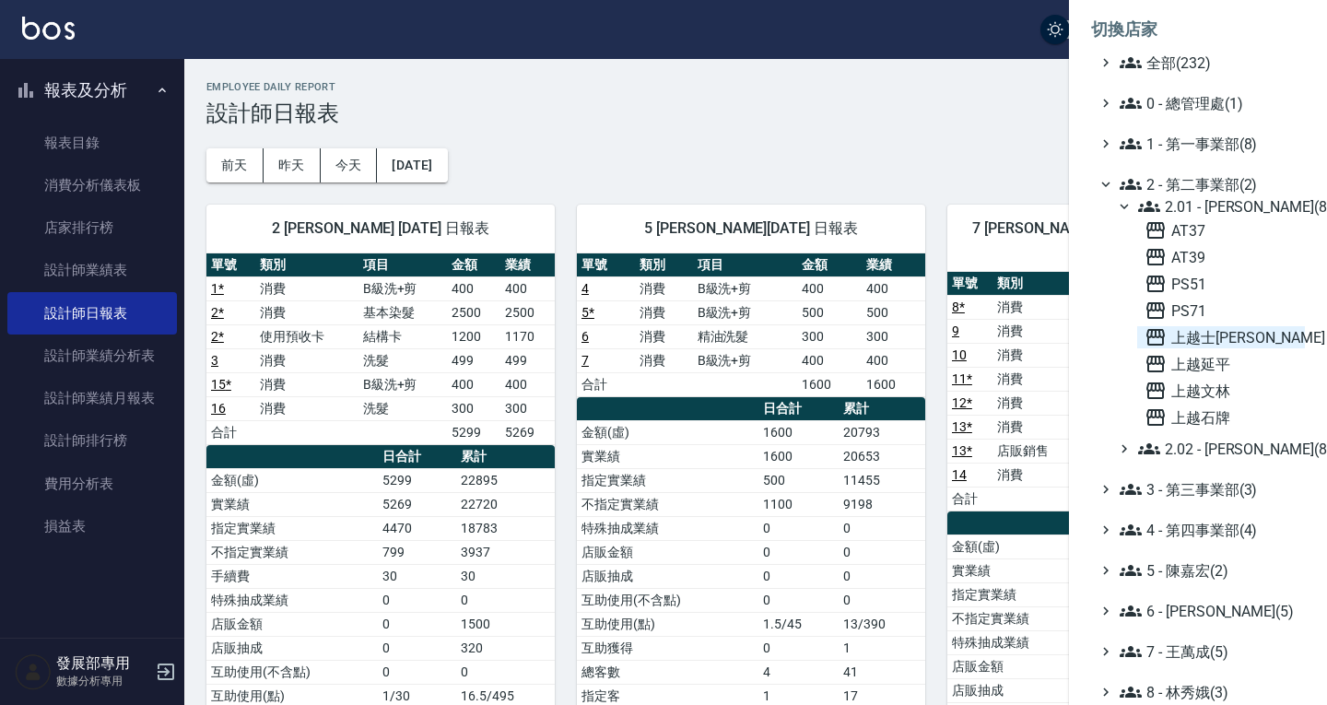
click at [1209, 331] on span "上越士[PERSON_NAME]" at bounding box center [1220, 337] width 153 height 22
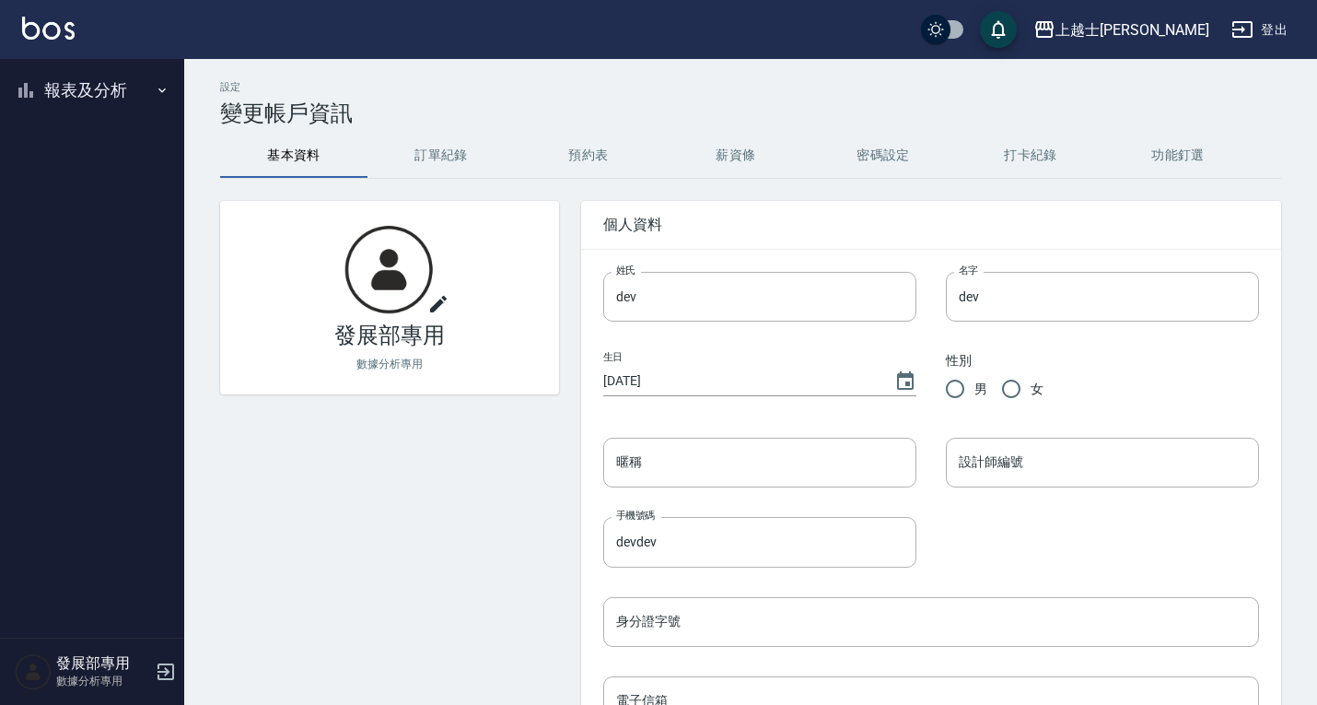
click at [88, 88] on button "報表及分析" at bounding box center [92, 90] width 170 height 48
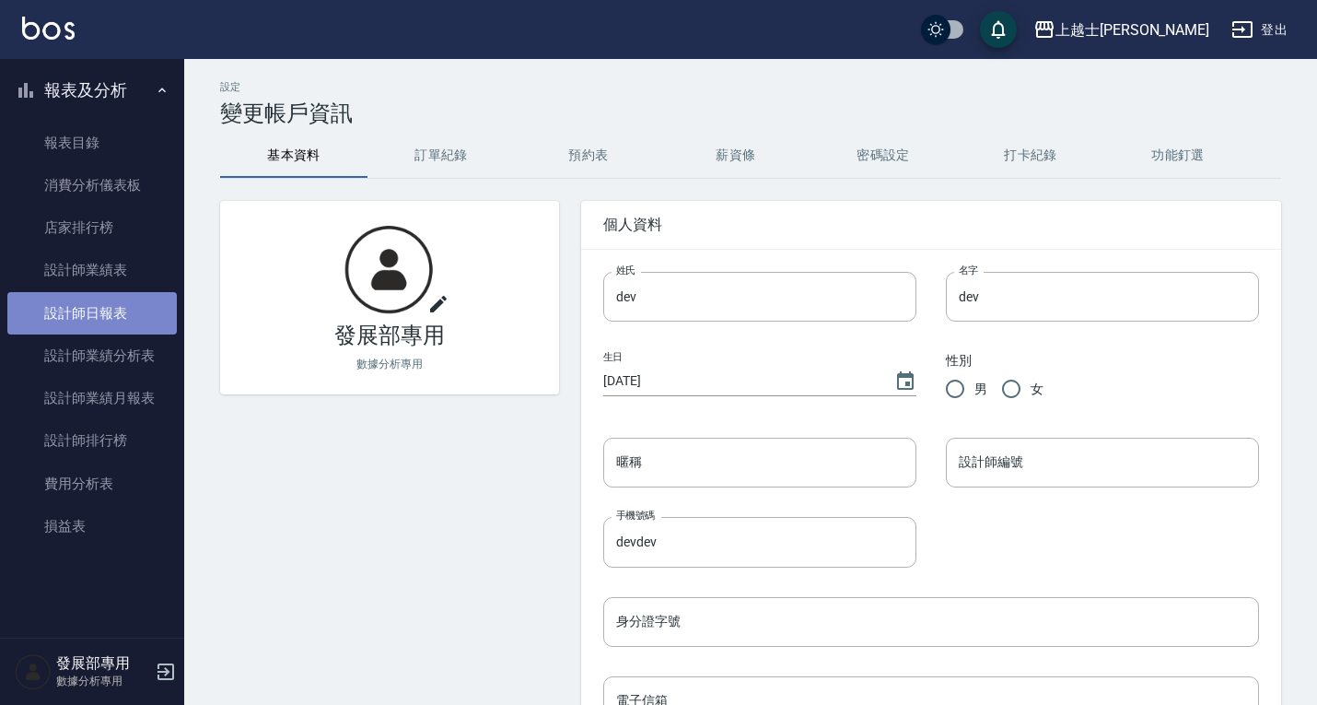
click at [92, 331] on link "設計師日報表" at bounding box center [92, 313] width 170 height 42
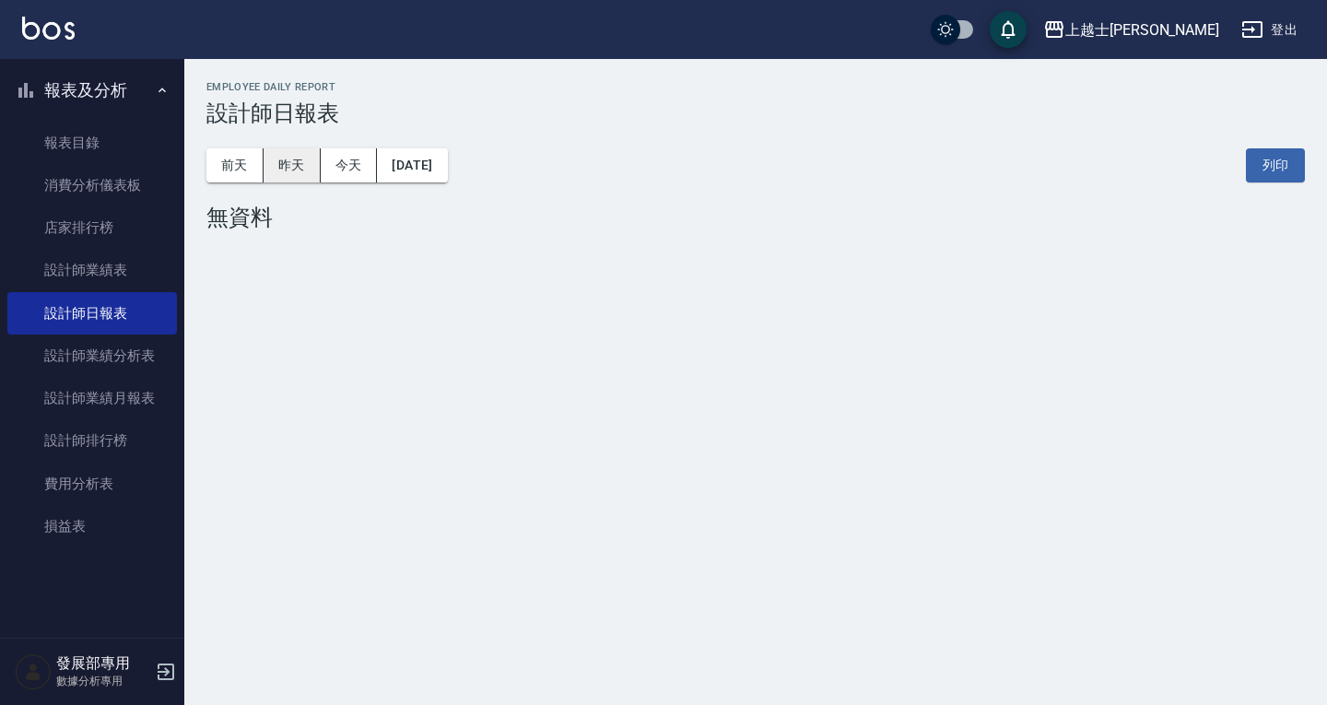
click at [294, 171] on button "昨天" at bounding box center [291, 165] width 57 height 34
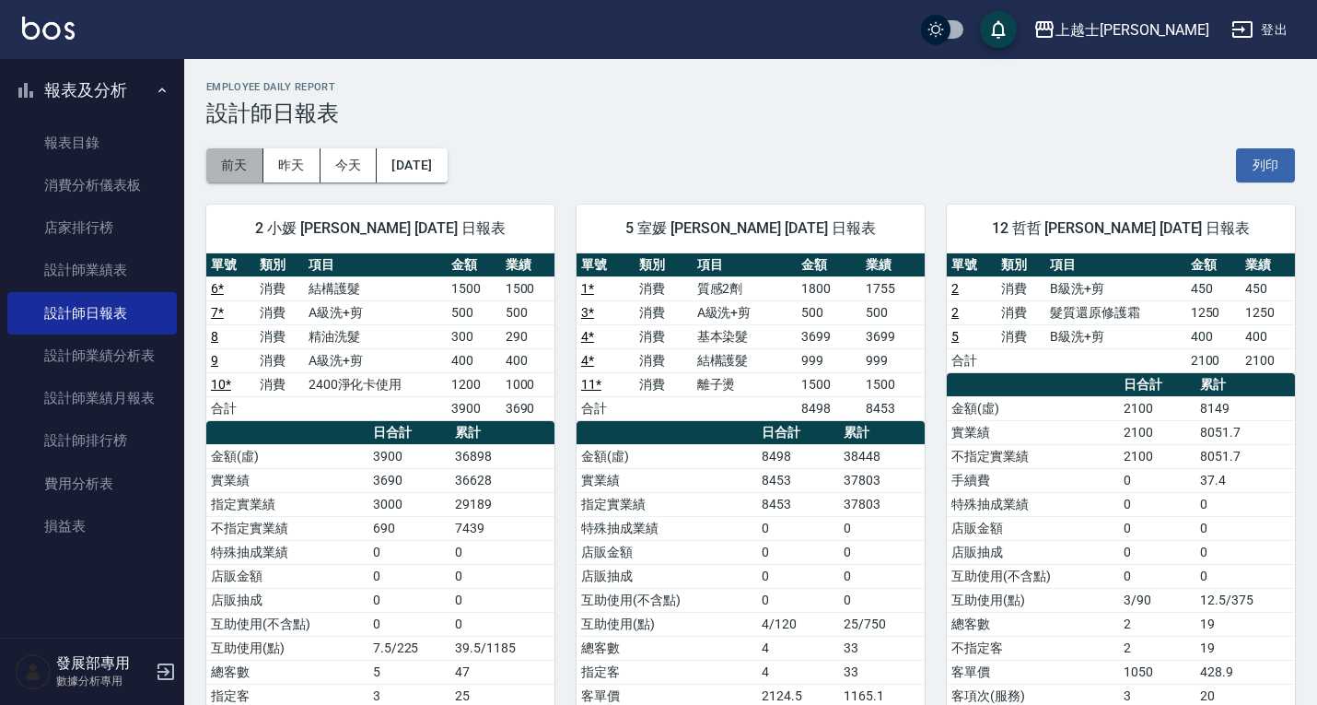
click at [245, 164] on button "前天" at bounding box center [234, 165] width 57 height 34
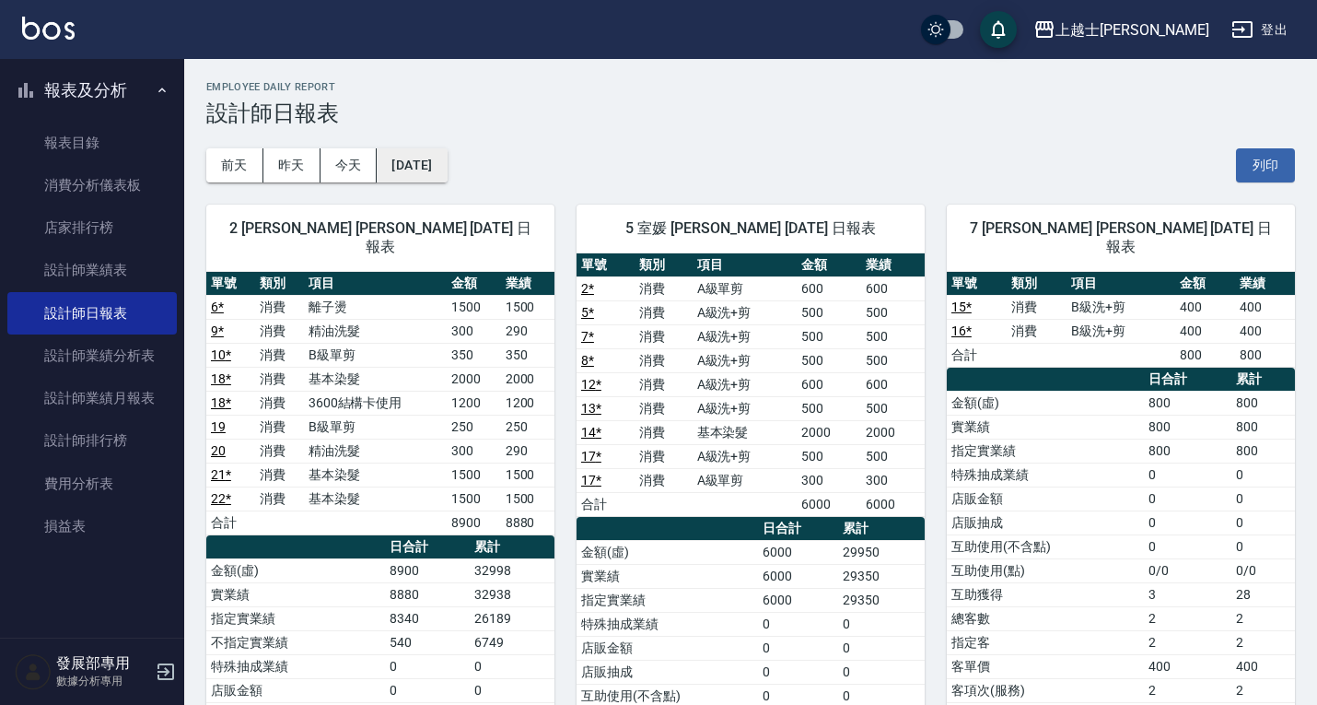
click at [430, 163] on button "[DATE]" at bounding box center [412, 165] width 70 height 34
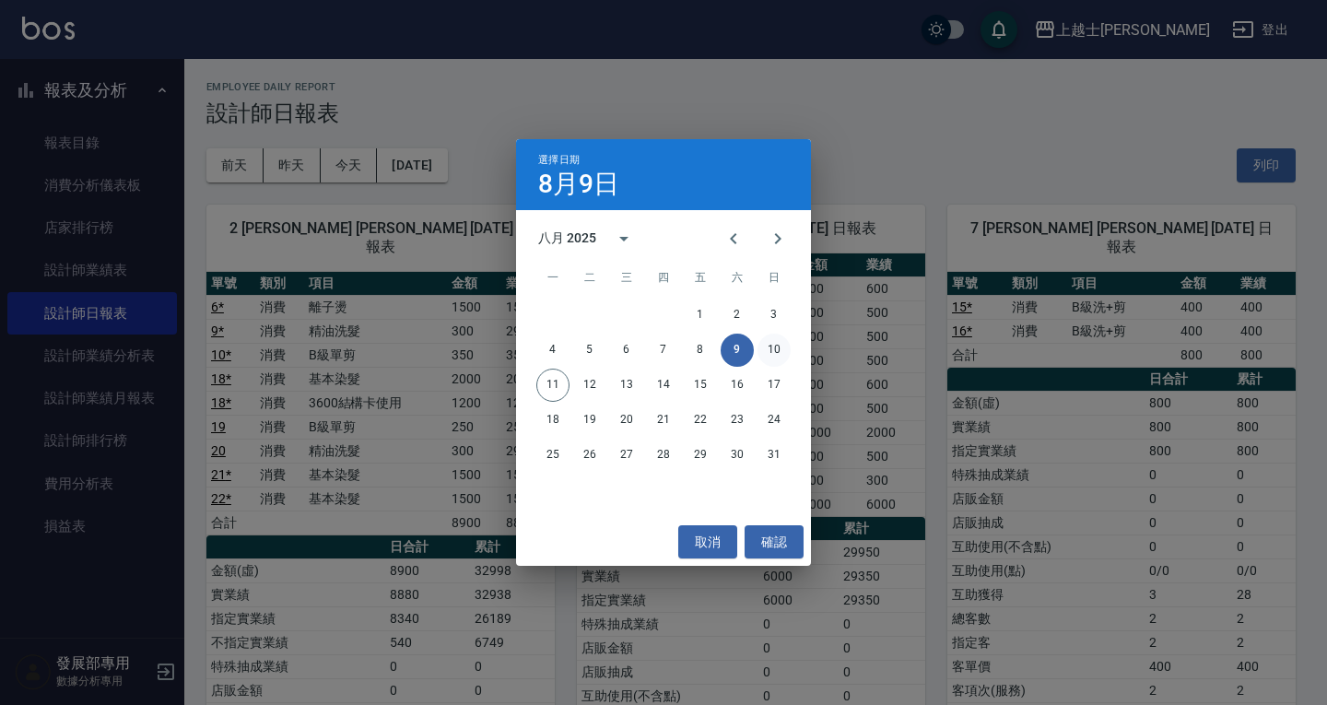
click at [772, 352] on button "10" at bounding box center [773, 350] width 33 height 33
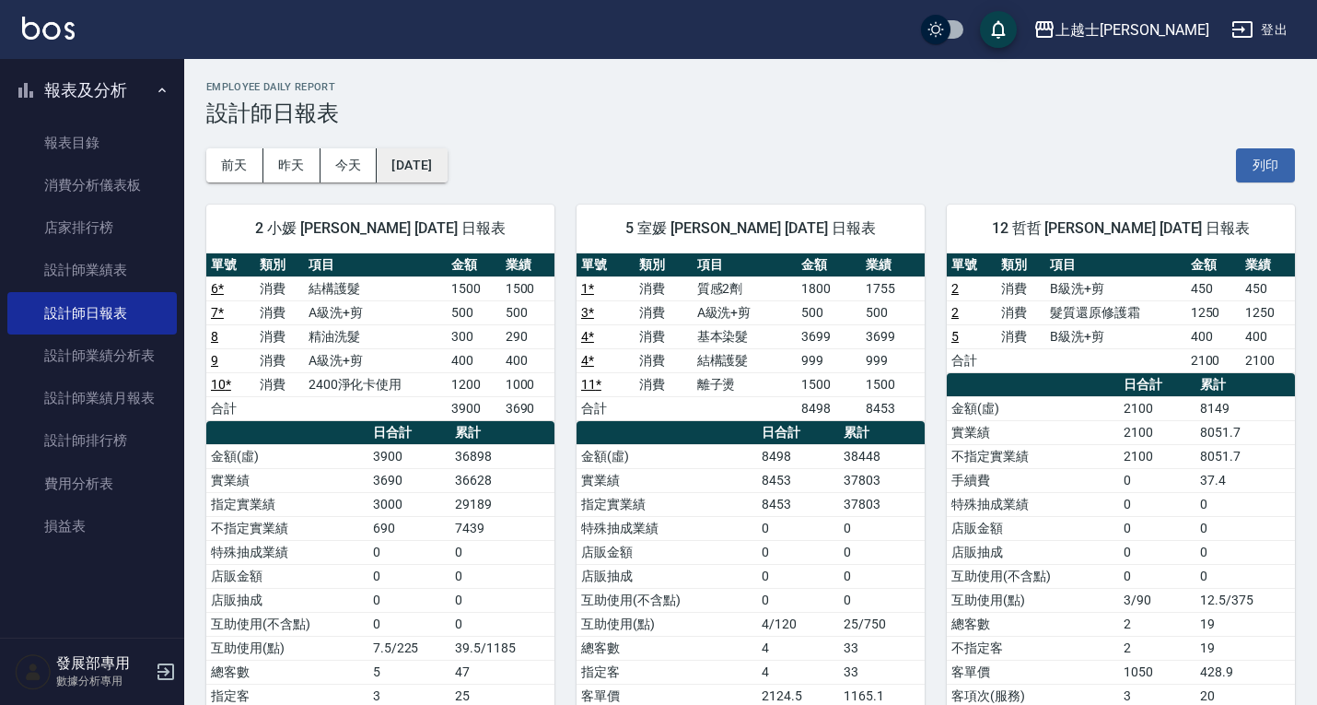
click at [440, 160] on button "[DATE]" at bounding box center [412, 165] width 70 height 34
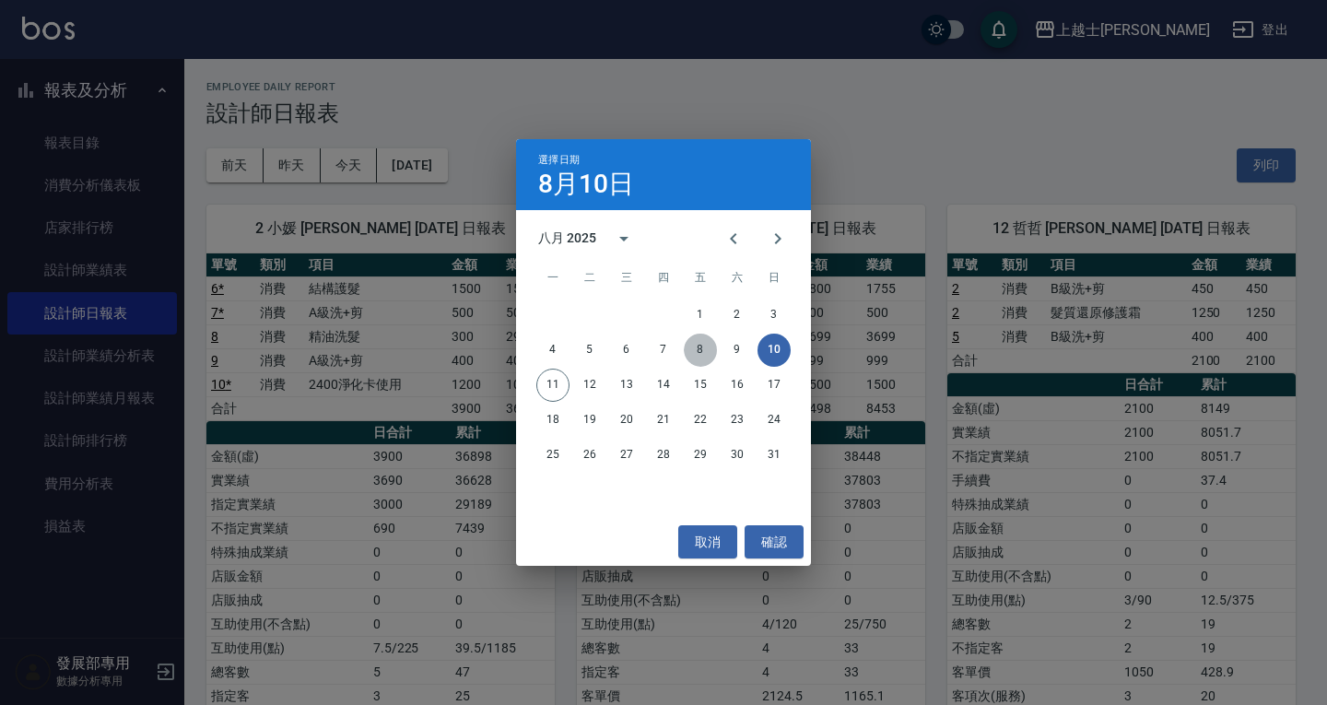
click at [697, 351] on button "8" at bounding box center [700, 350] width 33 height 33
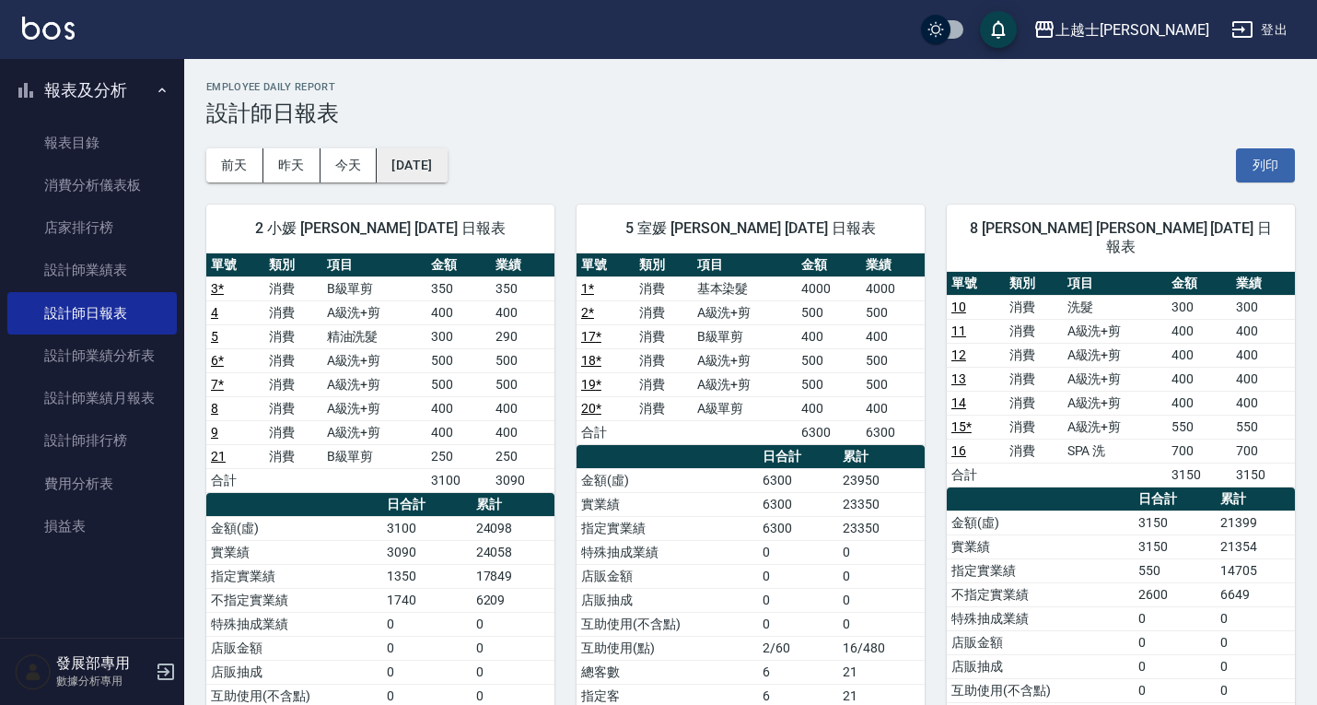
click at [435, 158] on button "[DATE]" at bounding box center [412, 165] width 70 height 34
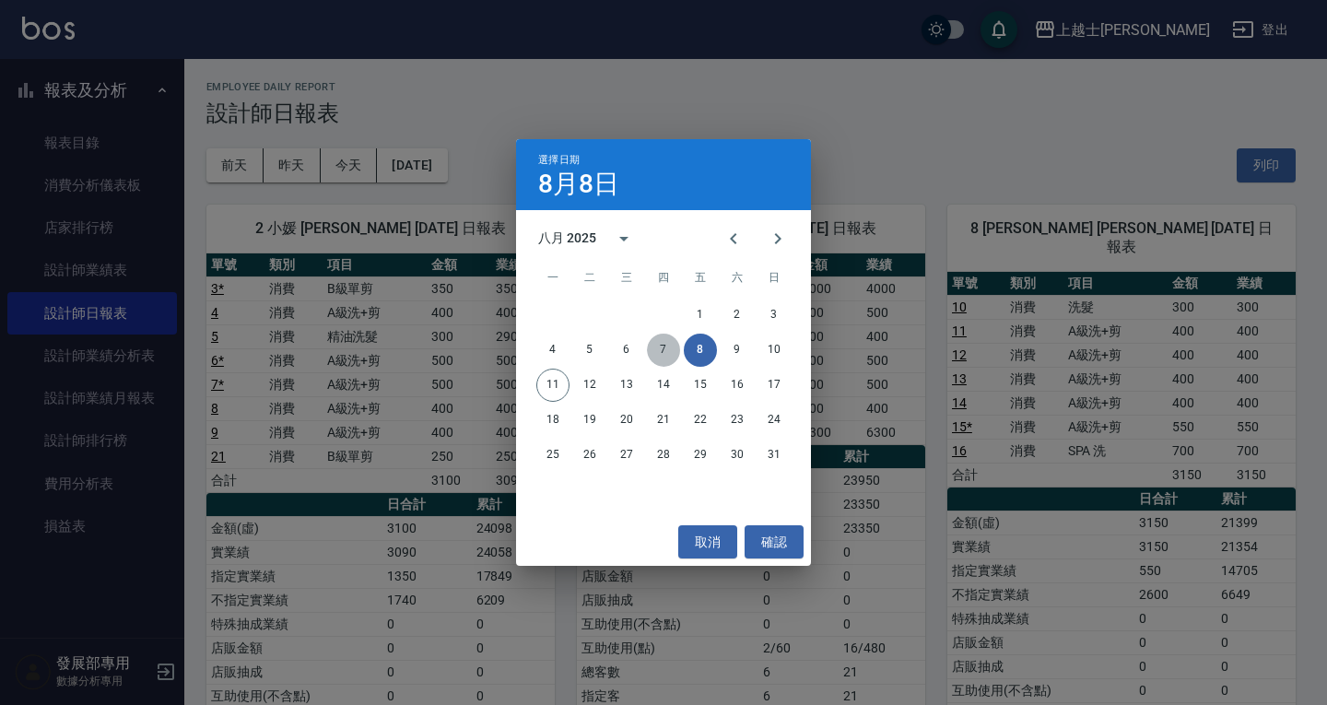
click at [655, 342] on button "7" at bounding box center [663, 350] width 33 height 33
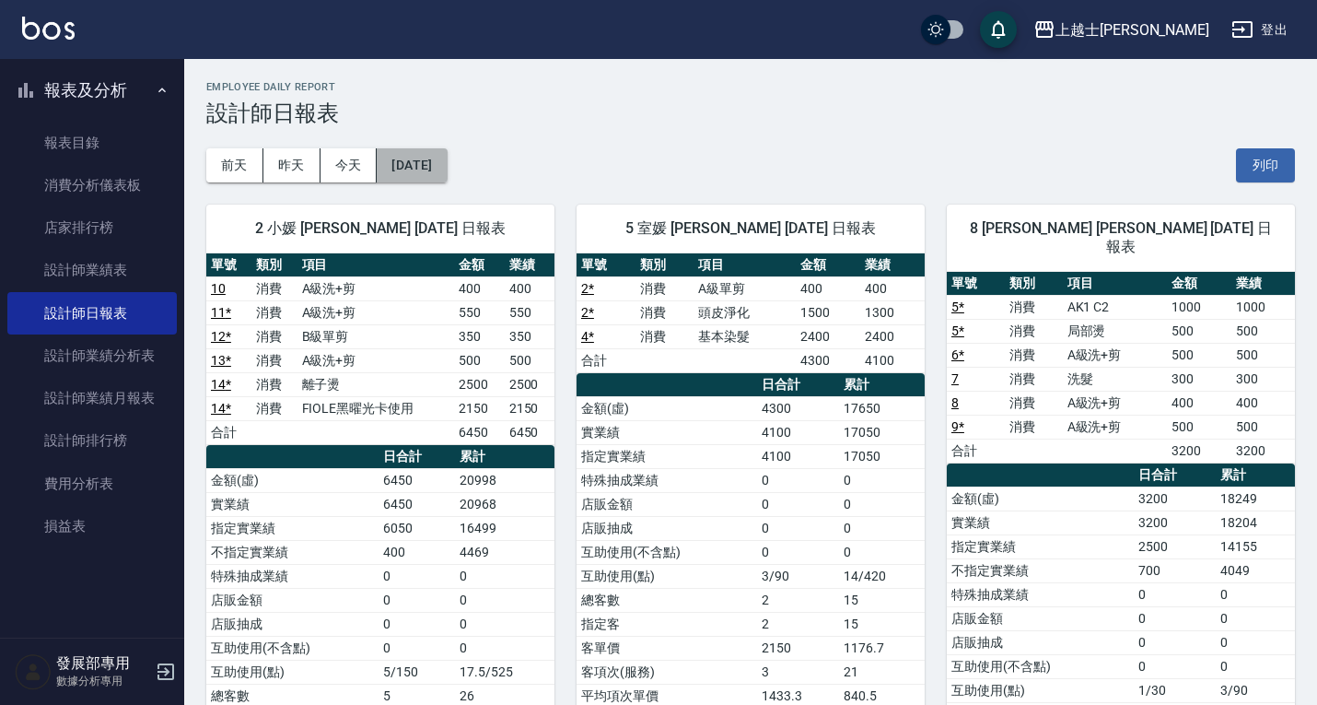
click at [447, 156] on button "[DATE]" at bounding box center [412, 165] width 70 height 34
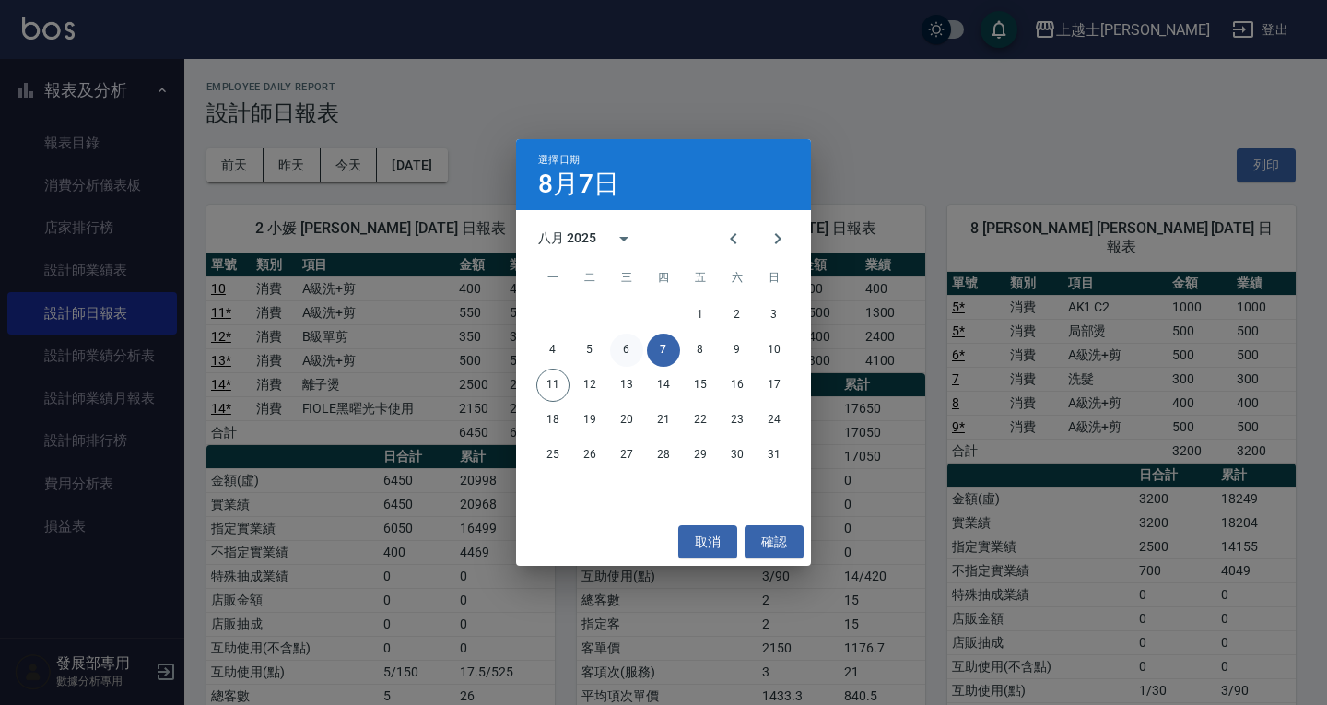
click at [634, 353] on button "6" at bounding box center [626, 350] width 33 height 33
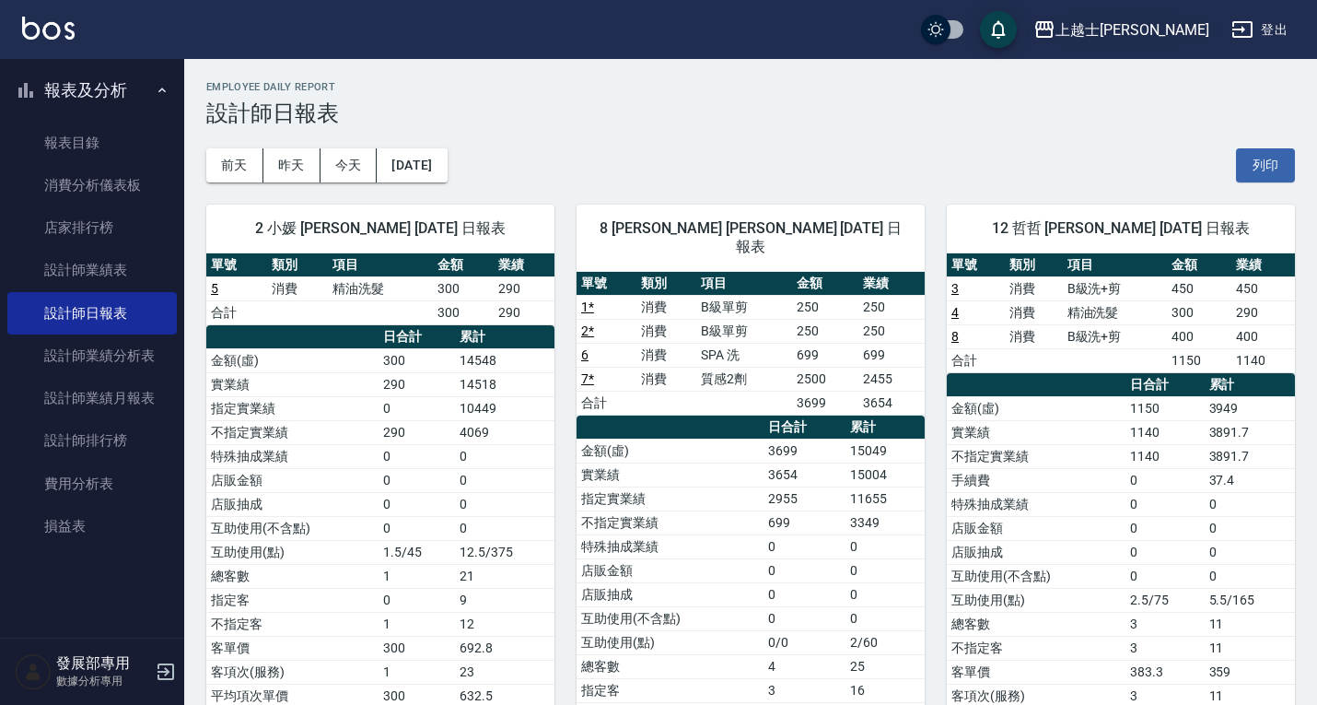
click at [1162, 25] on div "上越士[PERSON_NAME]" at bounding box center [1133, 29] width 154 height 23
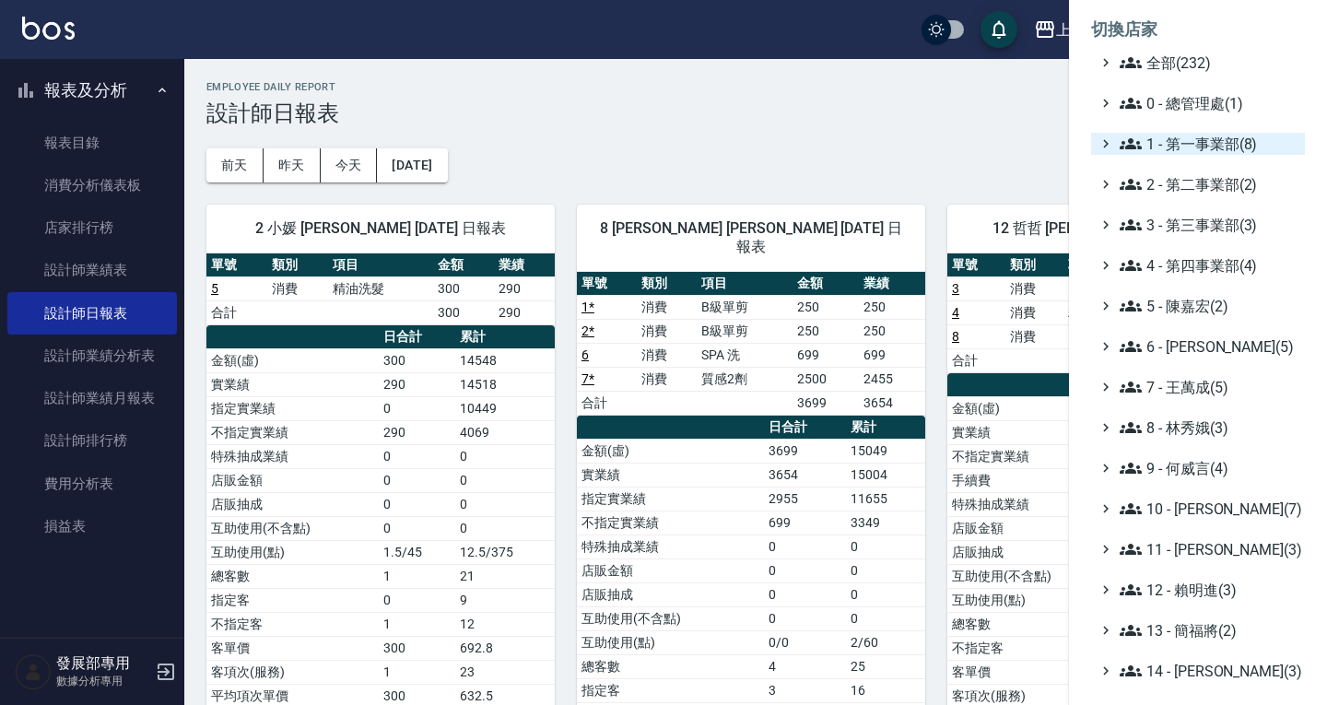
click at [1175, 134] on span "1 - 第一事業部(8)" at bounding box center [1208, 144] width 178 height 22
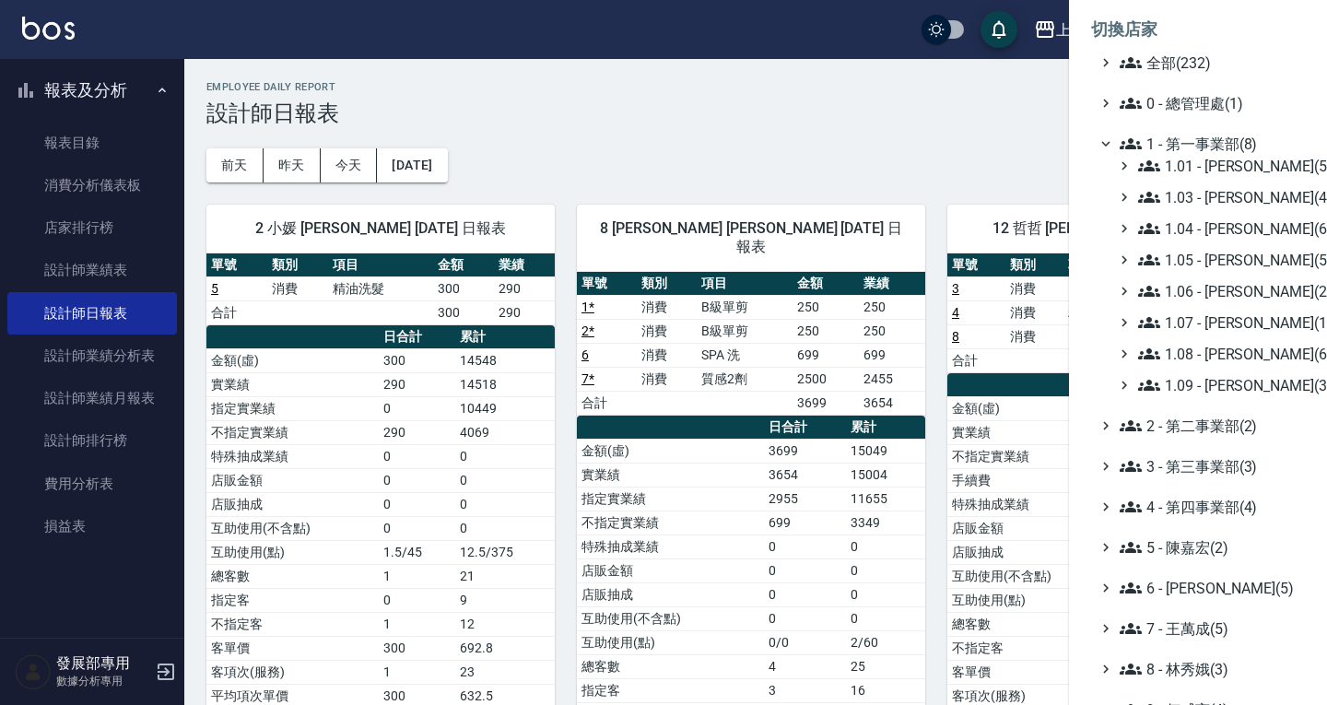
click at [1177, 144] on span "1 - 第一事業部(8)" at bounding box center [1208, 144] width 178 height 22
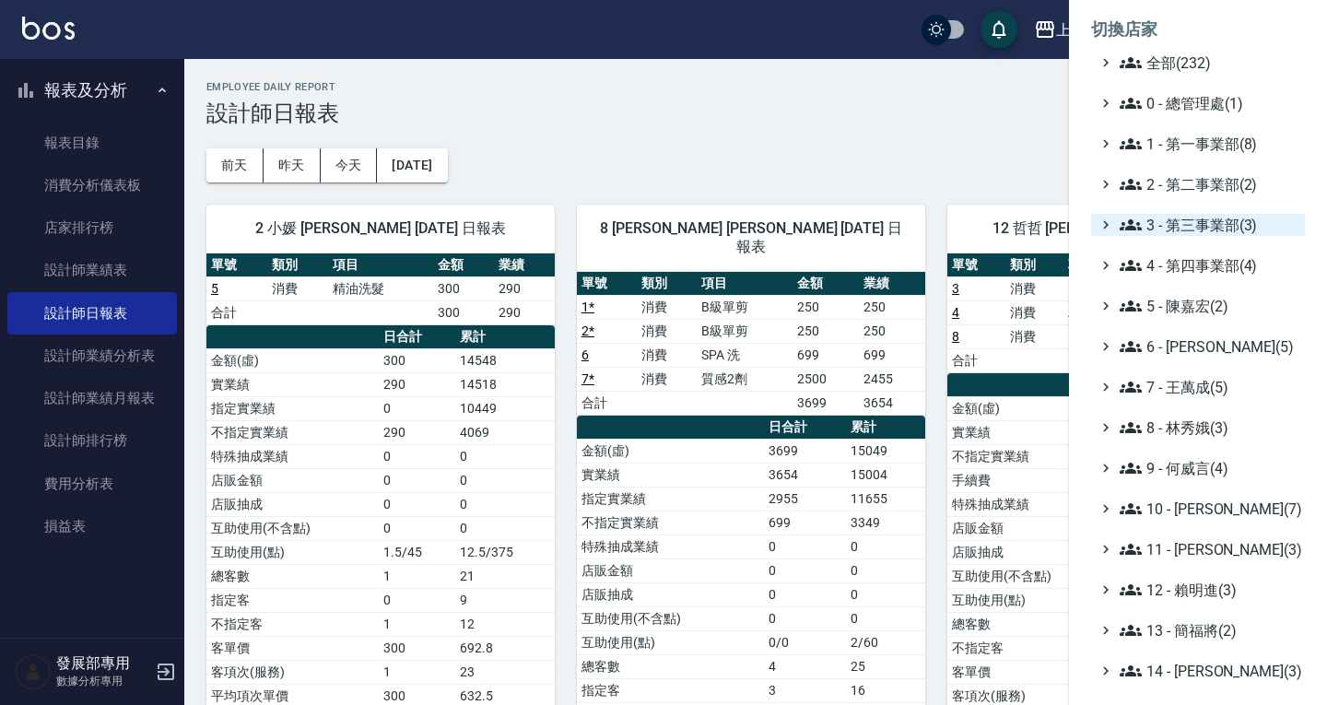
click at [1203, 227] on span "3 - 第三事業部(3)" at bounding box center [1208, 225] width 178 height 22
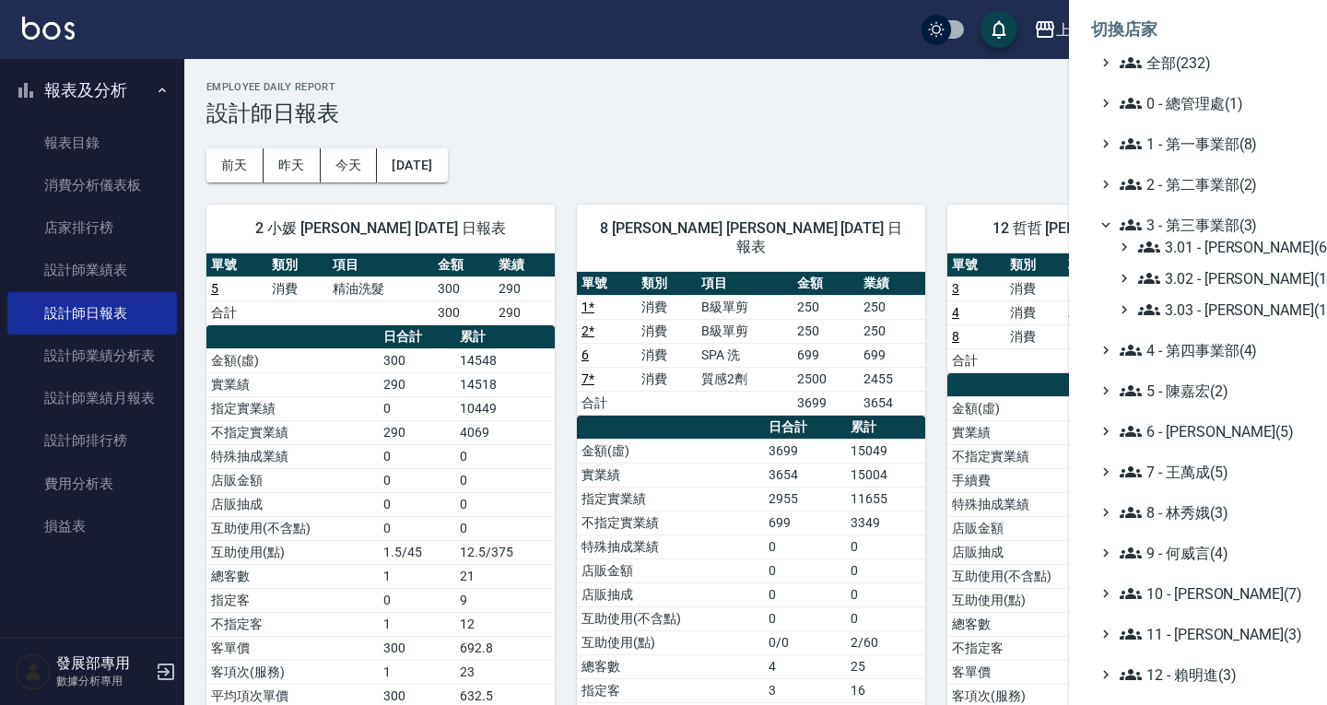
click at [1193, 229] on span "3 - 第三事業部(3)" at bounding box center [1208, 225] width 178 height 22
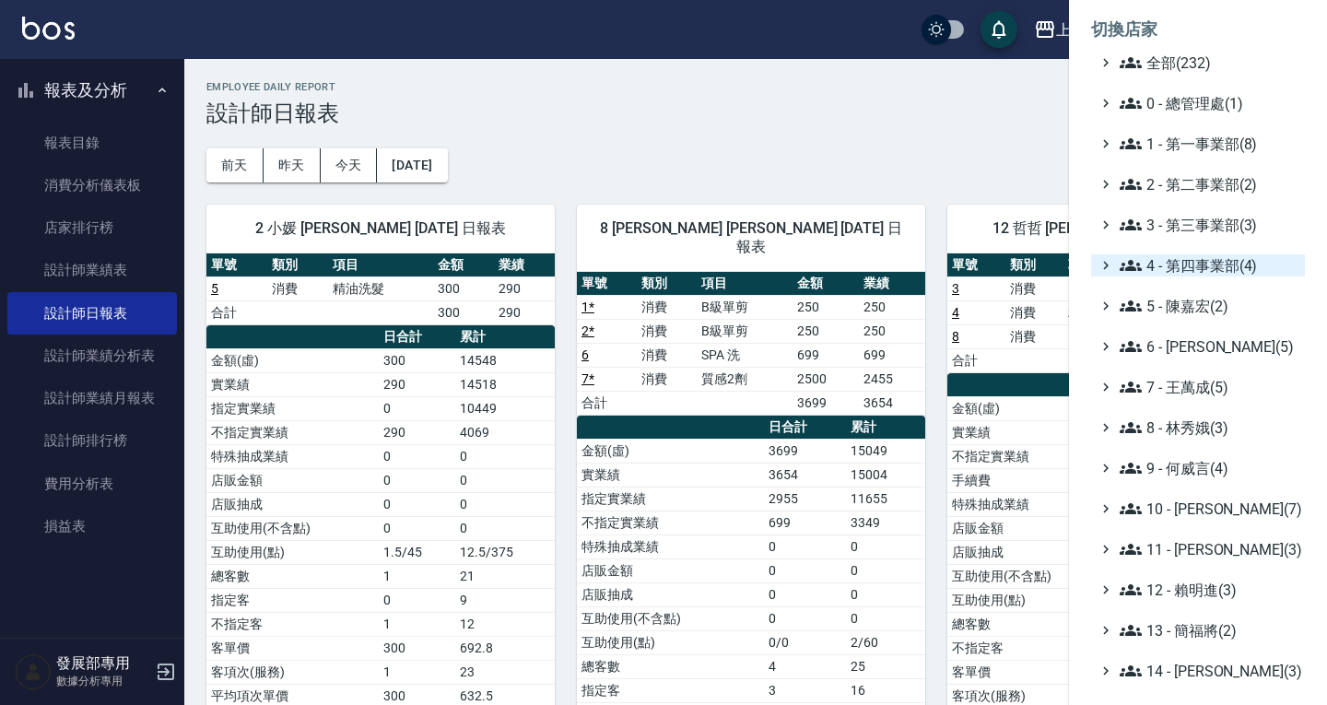
click at [1195, 266] on span "4 - 第四事業部(4)" at bounding box center [1208, 265] width 178 height 22
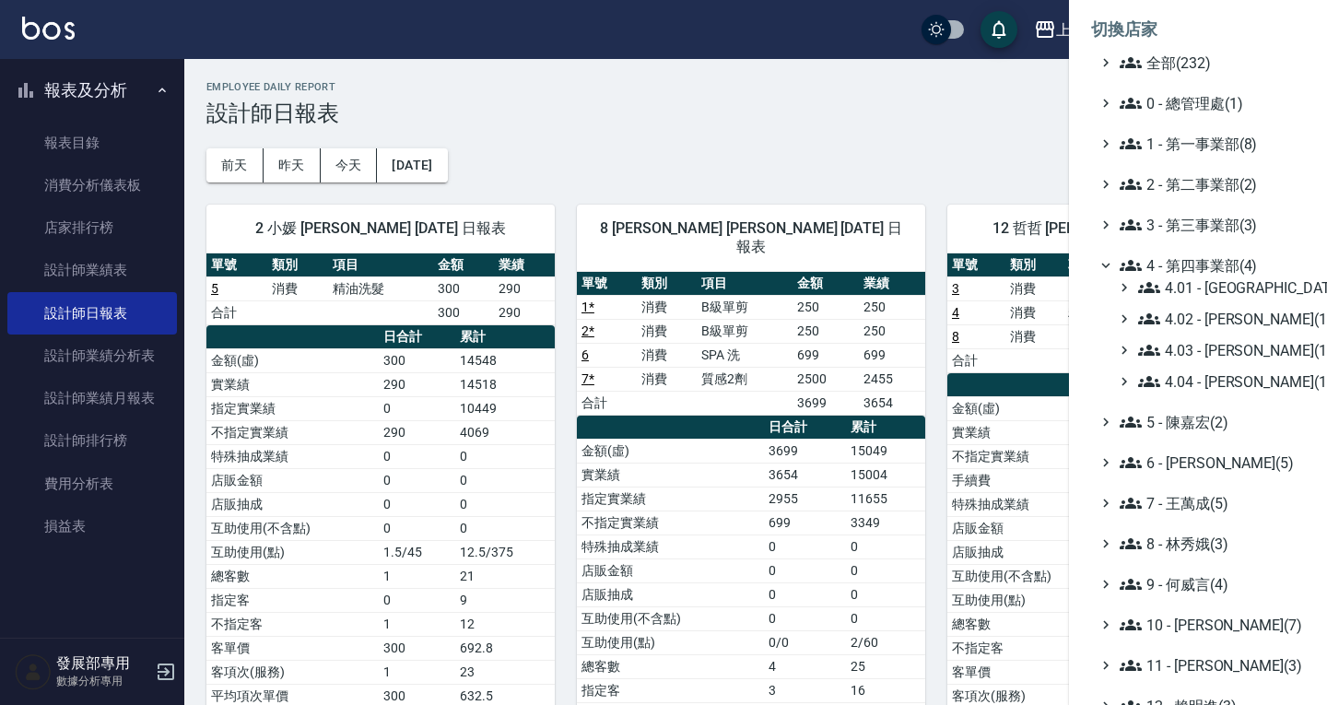
click at [1190, 265] on span "4 - 第四事業部(4)" at bounding box center [1208, 265] width 178 height 22
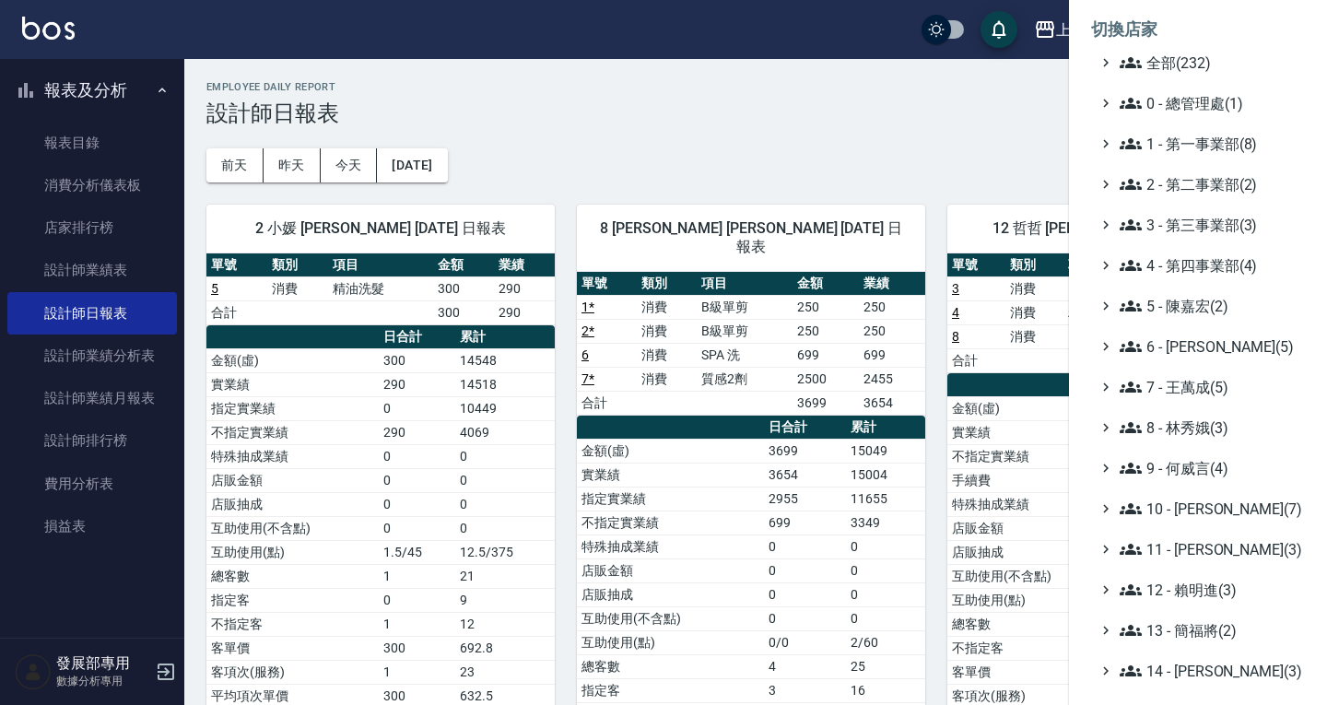
click at [971, 107] on div at bounding box center [663, 352] width 1327 height 705
